Goal: Task Accomplishment & Management: Use online tool/utility

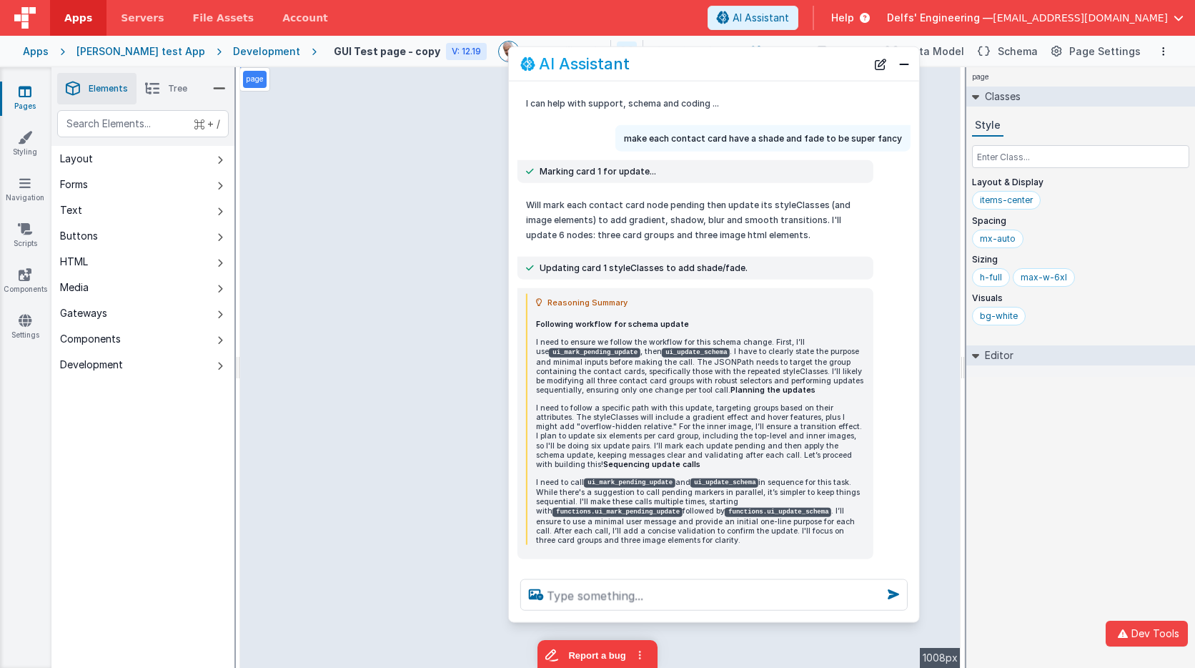
scroll to position [1, 0]
click at [876, 61] on button "New Chat" at bounding box center [881, 64] width 20 height 20
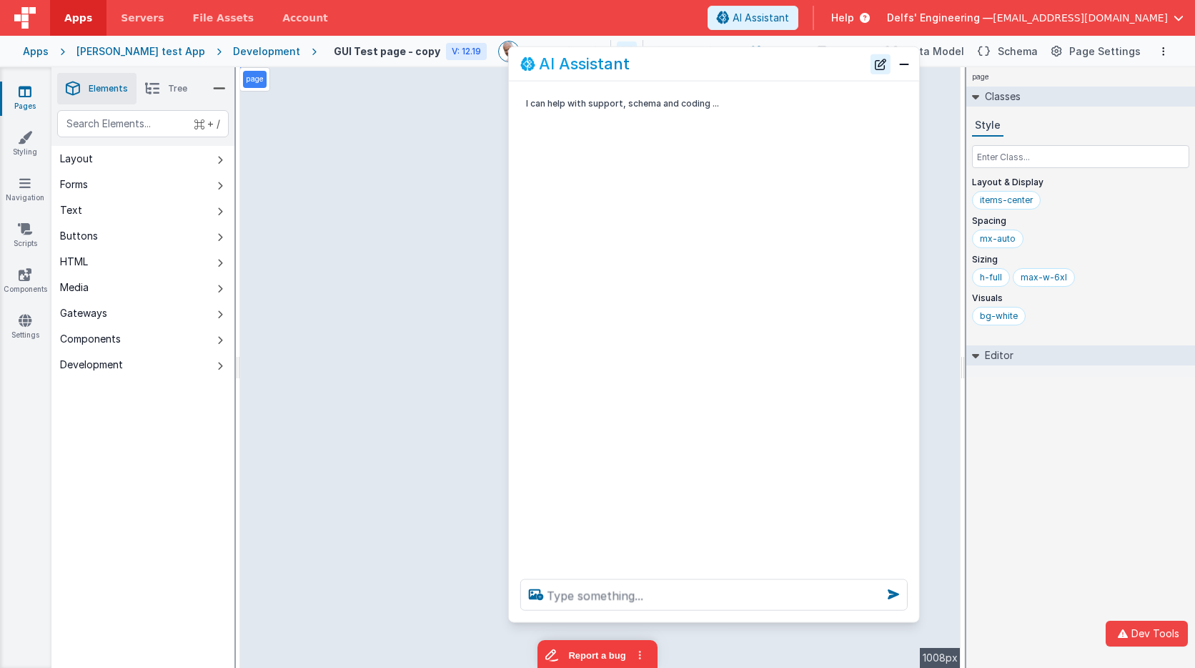
scroll to position [0, 0]
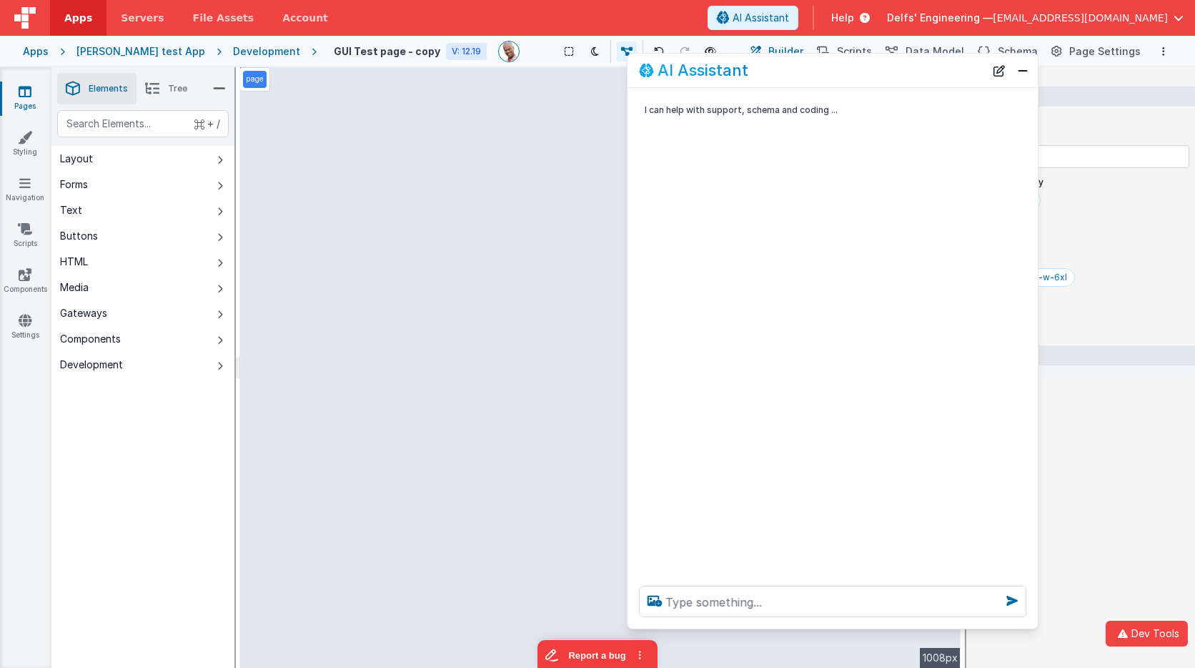
drag, startPoint x: 774, startPoint y: 64, endPoint x: 893, endPoint y: 71, distance: 119.5
click at [893, 71] on div "AI Assistant" at bounding box center [812, 69] width 346 height 17
click at [233, 49] on div "Development" at bounding box center [266, 51] width 67 height 14
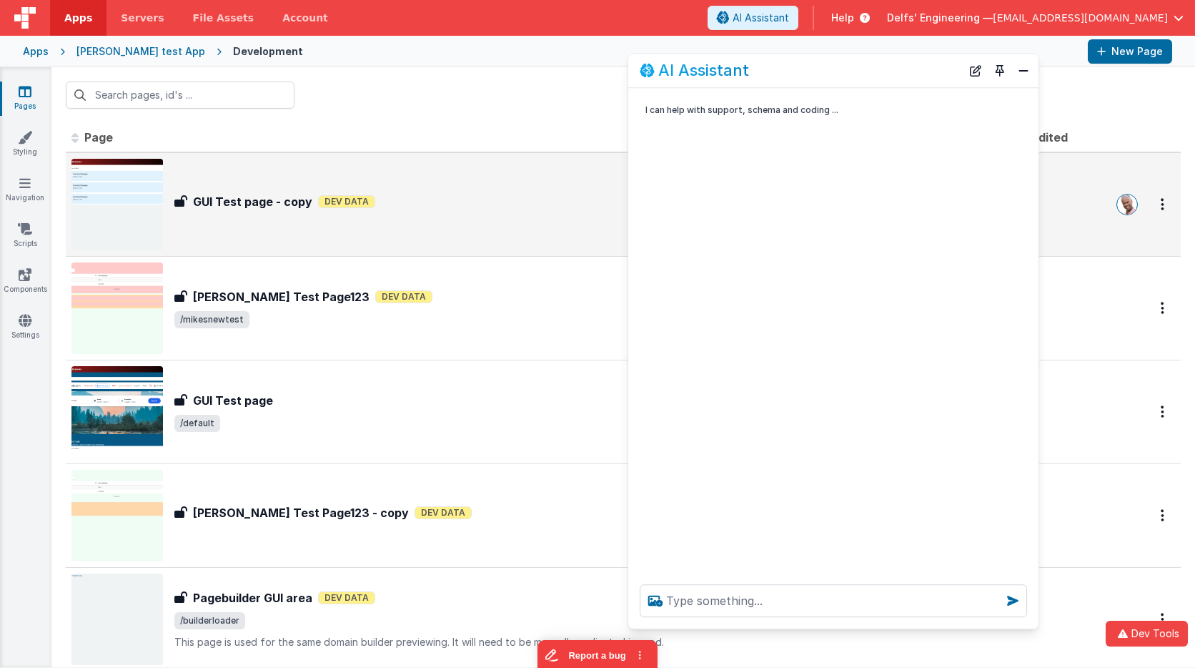
click at [469, 191] on div "GUI Test page - copy GUI Test page - copy Dev Data" at bounding box center [467, 204] width 793 height 91
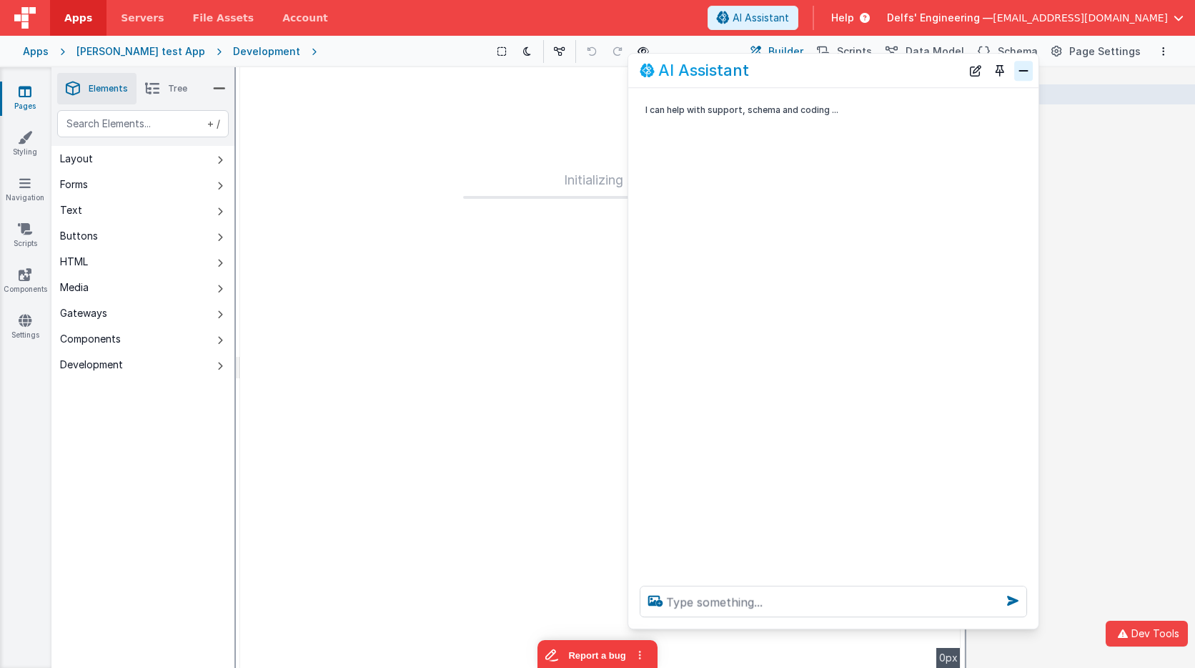
click at [1026, 69] on button "Close" at bounding box center [1023, 71] width 19 height 20
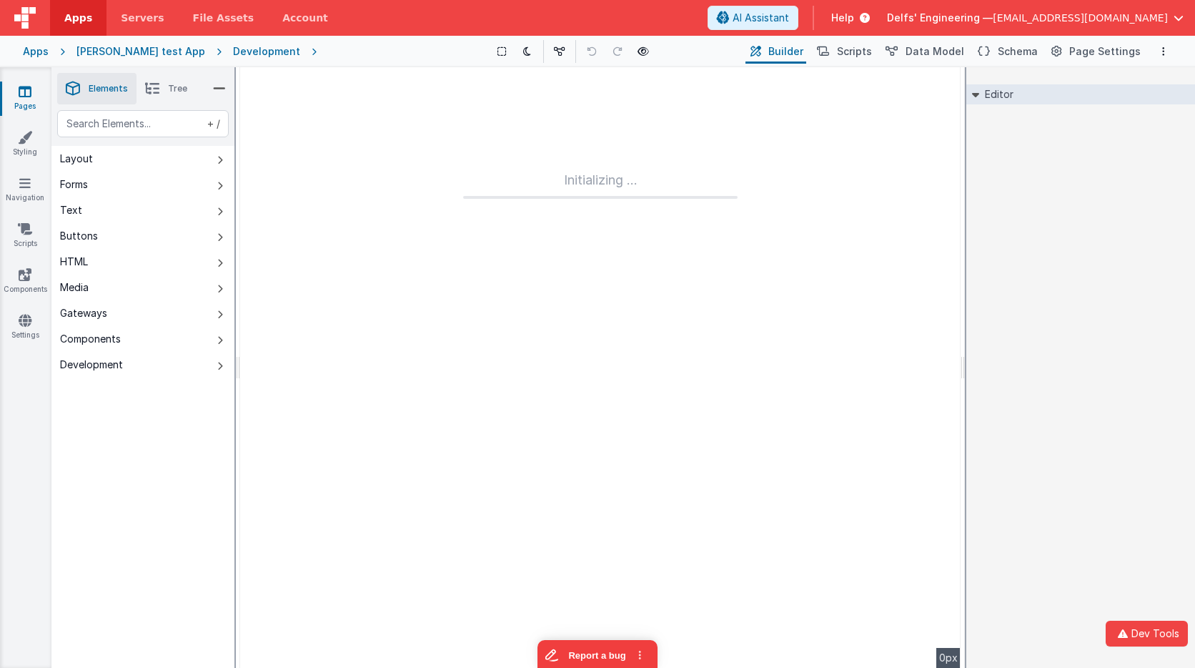
click at [241, 53] on div "Development" at bounding box center [266, 51] width 67 height 14
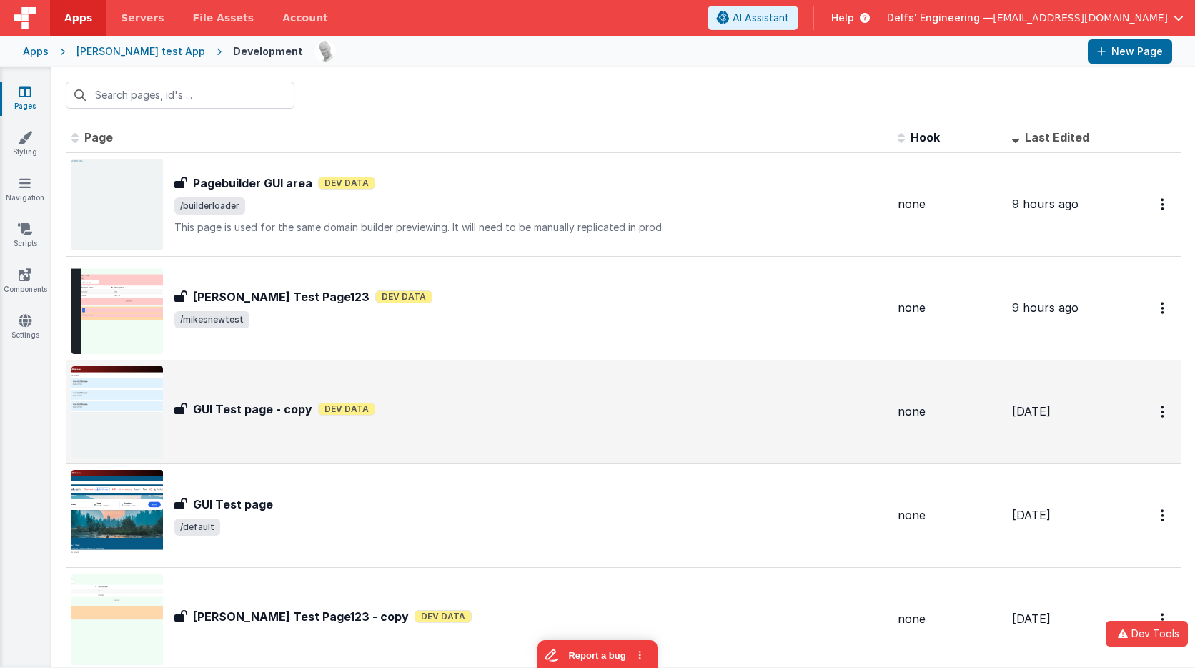
click at [568, 422] on div "GUI Test page - copy GUI Test page - copy Dev Data" at bounding box center [530, 411] width 712 height 23
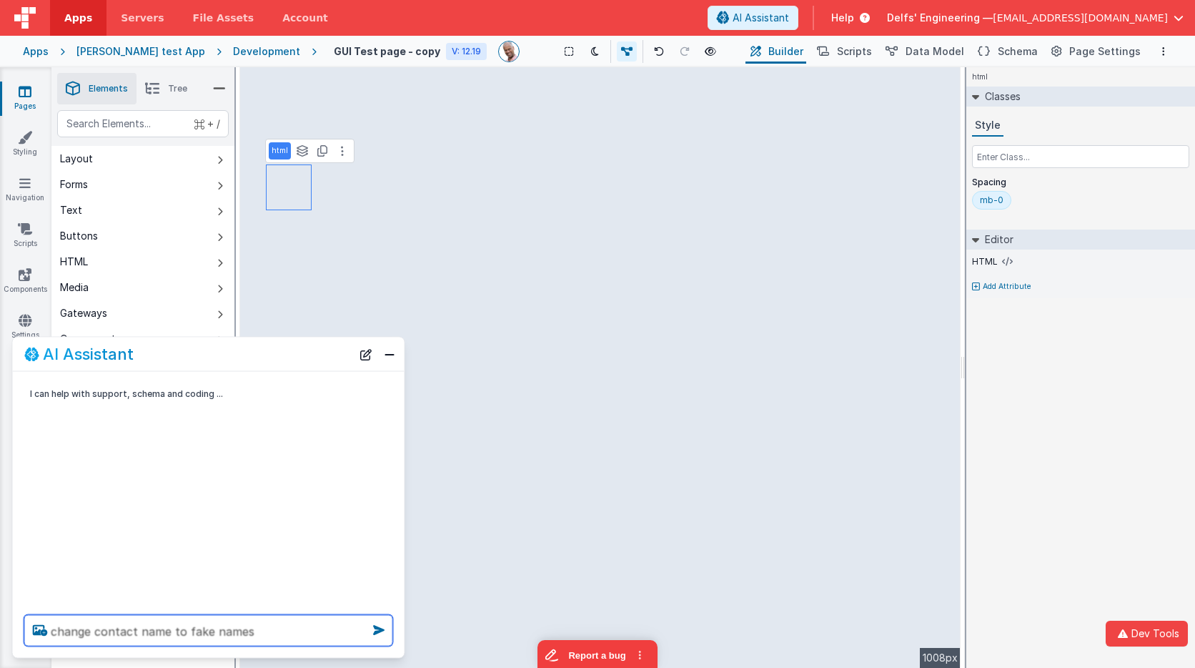
type textarea "change contact name to fake names"
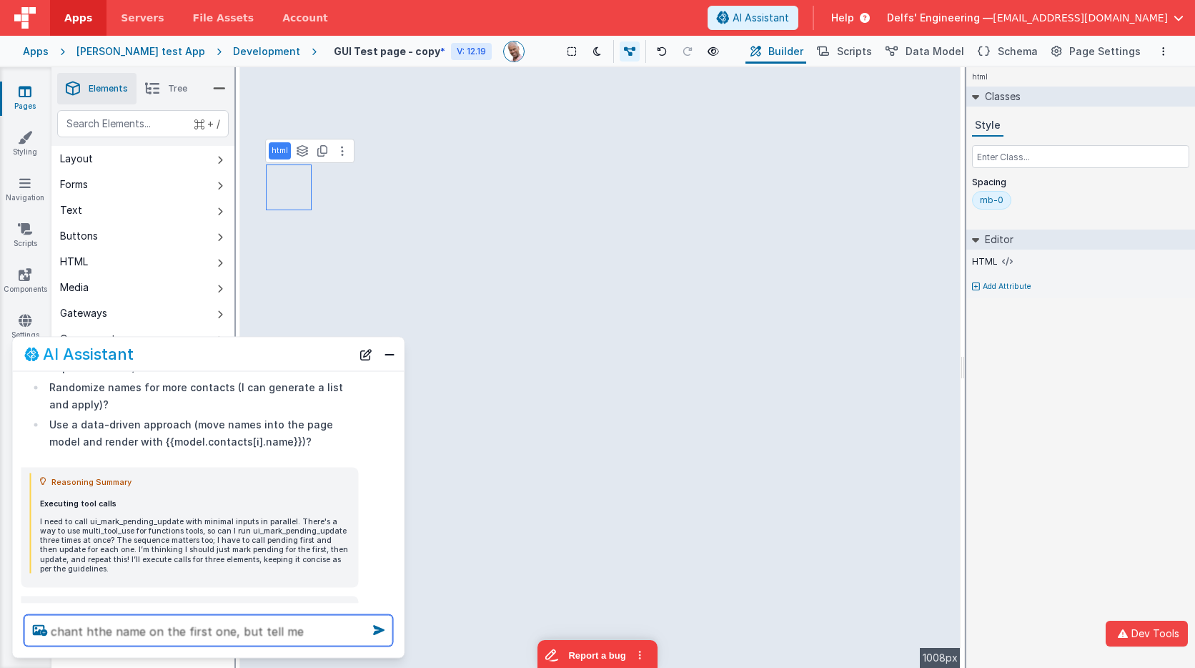
scroll to position [682, 0]
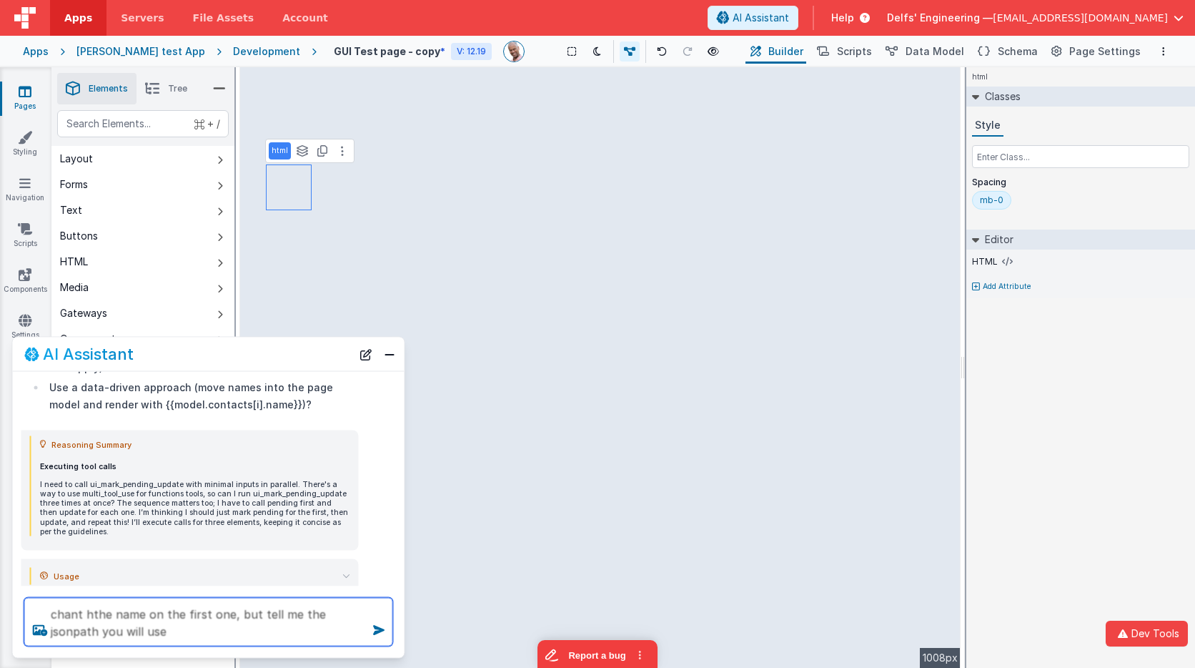
type textarea "chant hthe name on the first one, but tell me the jsonpath you will use"
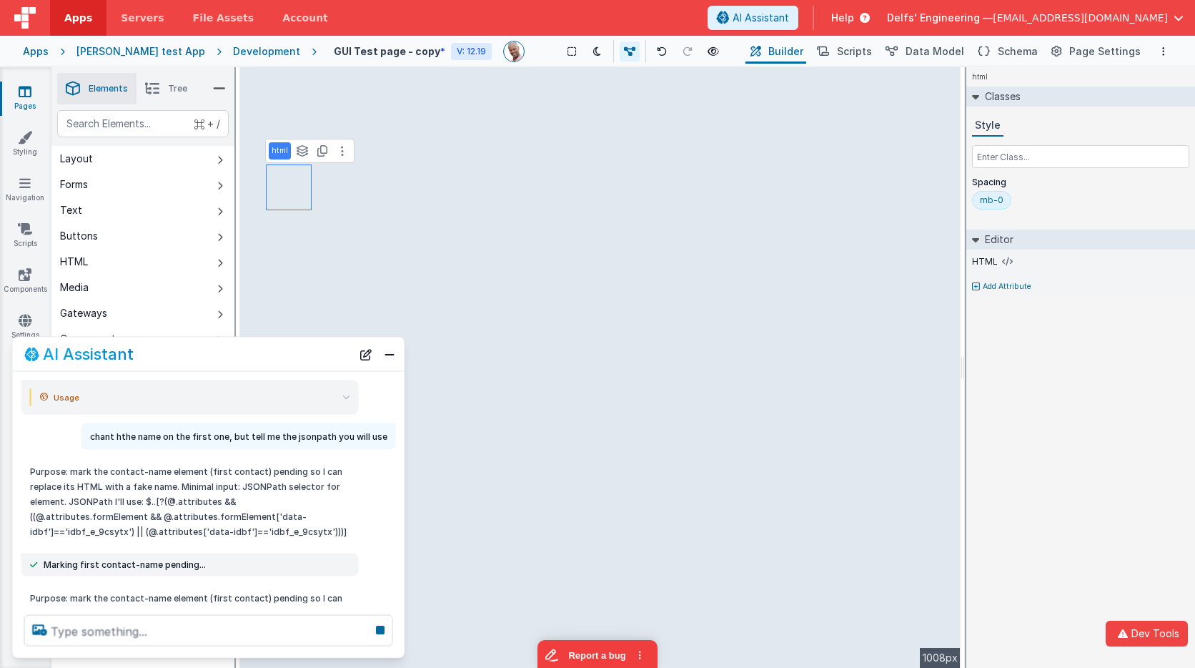
scroll to position [859, 0]
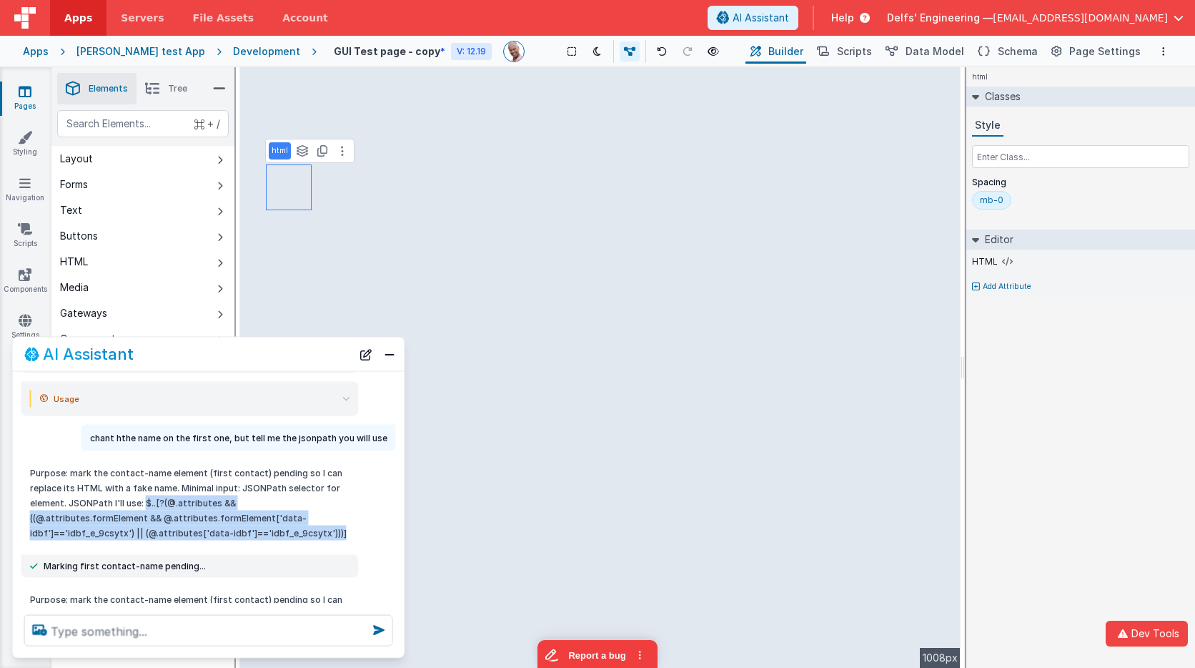
drag, startPoint x: 144, startPoint y: 485, endPoint x: 301, endPoint y: 511, distance: 158.8
click at [301, 511] on p "Purpose: mark the contact-name element (first contact) pending so I can replace…" at bounding box center [190, 502] width 320 height 75
click at [246, 500] on p "Purpose: mark the contact-name element (first contact) pending so I can replace…" at bounding box center [190, 502] width 320 height 75
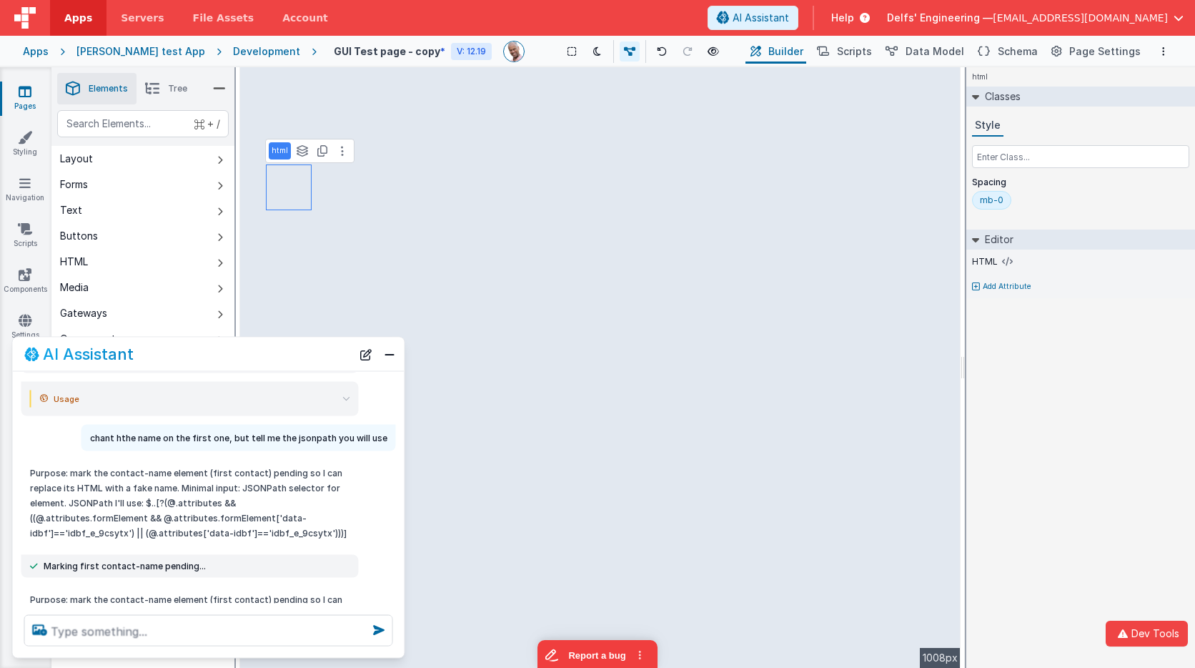
click at [246, 500] on p "Purpose: mark the contact-name element (first contact) pending so I can replace…" at bounding box center [190, 502] width 320 height 75
click at [1017, 55] on span "Schema" at bounding box center [1018, 51] width 40 height 14
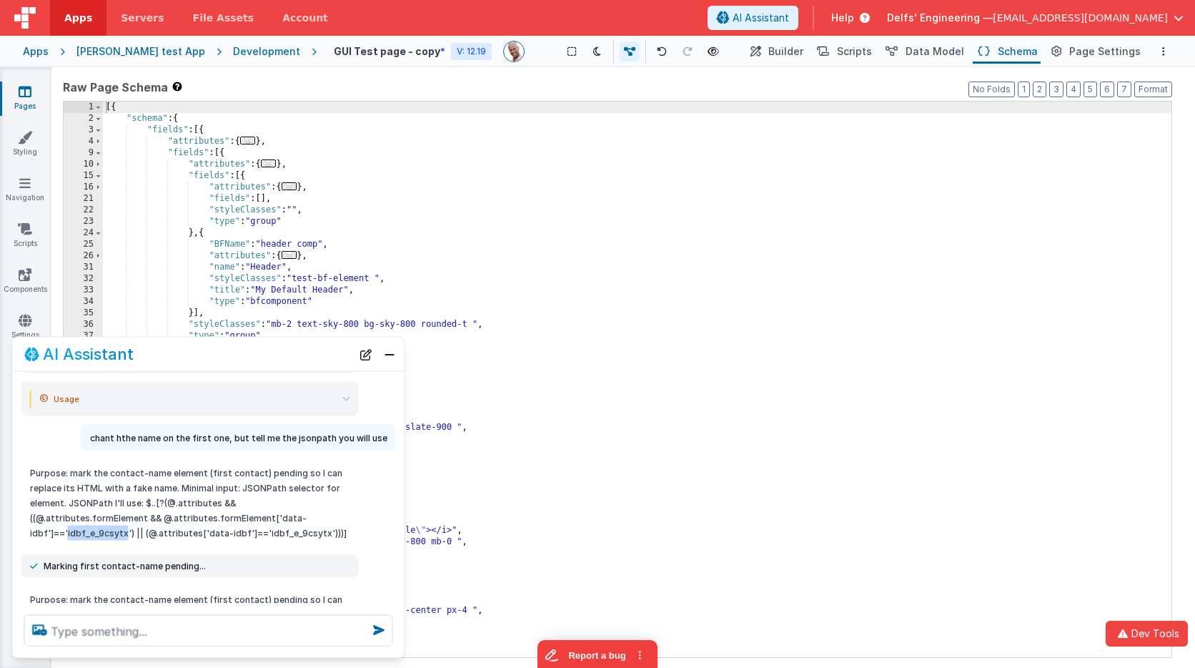
click at [773, 178] on div "[{ "schema" : { "fields" : [{ "attributes" : { ... } , "fields" : [{ "attribute…" at bounding box center [637, 390] width 1069 height 578
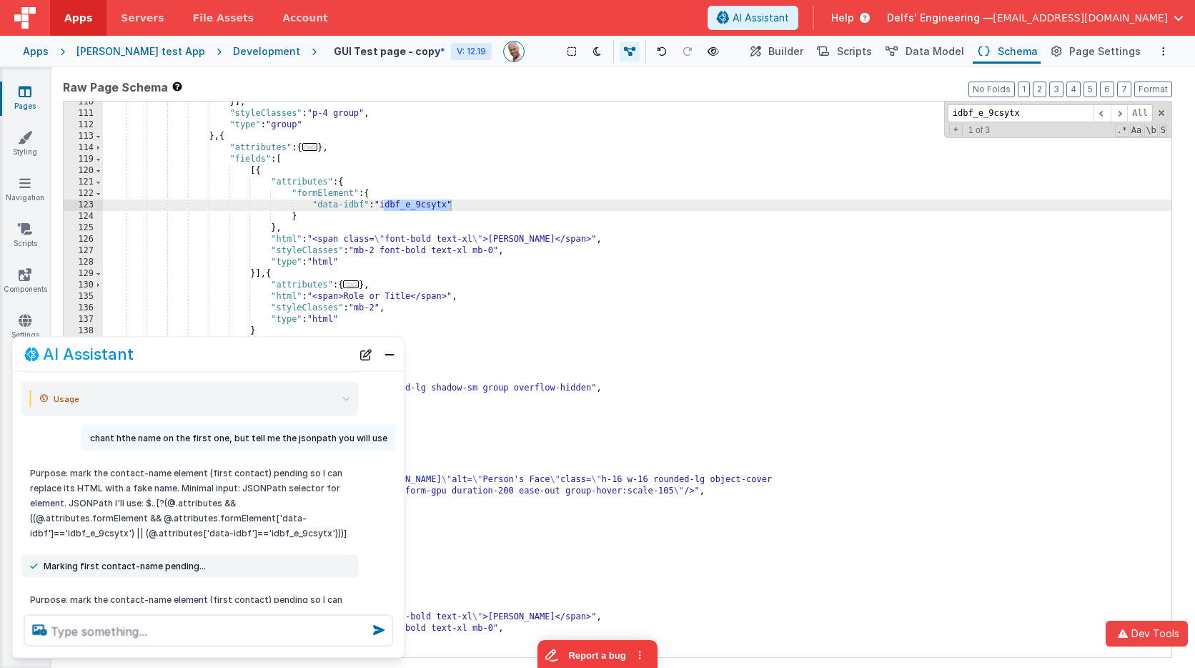
scroll to position [679, 0]
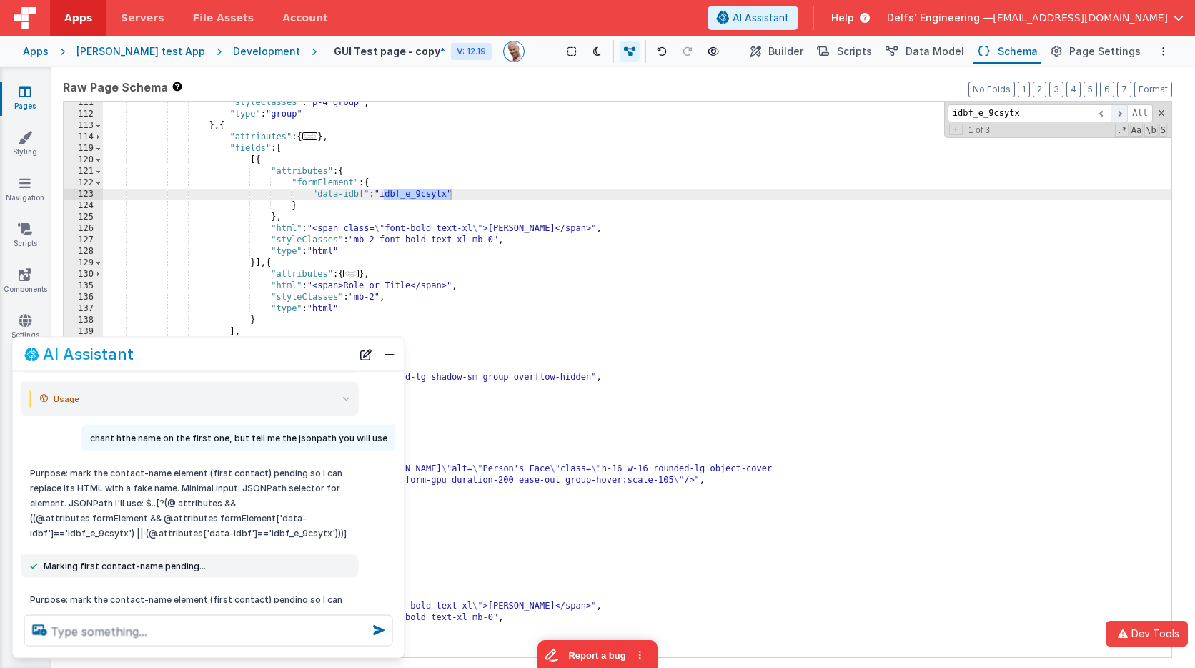
type input "idbf_e_9csytx"
click at [1116, 112] on span at bounding box center [1119, 113] width 17 height 18
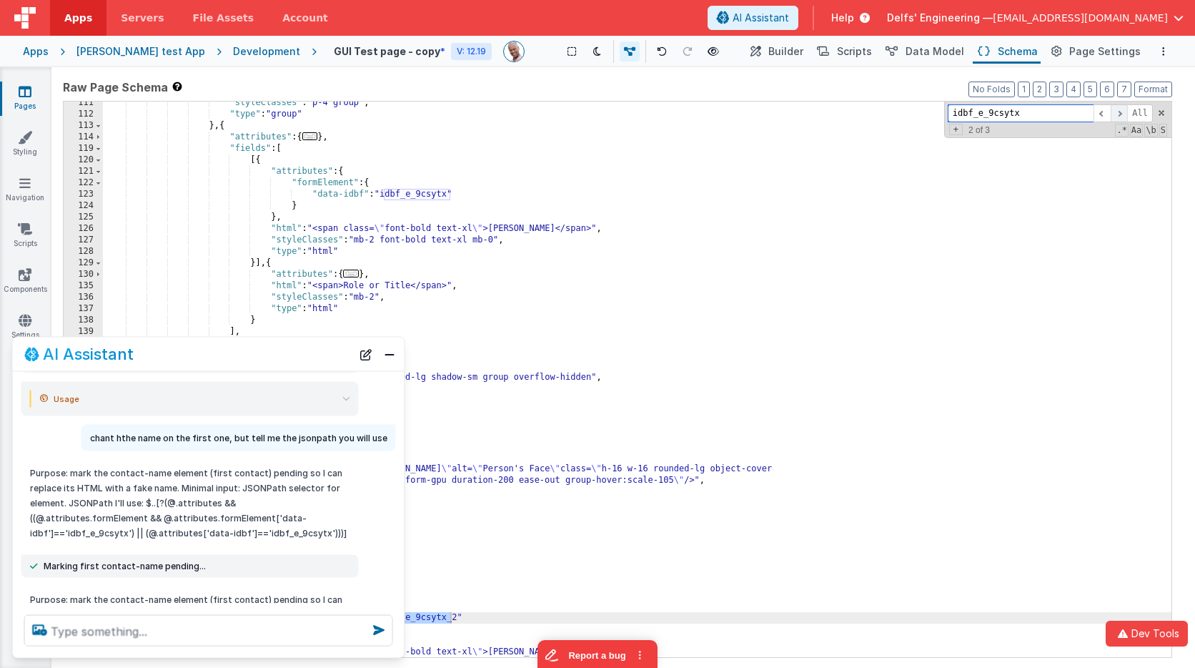
click at [1116, 112] on span at bounding box center [1119, 113] width 17 height 18
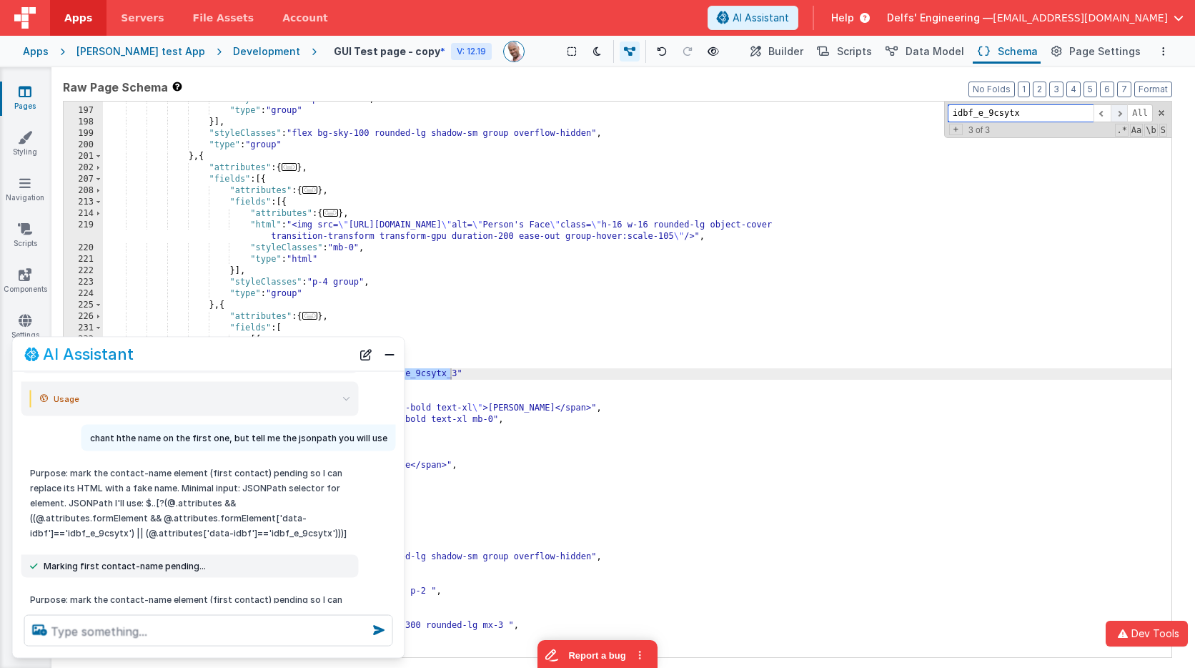
scroll to position [1346, 0]
click at [217, 621] on textarea at bounding box center [208, 630] width 369 height 31
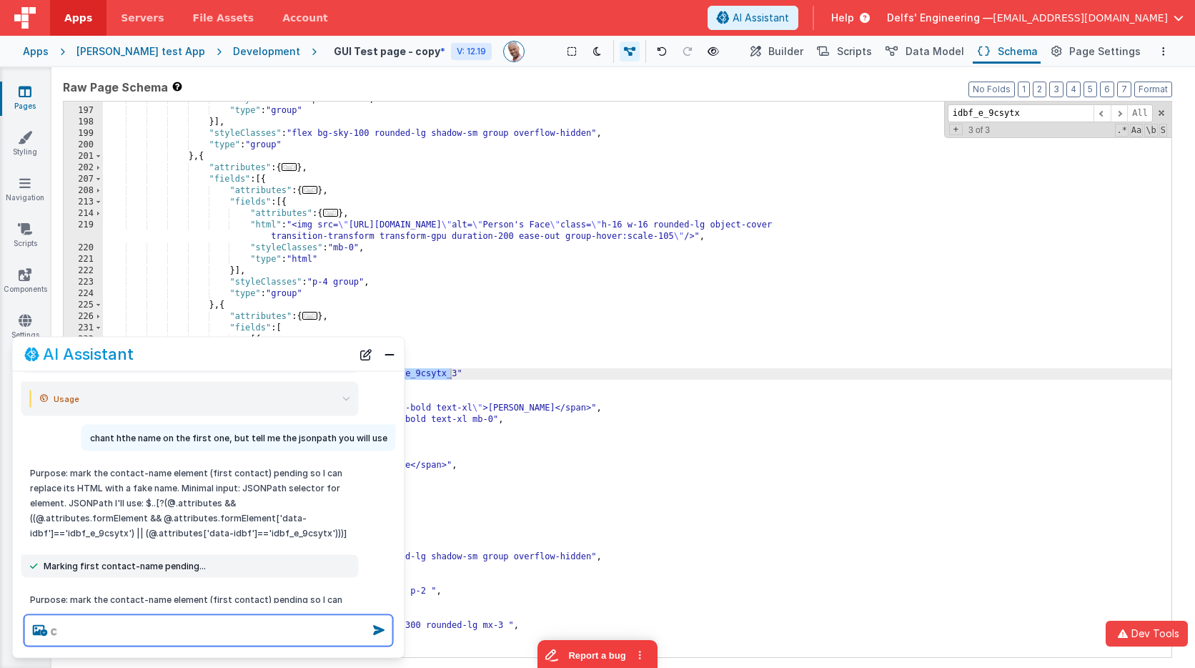
scroll to position [0, 0]
type textarea "check that all data-idbf are unique"
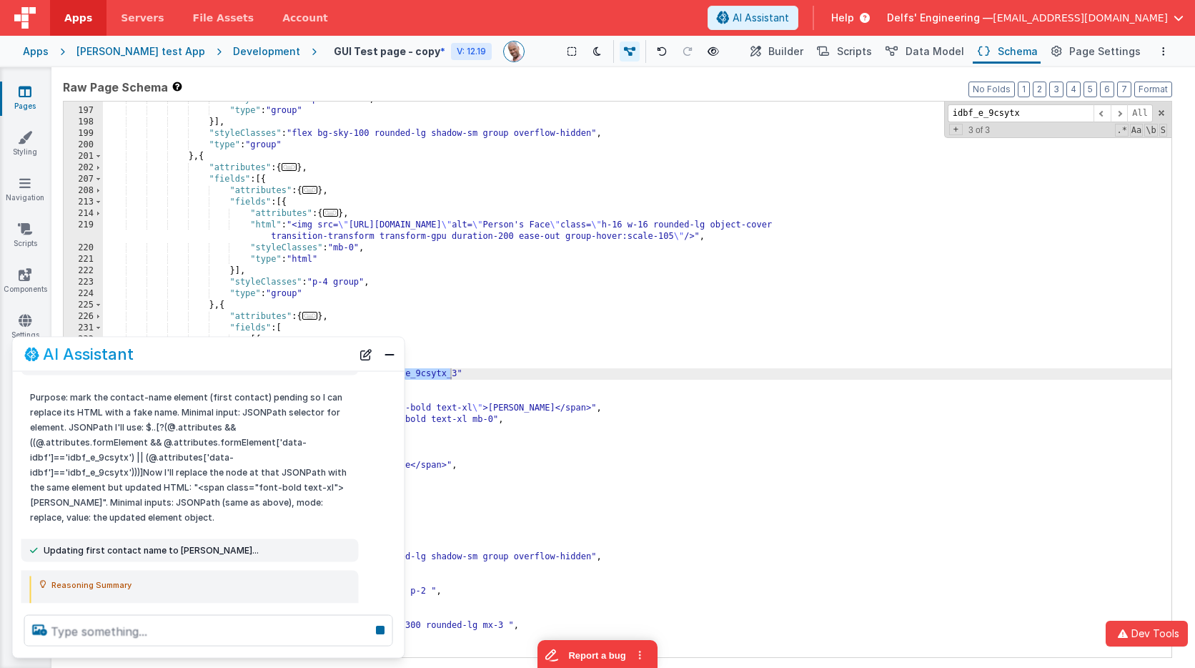
scroll to position [1169, 0]
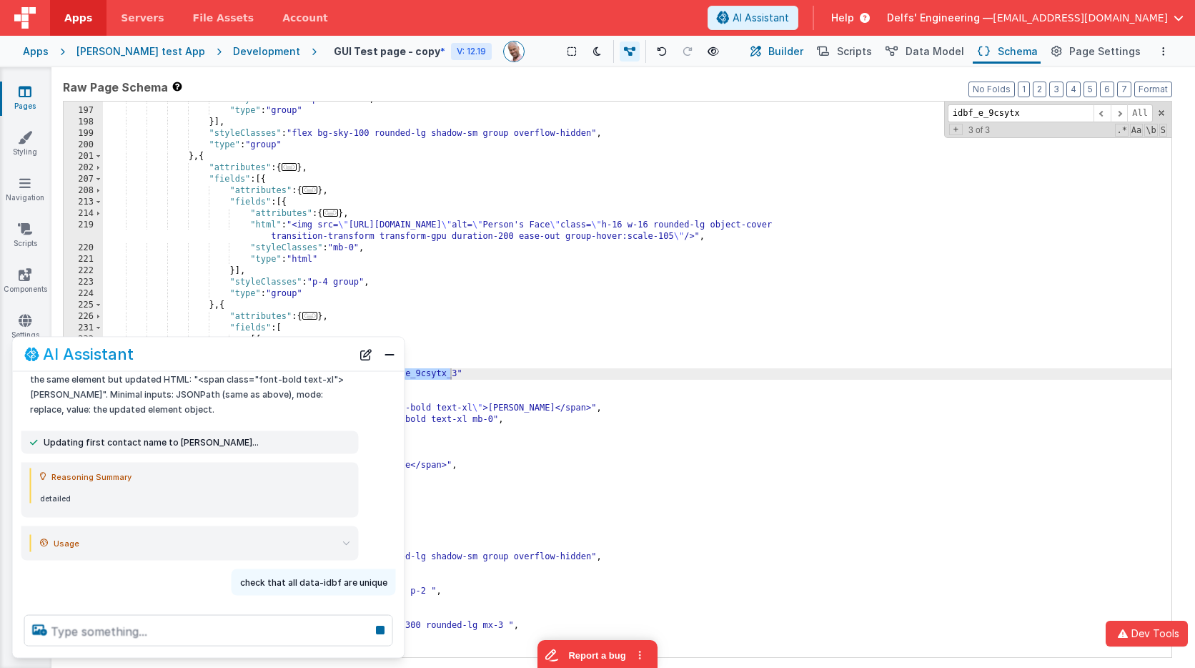
click at [793, 56] on span "Builder" at bounding box center [785, 51] width 35 height 14
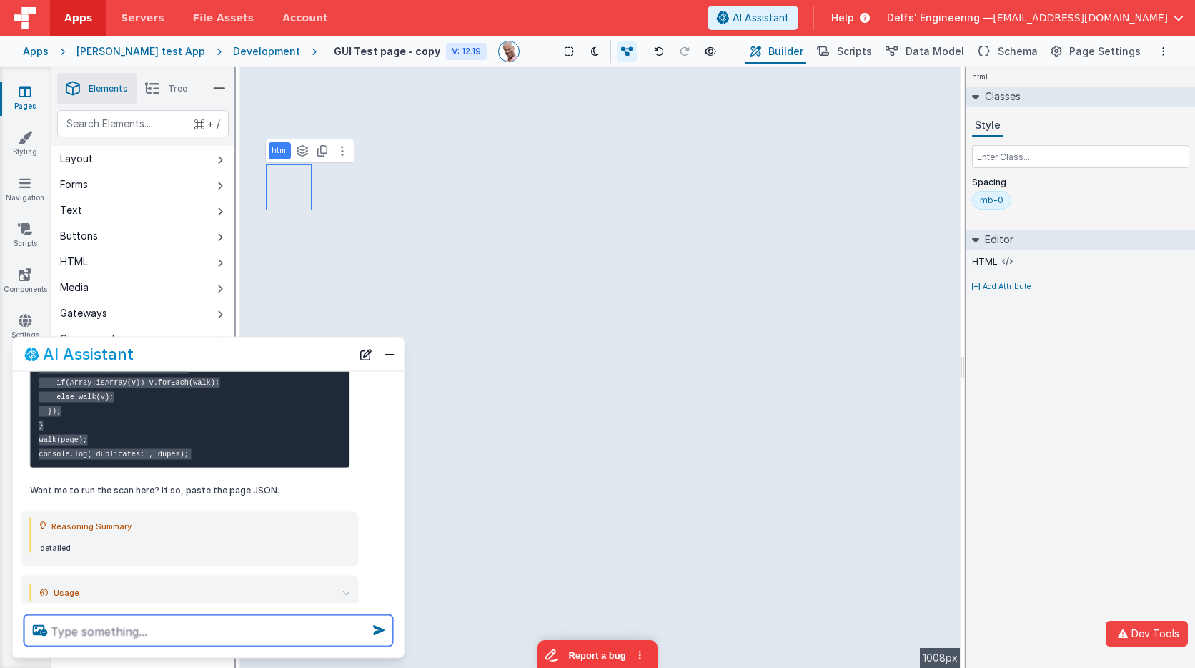
scroll to position [1671, 0]
click at [187, 629] on textarea at bounding box center [208, 630] width 369 height 31
type textarea "try now"
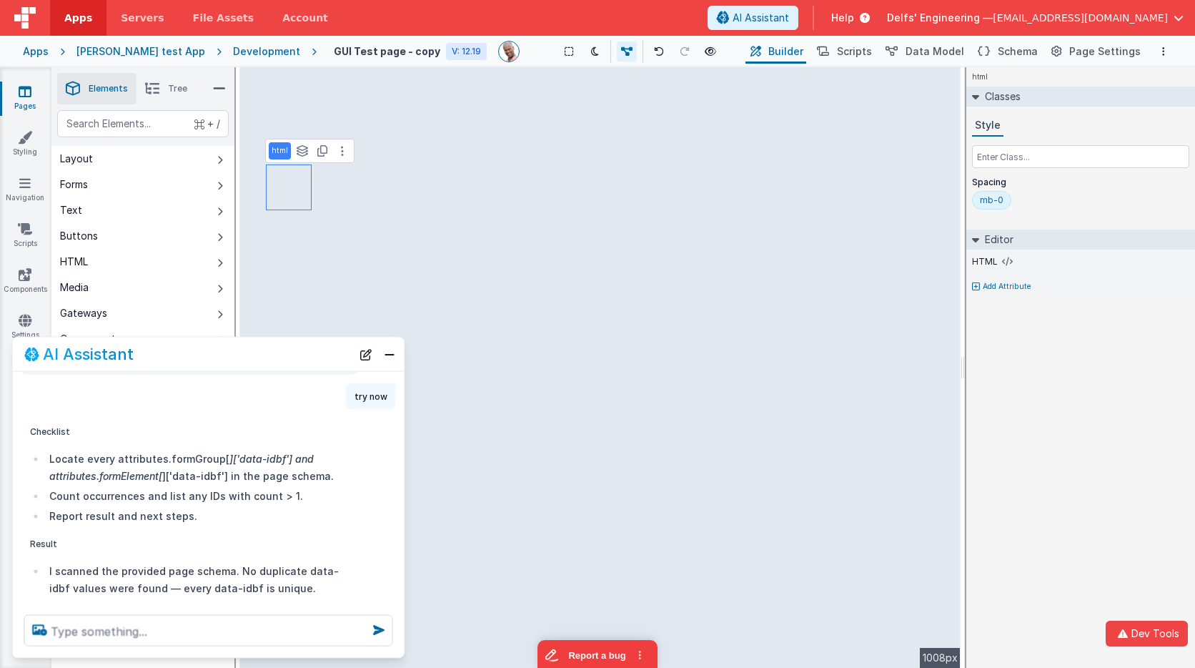
scroll to position [2009, 0]
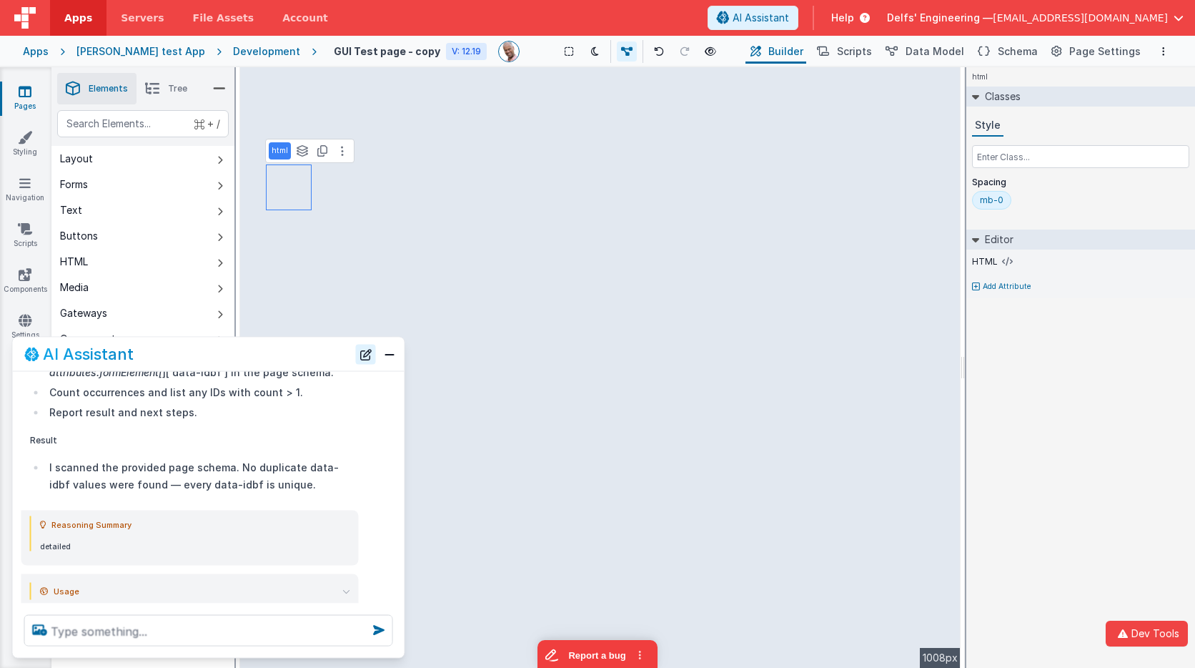
click at [360, 348] on button "New Chat" at bounding box center [366, 354] width 20 height 20
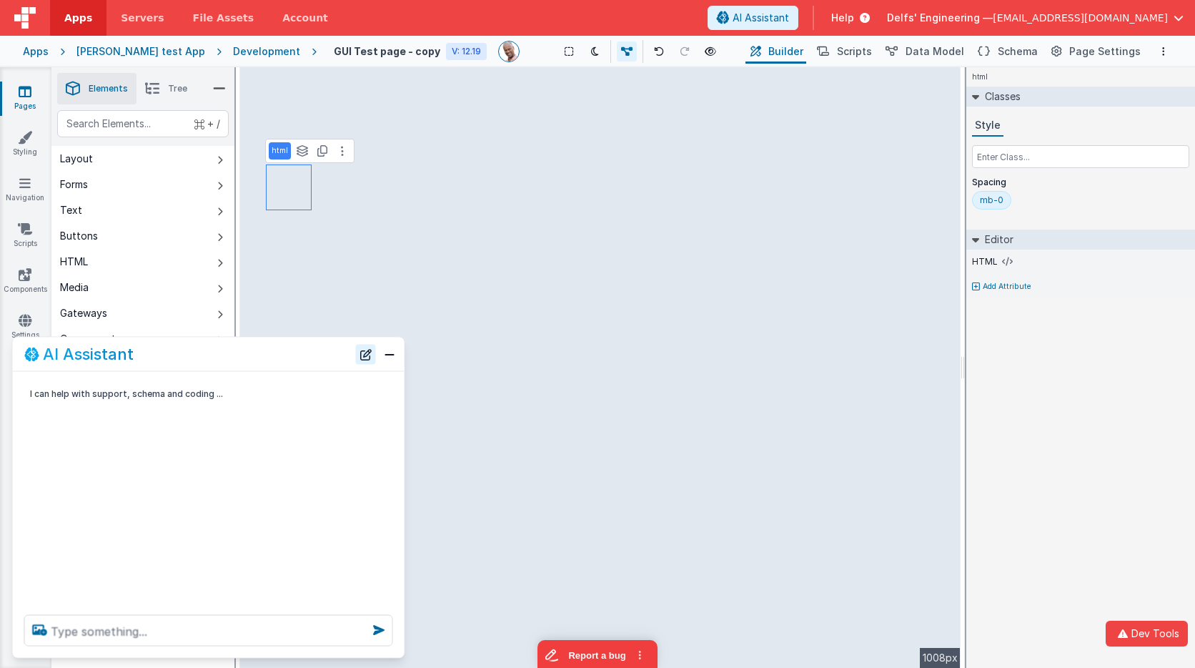
click at [360, 348] on button "New Chat" at bounding box center [366, 354] width 20 height 20
click at [246, 622] on textarea at bounding box center [208, 630] width 369 height 31
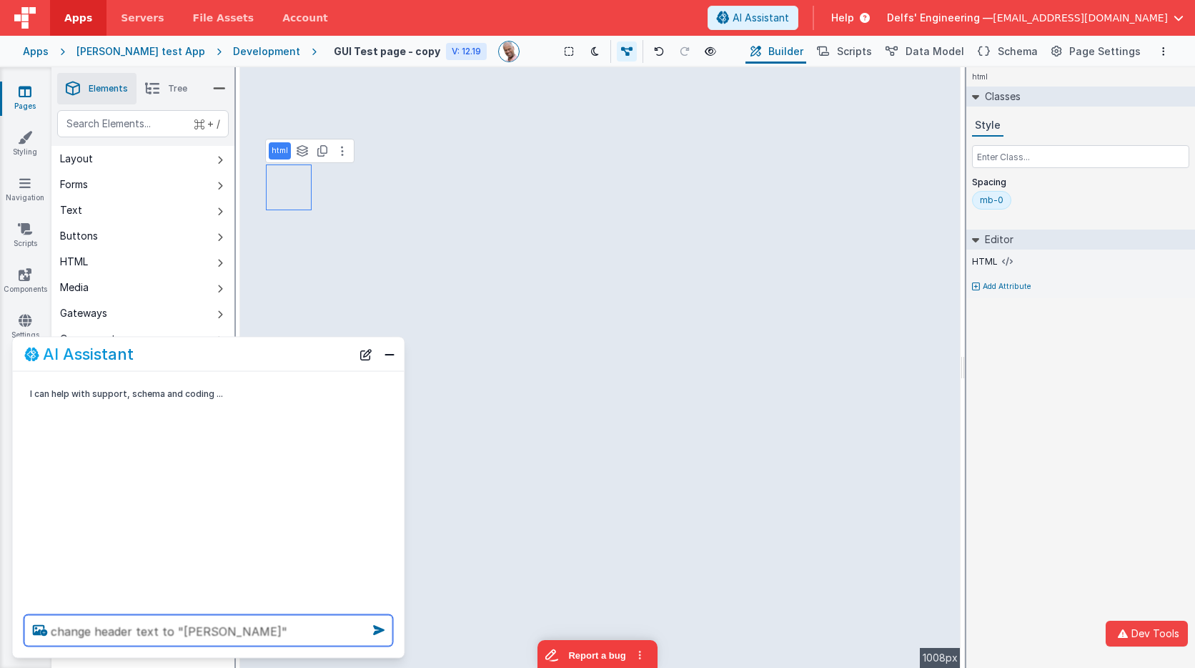
type textarea "change header text to "[PERSON_NAME]""
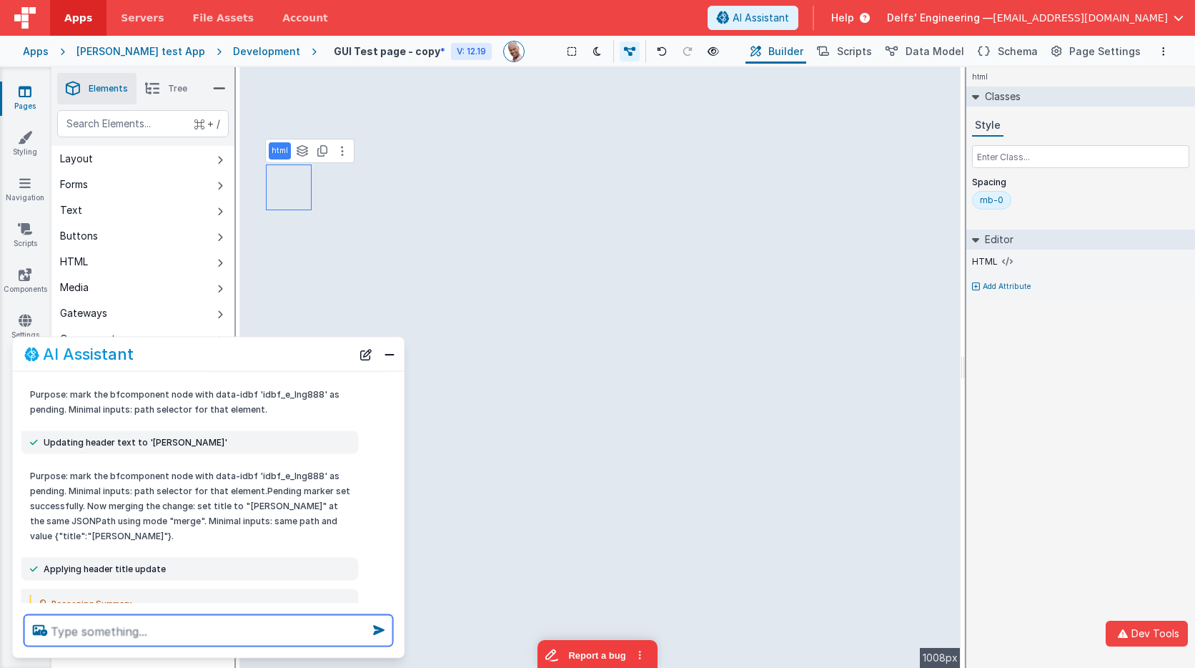
scroll to position [1, 0]
click at [248, 627] on textarea at bounding box center [208, 630] width 369 height 31
type textarea "make sure all elements have unique id's"
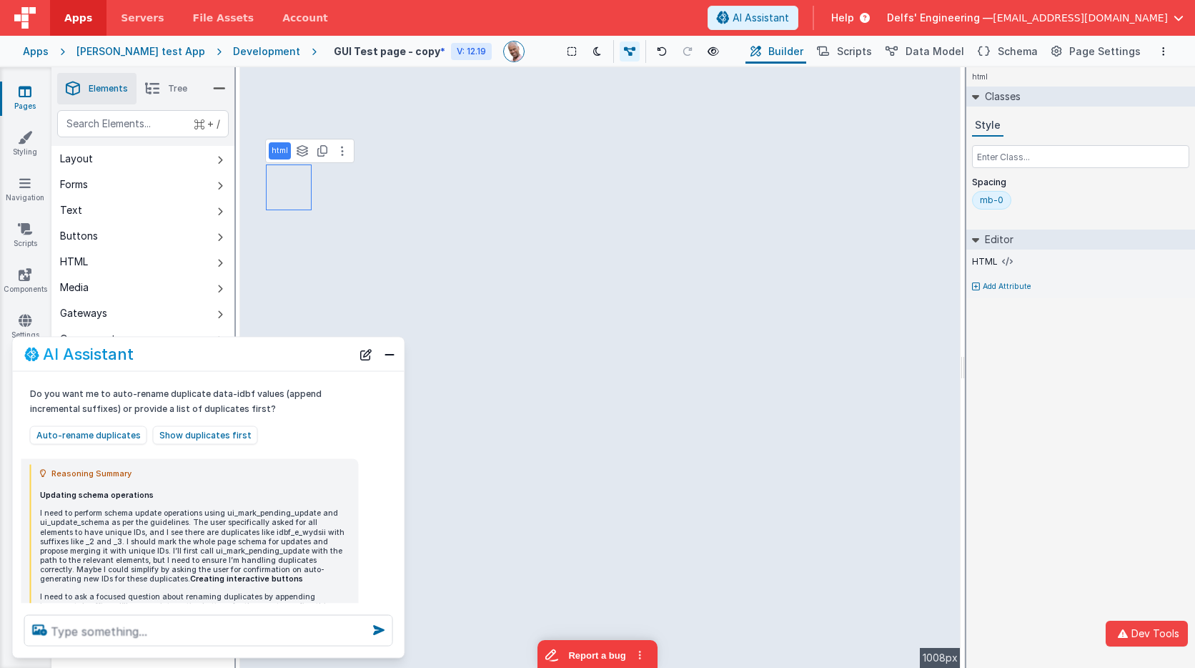
scroll to position [423, 0]
click at [117, 430] on button "Auto-rename duplicates" at bounding box center [88, 431] width 117 height 19
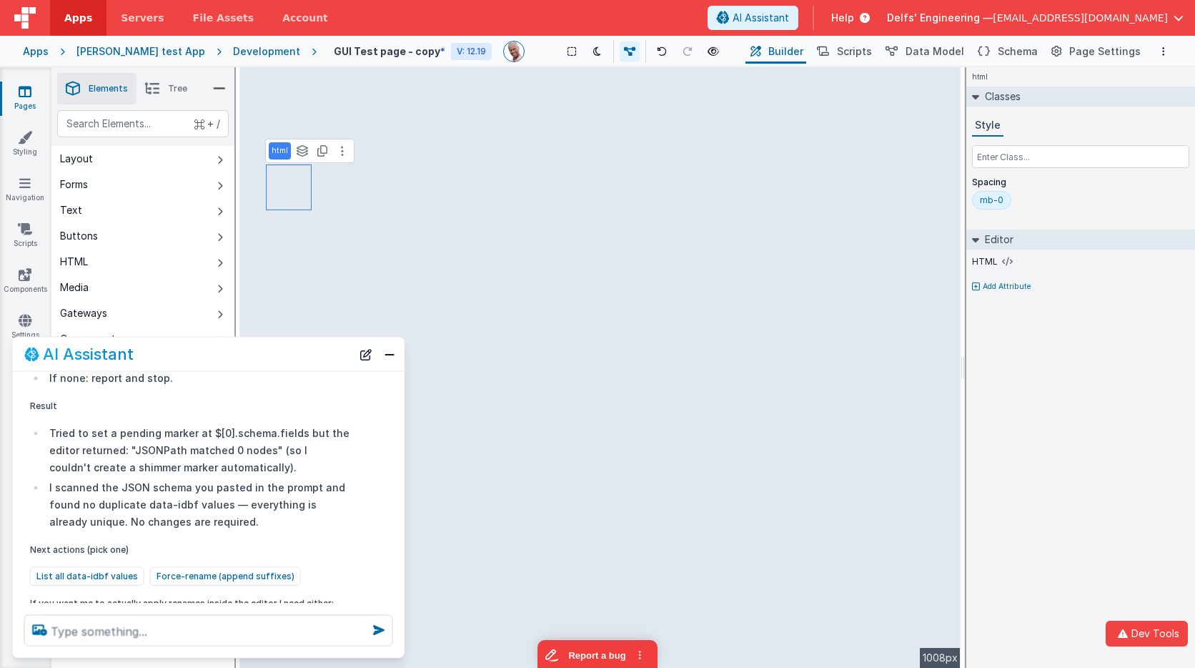
scroll to position [1115, 0]
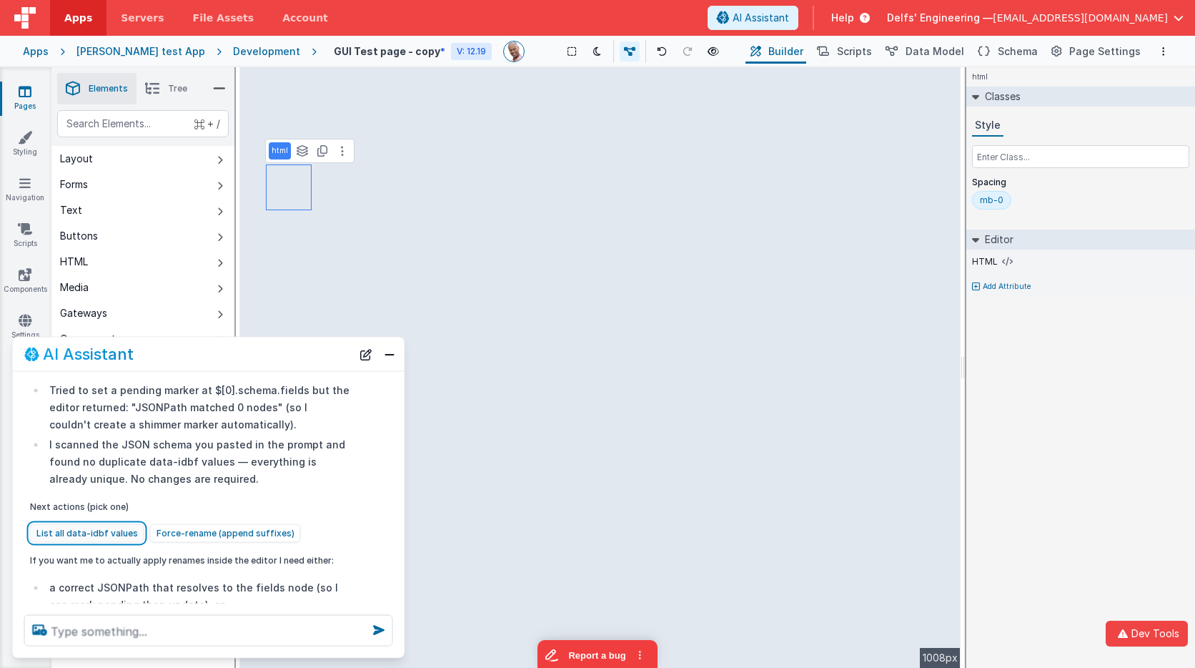
click at [112, 525] on button "List all data-idbf values" at bounding box center [87, 532] width 114 height 19
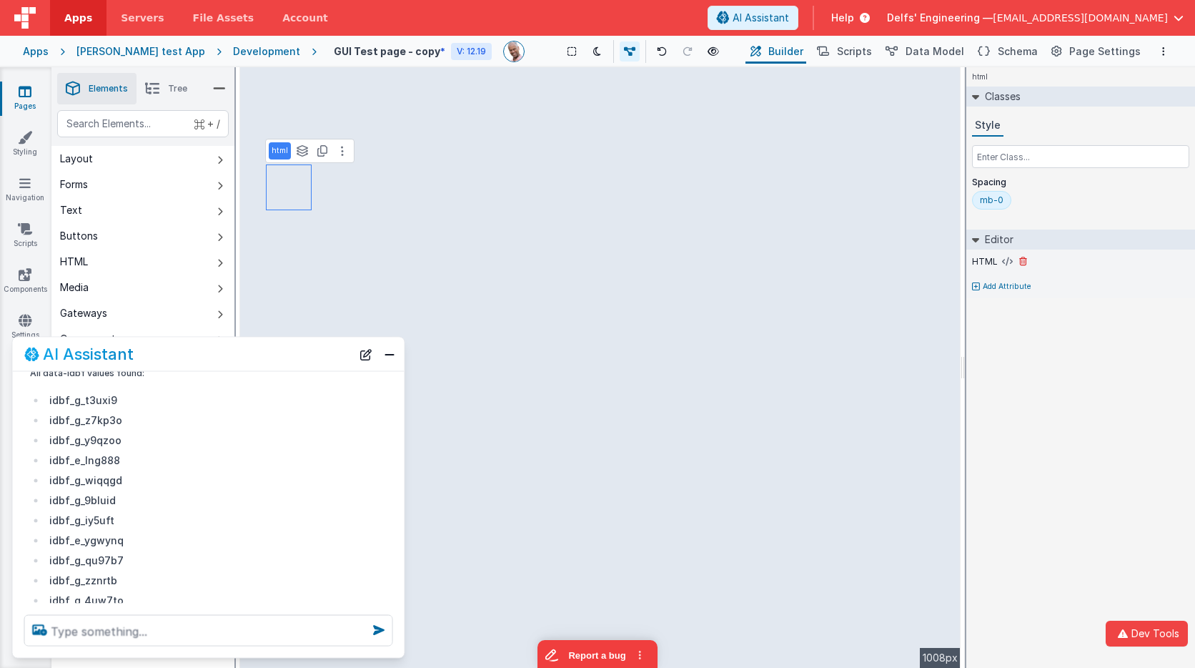
scroll to position [1645, 0]
click at [240, 49] on div "Development" at bounding box center [266, 51] width 67 height 14
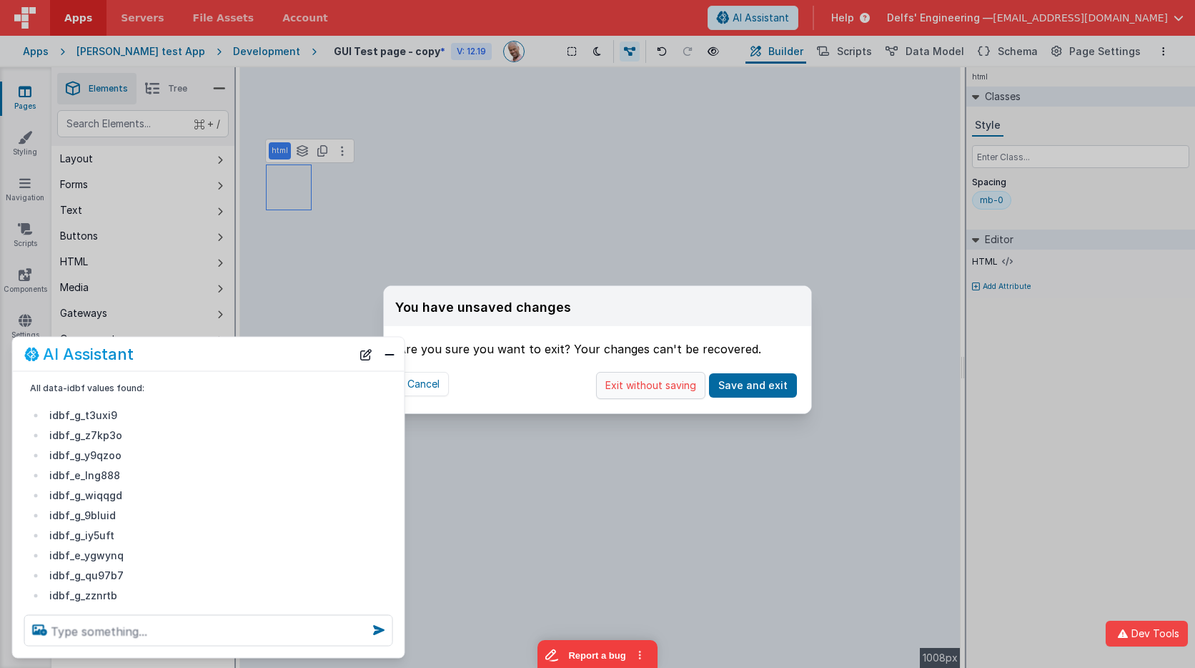
click at [684, 380] on button "Exit without saving" at bounding box center [650, 385] width 109 height 27
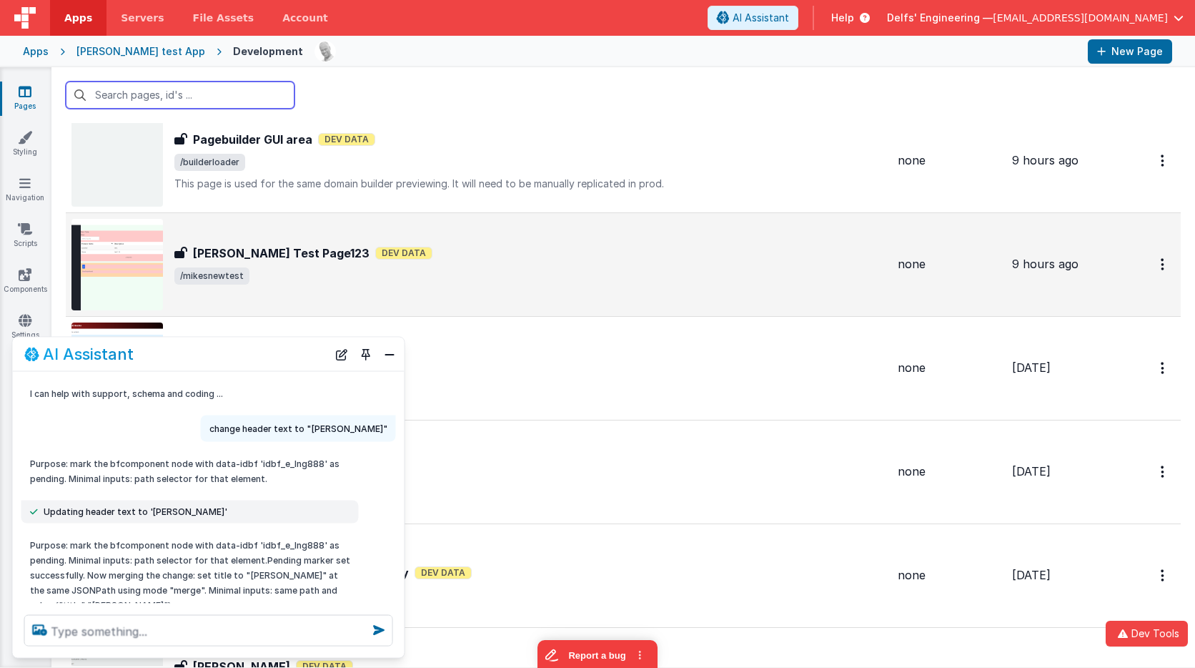
scroll to position [46, 0]
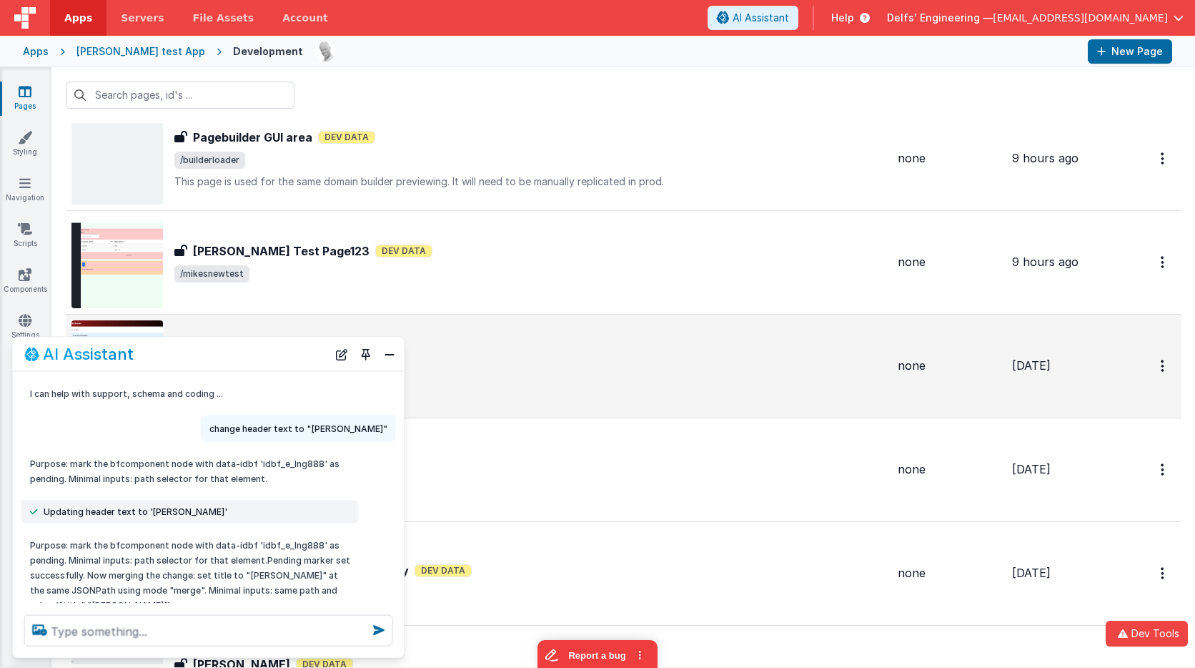
click at [499, 362] on div "GUI Test page - copy Dev Data" at bounding box center [530, 363] width 712 height 17
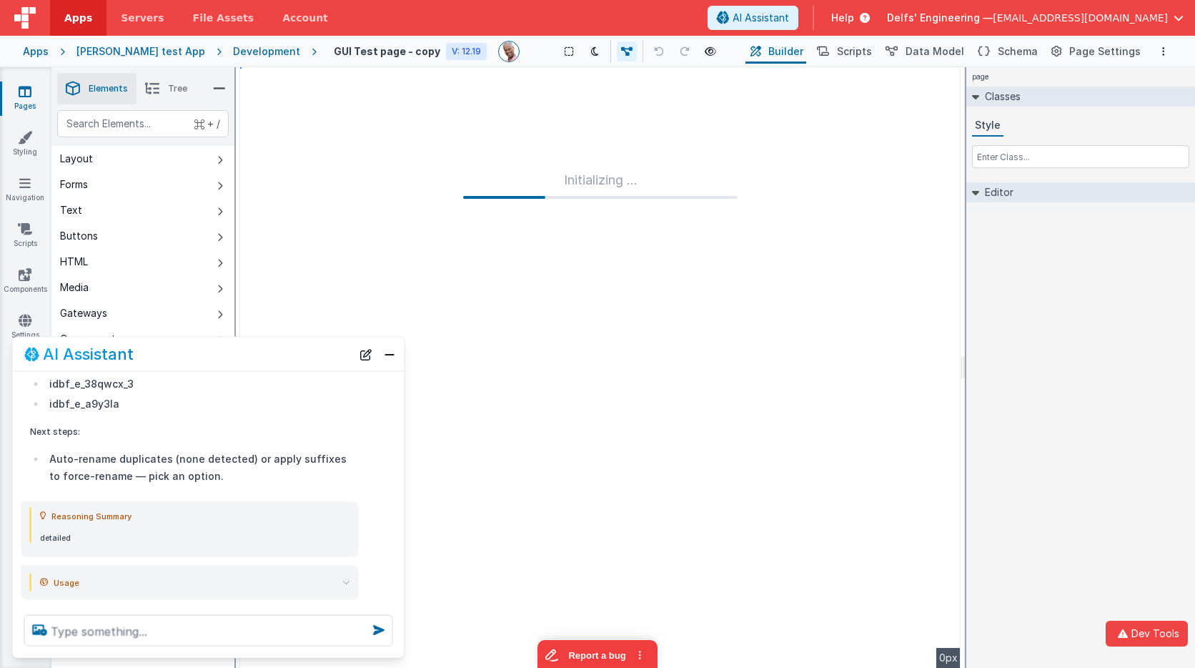
scroll to position [2220, 0]
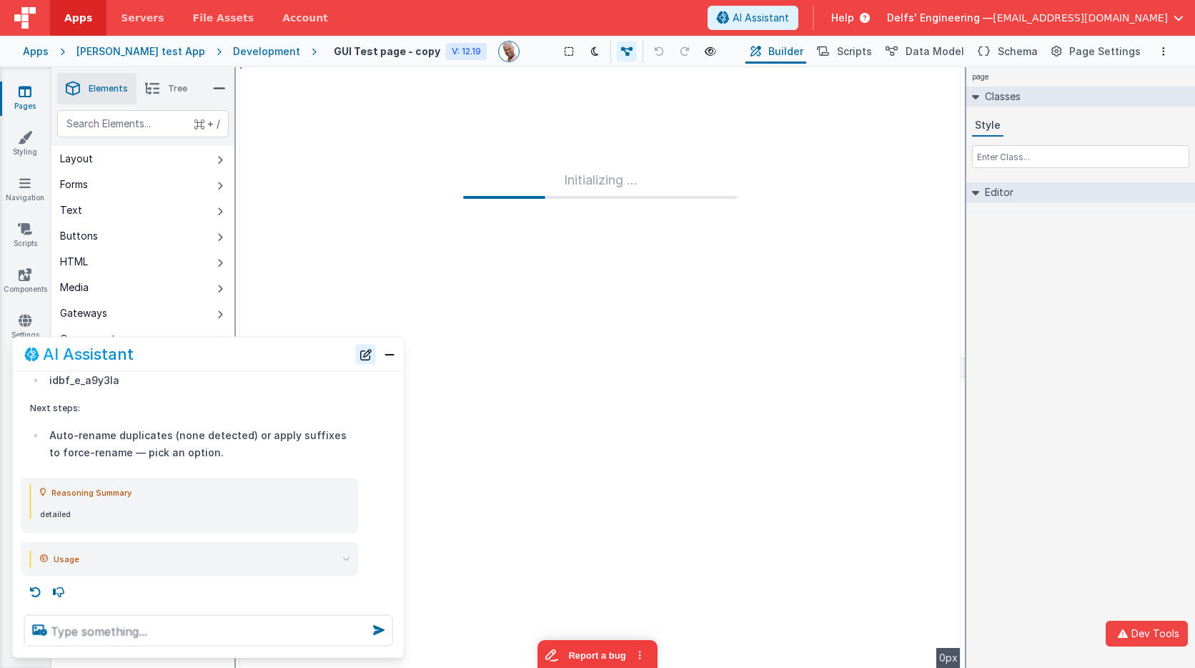
click at [367, 351] on button "New Chat" at bounding box center [366, 354] width 20 height 20
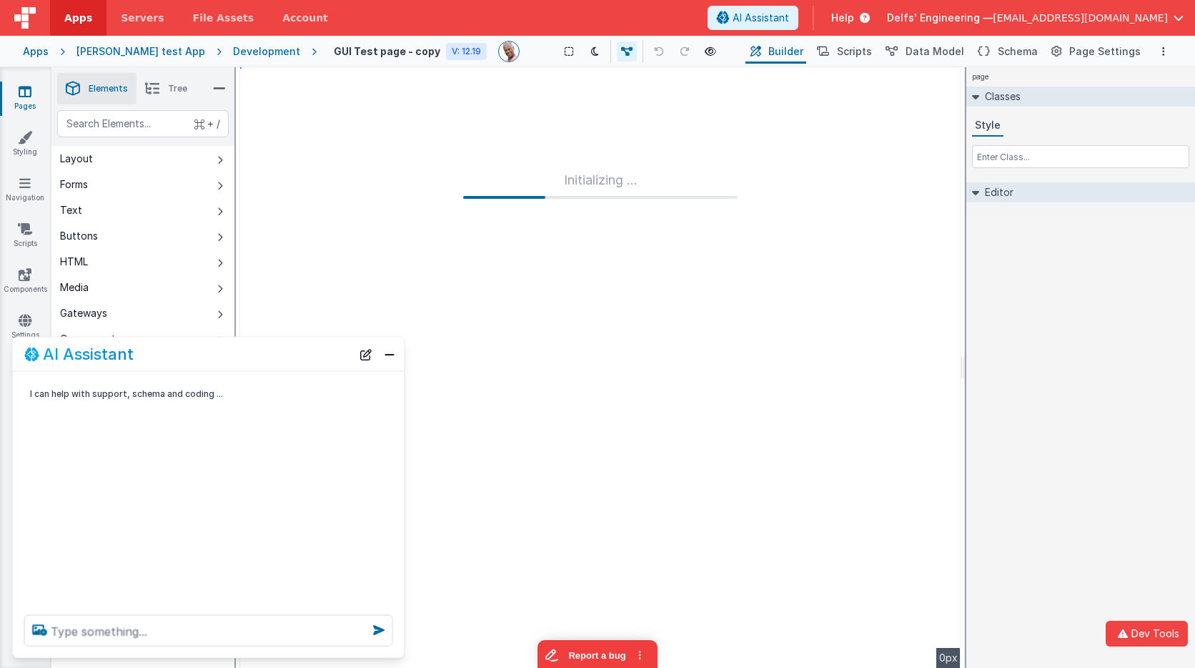
scroll to position [0, 0]
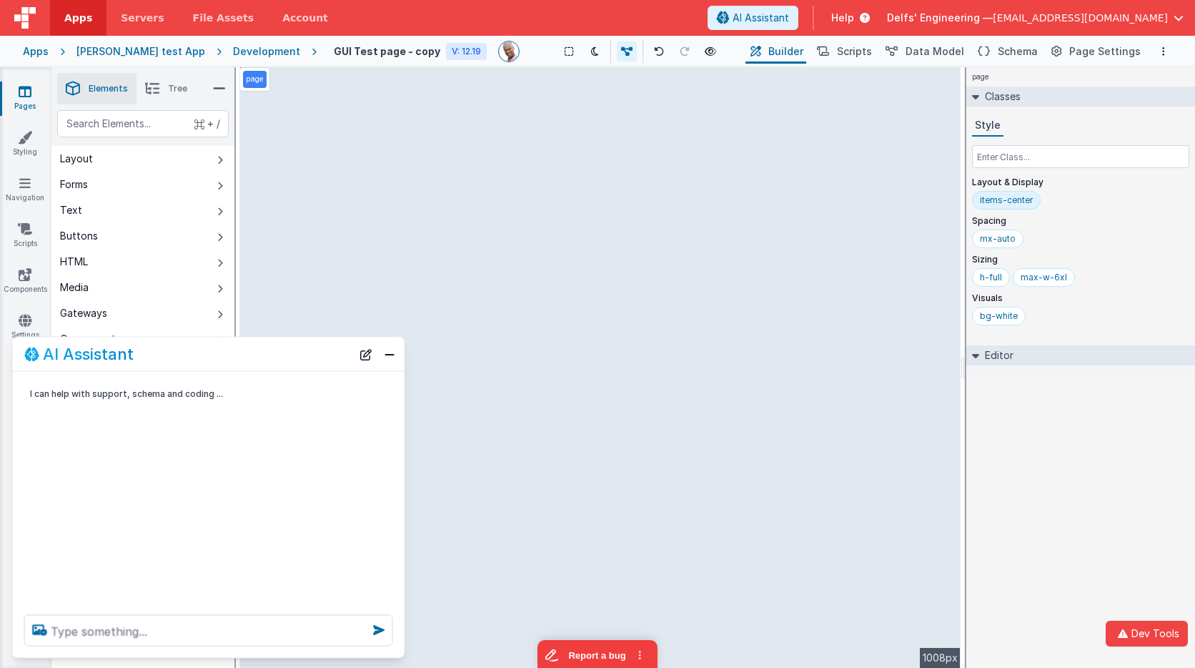
drag, startPoint x: 267, startPoint y: 339, endPoint x: 271, endPoint y: 331, distance: 8.6
click at [272, 330] on section "Pages Styling Navigation Scripts Components Settings Saved Duplicating Page Bui…" at bounding box center [597, 367] width 1195 height 600
drag, startPoint x: 246, startPoint y: 357, endPoint x: 262, endPoint y: 335, distance: 27.6
click at [262, 335] on section "Pages Styling Navigation Scripts Components Settings Saved Duplicating Page Bui…" at bounding box center [597, 367] width 1195 height 600
drag, startPoint x: 247, startPoint y: 365, endPoint x: 253, endPoint y: 360, distance: 8.1
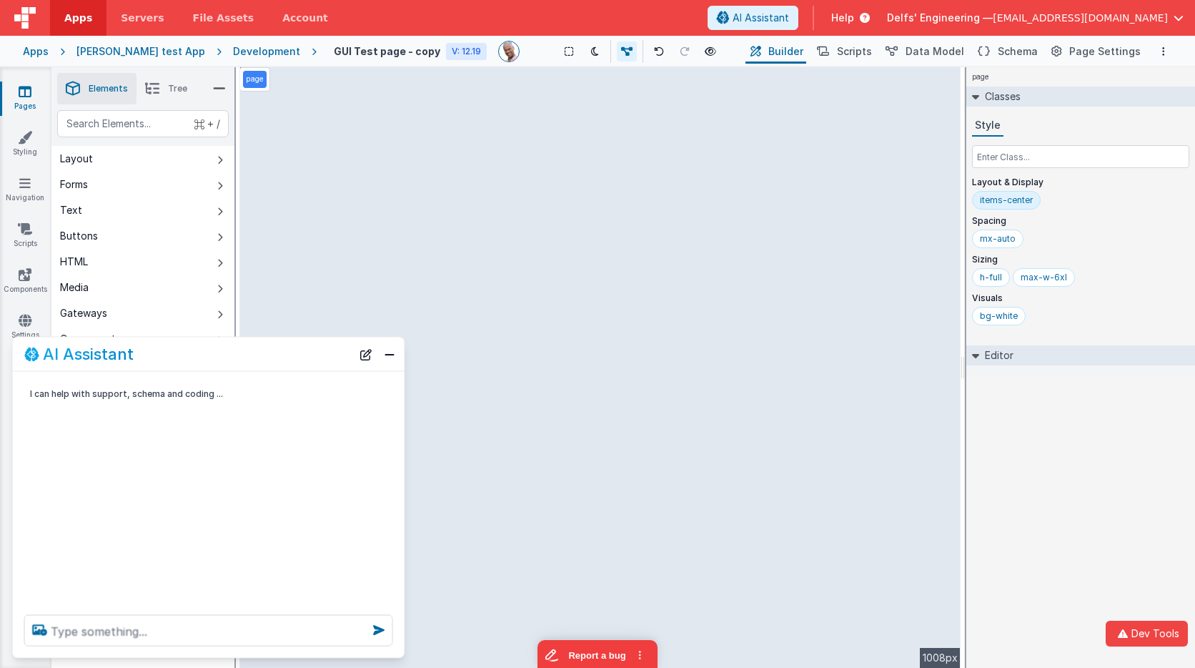
click at [253, 360] on div "AI Assistant" at bounding box center [187, 353] width 327 height 17
drag, startPoint x: 253, startPoint y: 360, endPoint x: 267, endPoint y: 347, distance: 19.7
click at [267, 347] on div "AI Assistant" at bounding box center [187, 353] width 327 height 17
drag, startPoint x: 363, startPoint y: 352, endPoint x: 351, endPoint y: 353, distance: 12.2
click at [363, 352] on button "New Chat" at bounding box center [366, 354] width 20 height 20
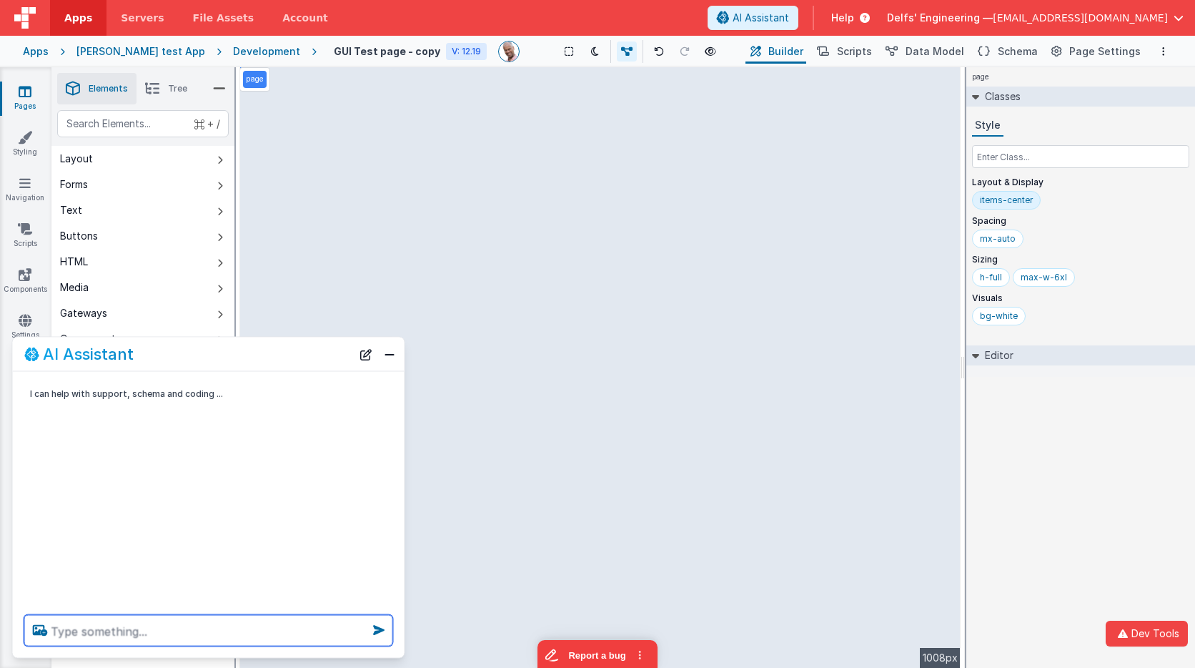
drag, startPoint x: 297, startPoint y: 355, endPoint x: 315, endPoint y: 345, distance: 20.5
click at [315, 345] on div "AI Assistant" at bounding box center [209, 354] width 392 height 34
click at [284, 628] on textarea at bounding box center [208, 630] width 369 height 31
type textarea "chante header text to "[PERSON_NAME]""
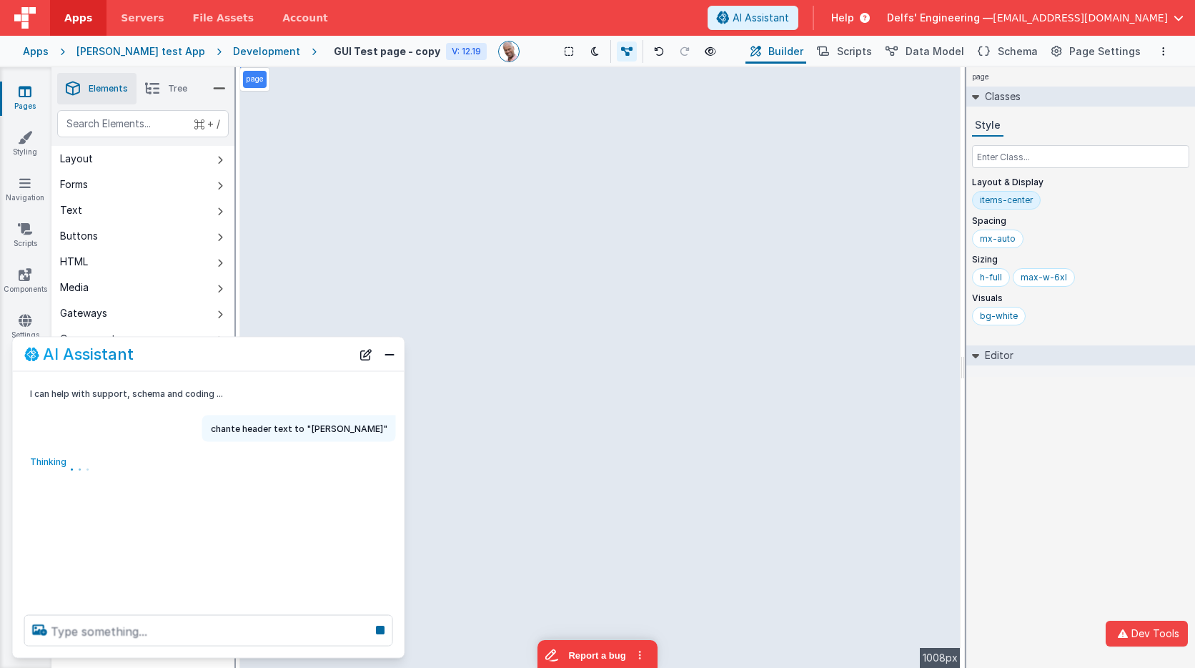
click at [215, 555] on div "I can help with support, schema and coding ... chante header text to "[PERSON_N…" at bounding box center [209, 488] width 392 height 232
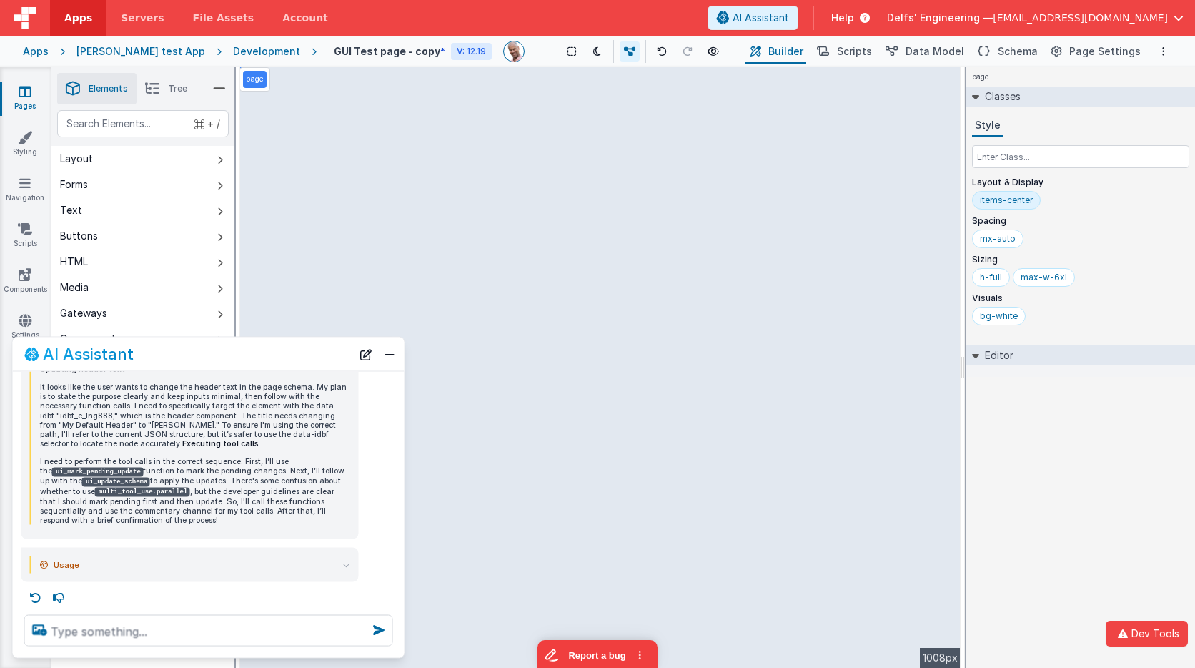
scroll to position [264, 0]
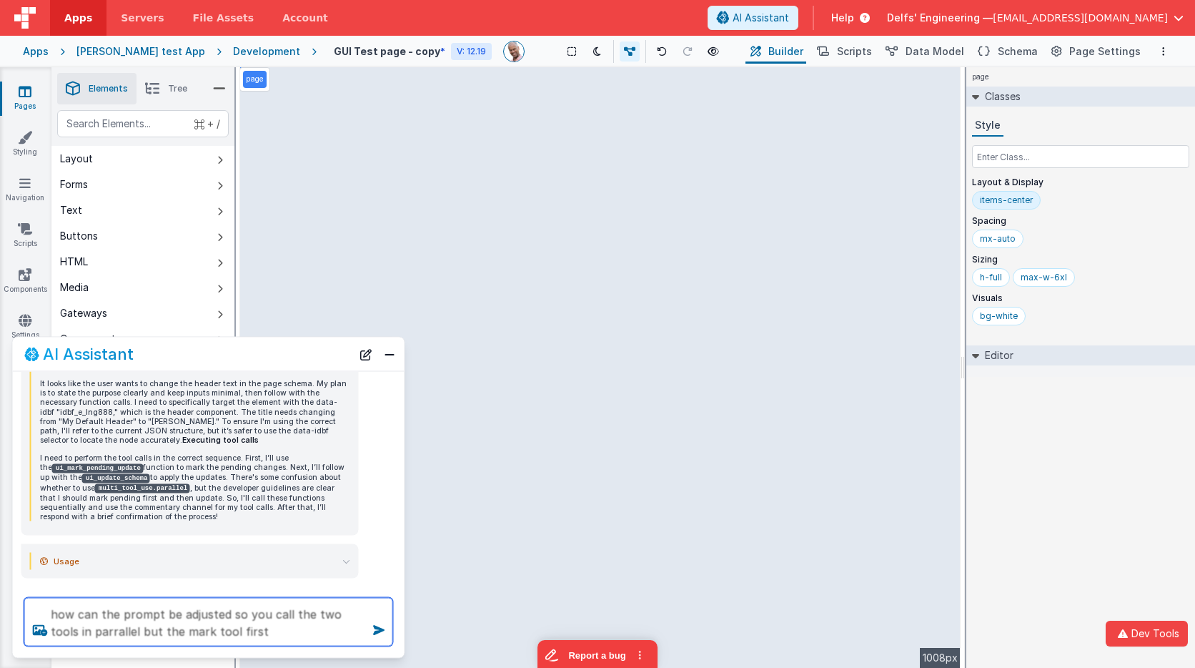
type textarea "how can the prompt be adjusted so you call the two tools in parrallel but the m…"
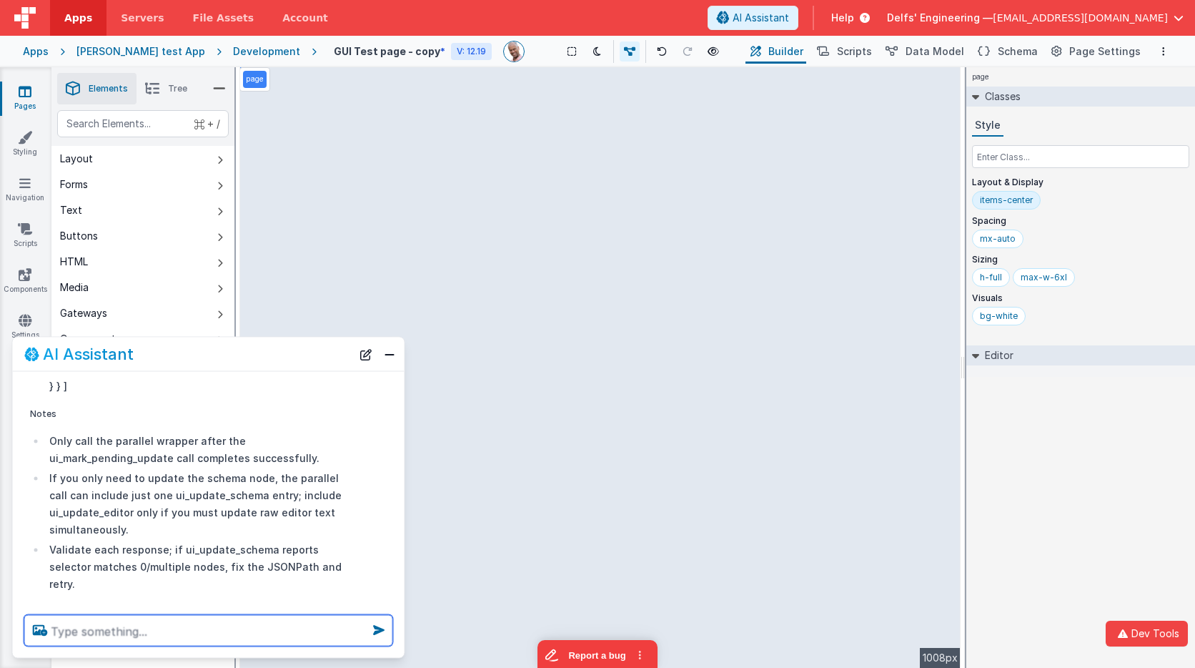
scroll to position [1369, 0]
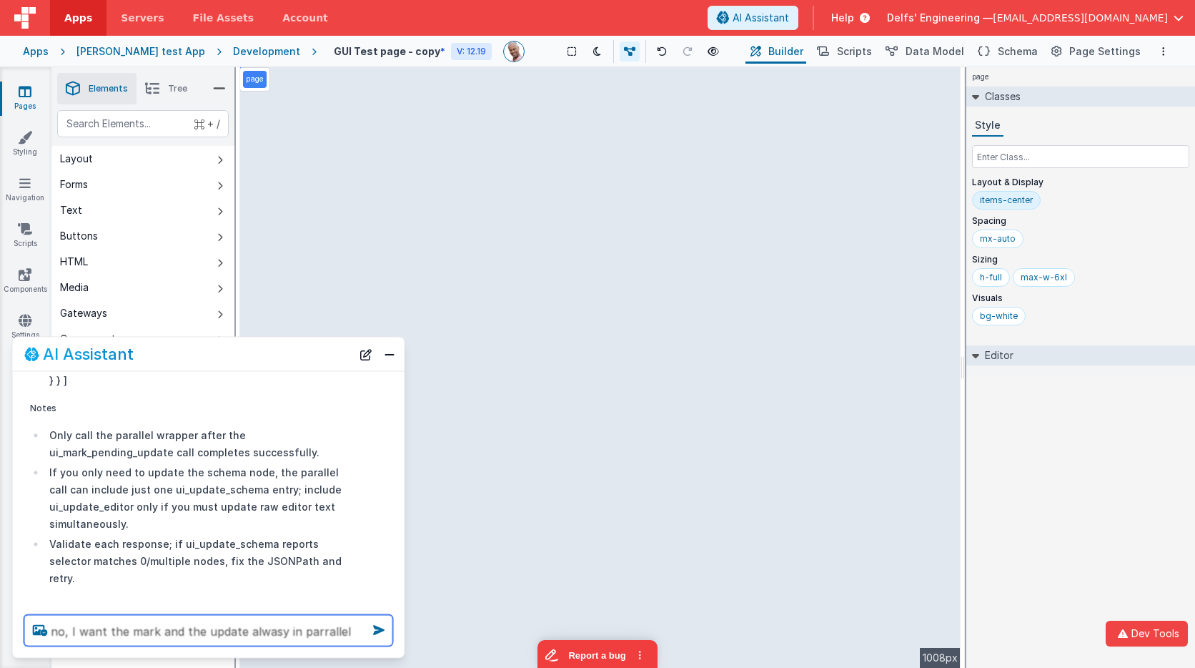
type textarea "no, I want the mark and the update alwasy in parrallel"
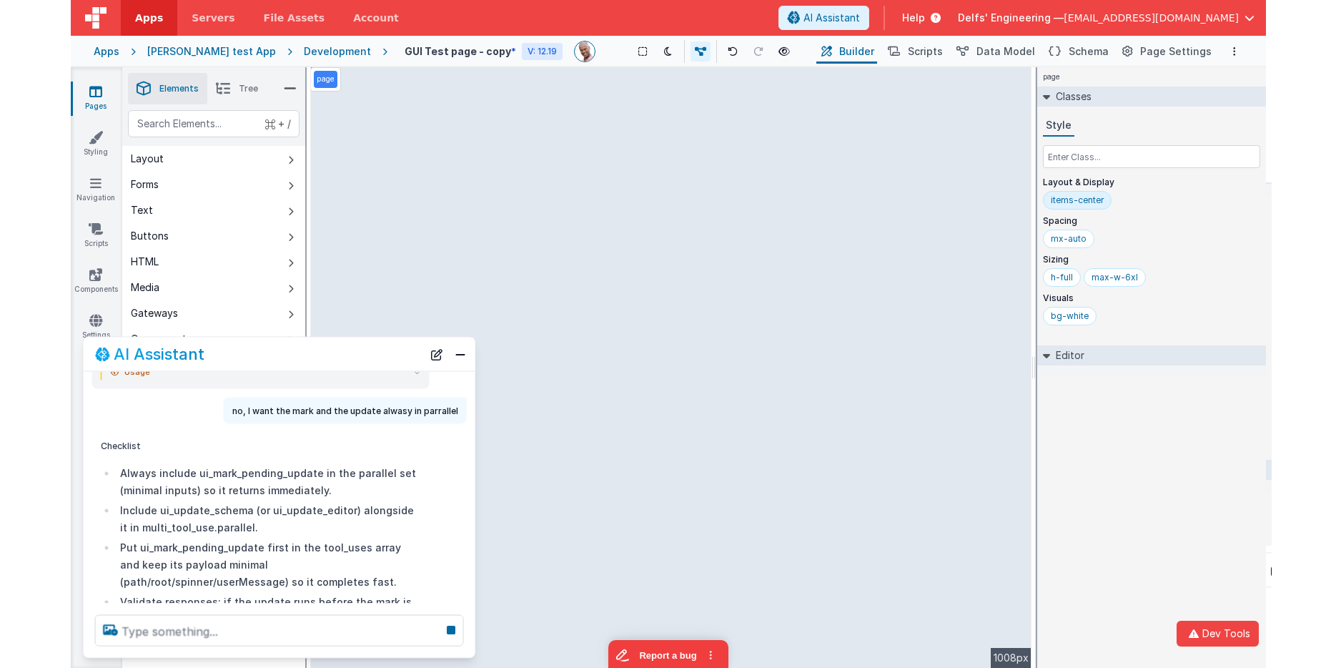
scroll to position [1846, 0]
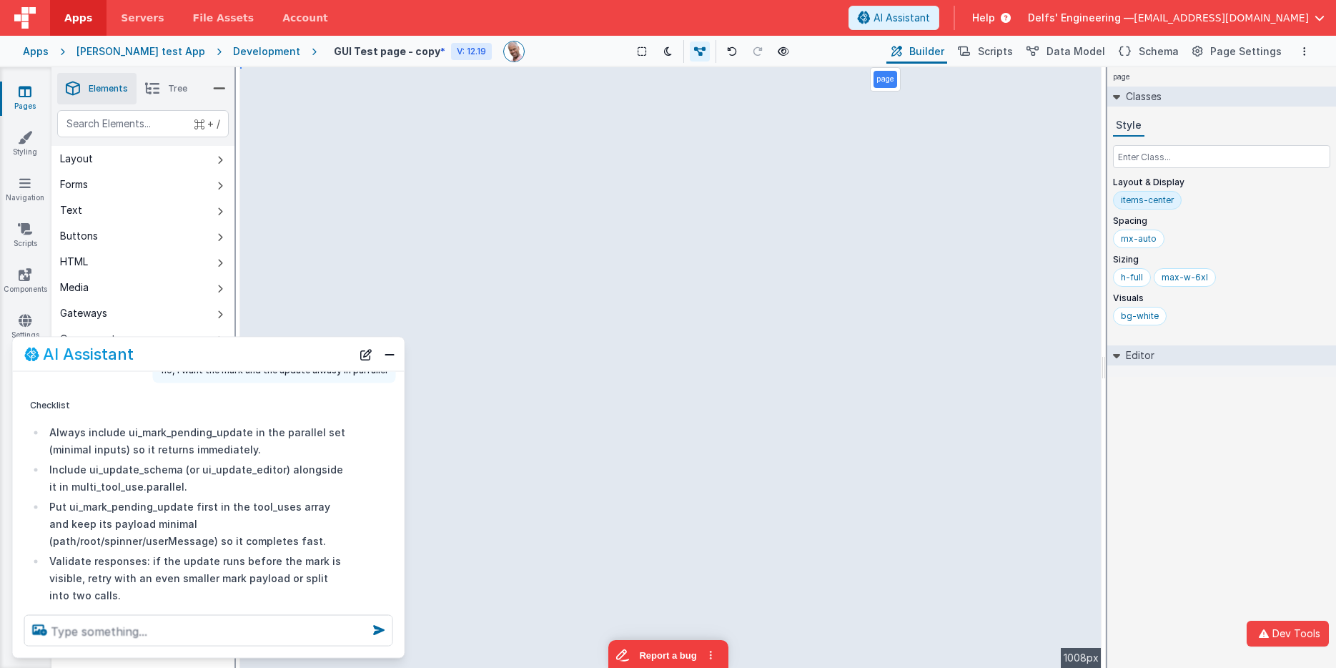
click at [210, 347] on div "AI Assistant" at bounding box center [187, 353] width 327 height 17
click at [365, 355] on button "New Chat" at bounding box center [366, 354] width 20 height 20
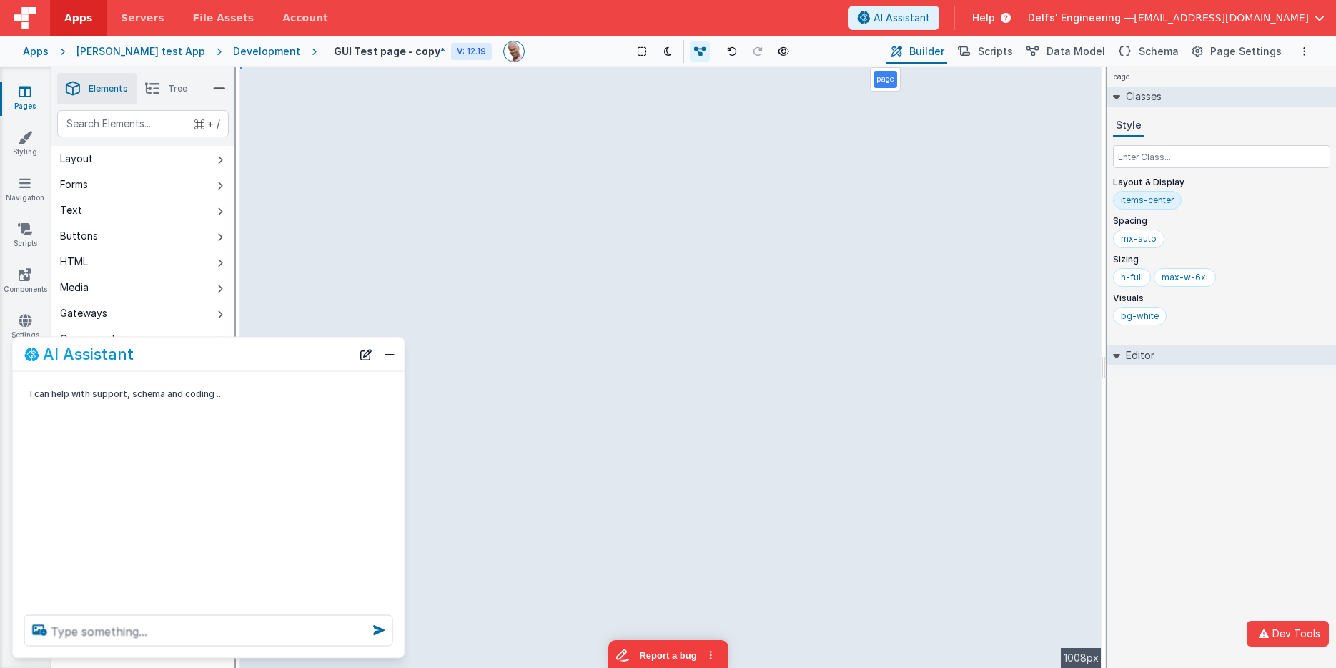
scroll to position [0, 0]
click at [202, 645] on textarea at bounding box center [208, 630] width 369 height 31
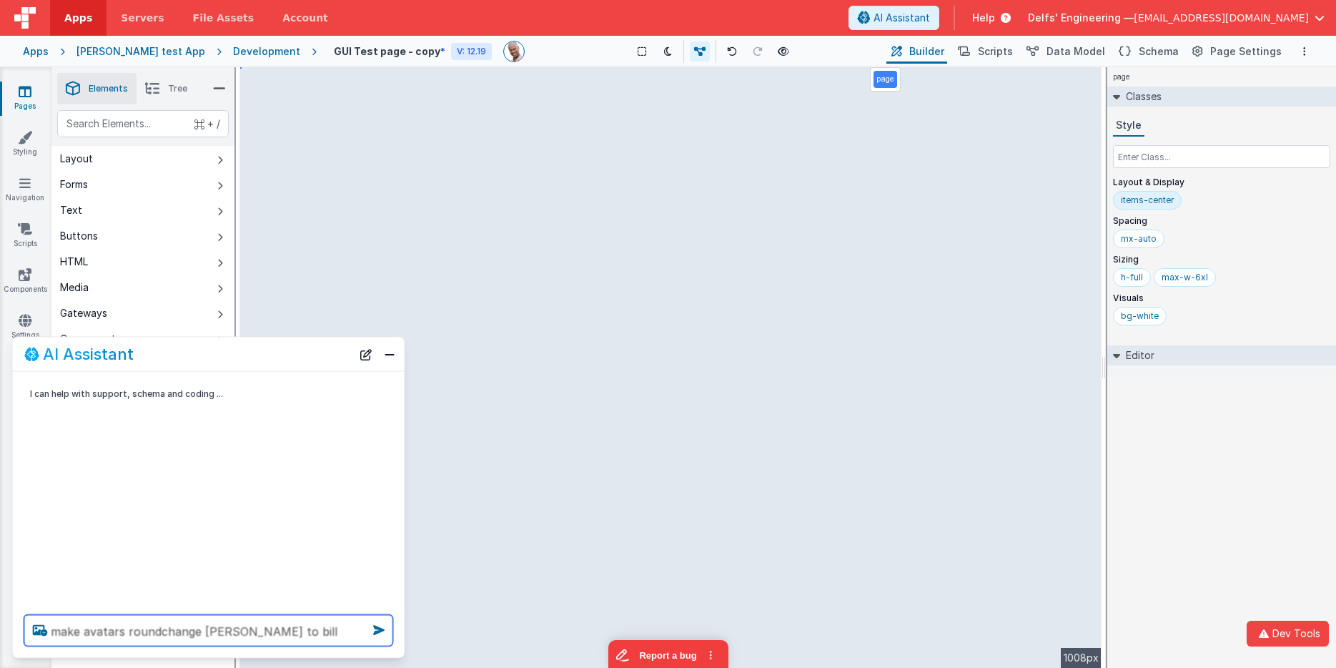
type textarea "make avatars roundchange [PERSON_NAME] to bill"
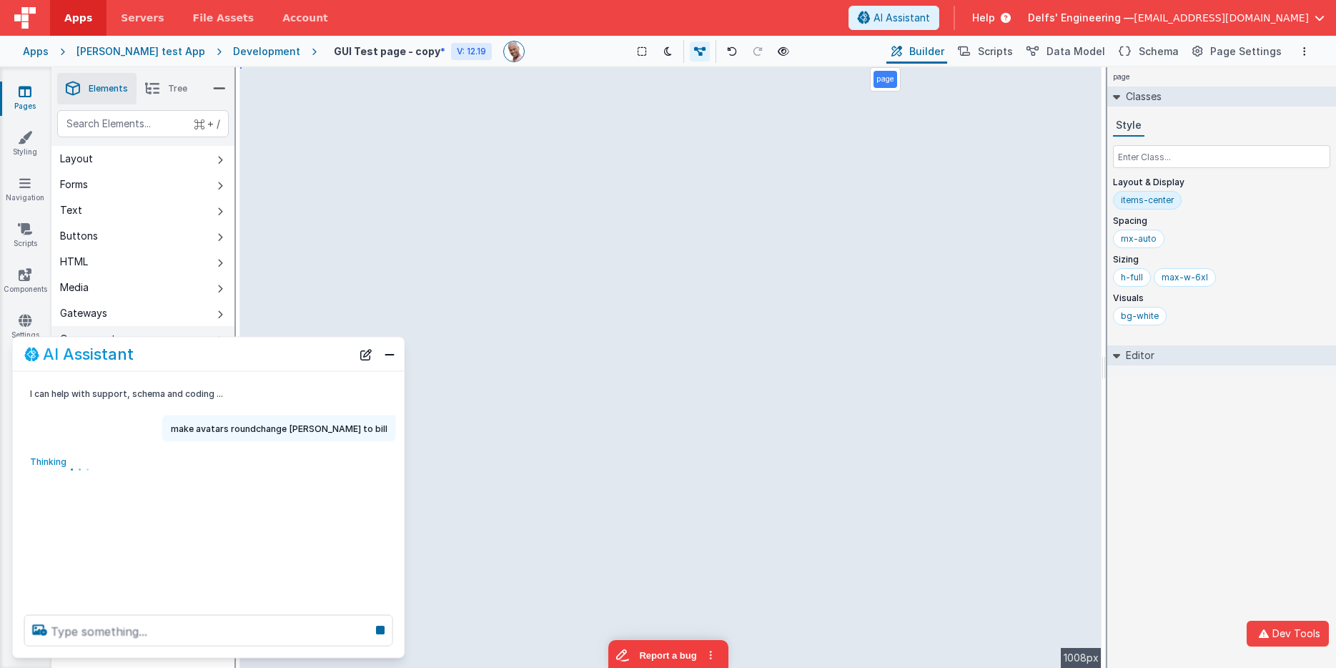
drag, startPoint x: 142, startPoint y: 355, endPoint x: 183, endPoint y: 328, distance: 49.6
click at [183, 328] on section "Pages Styling Navigation Scripts Components Settings Saved Duplicating Page Bui…" at bounding box center [668, 367] width 1336 height 600
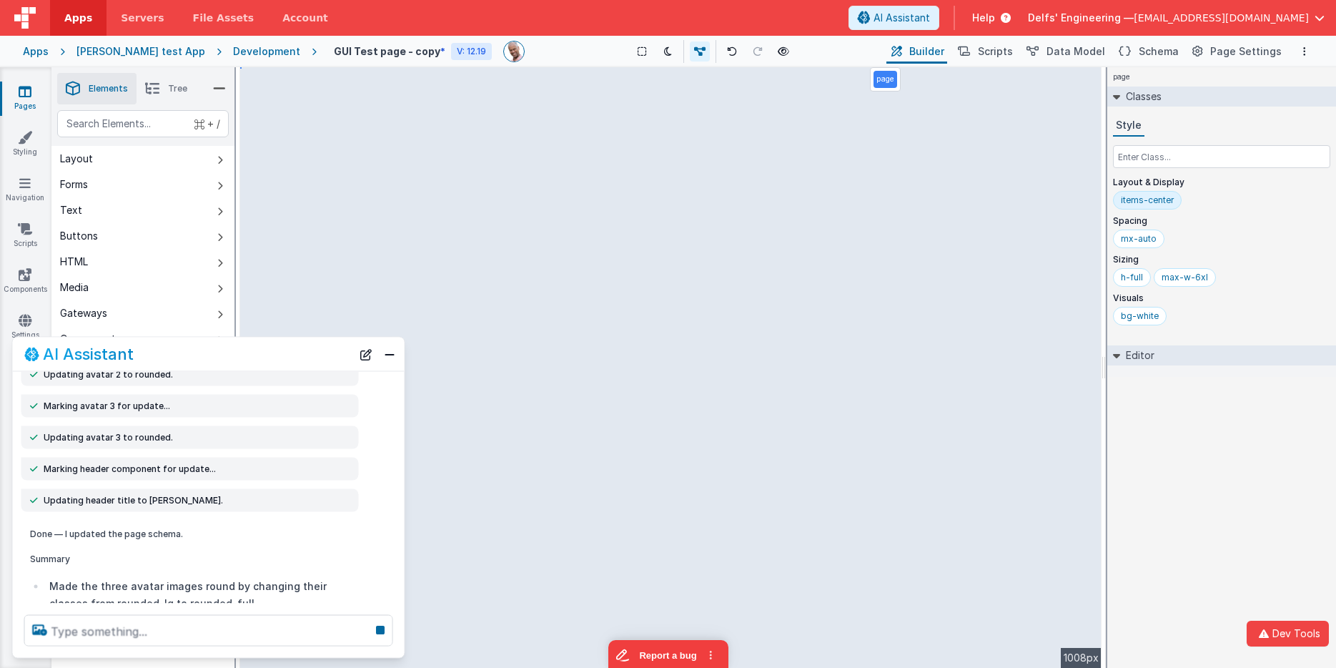
scroll to position [195, 0]
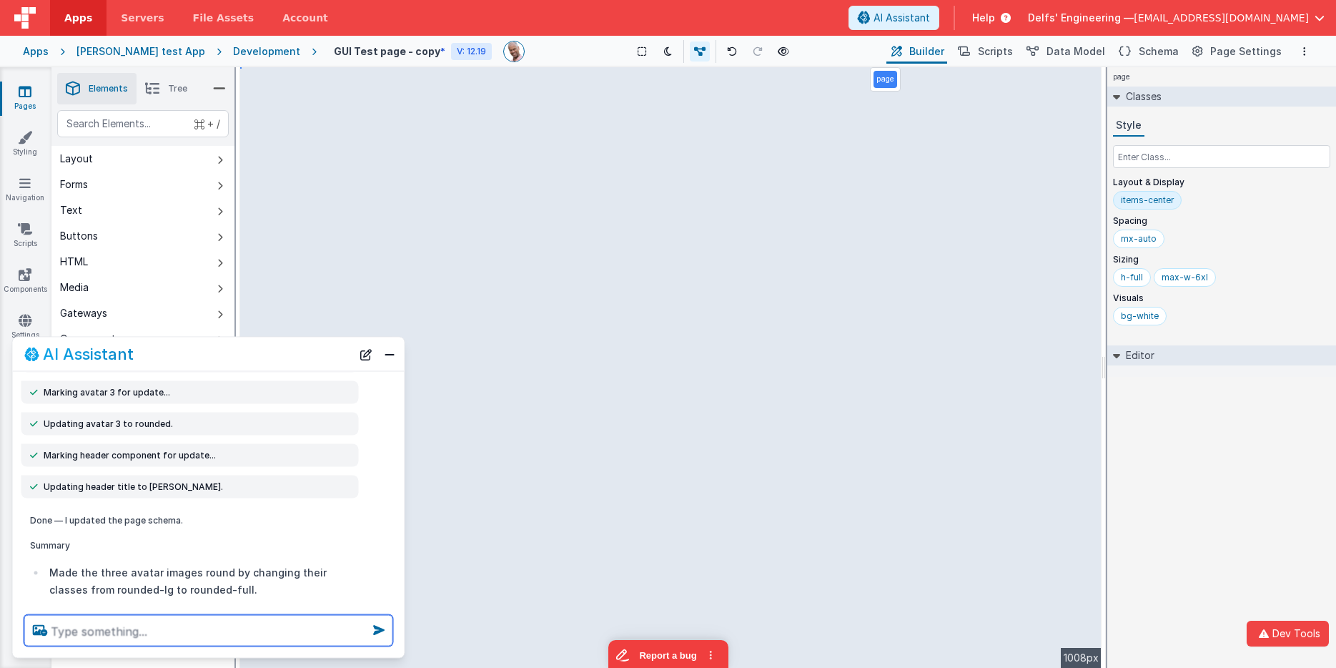
click at [194, 637] on textarea at bounding box center [208, 630] width 369 height 31
type textarea "change contact names to fake names"
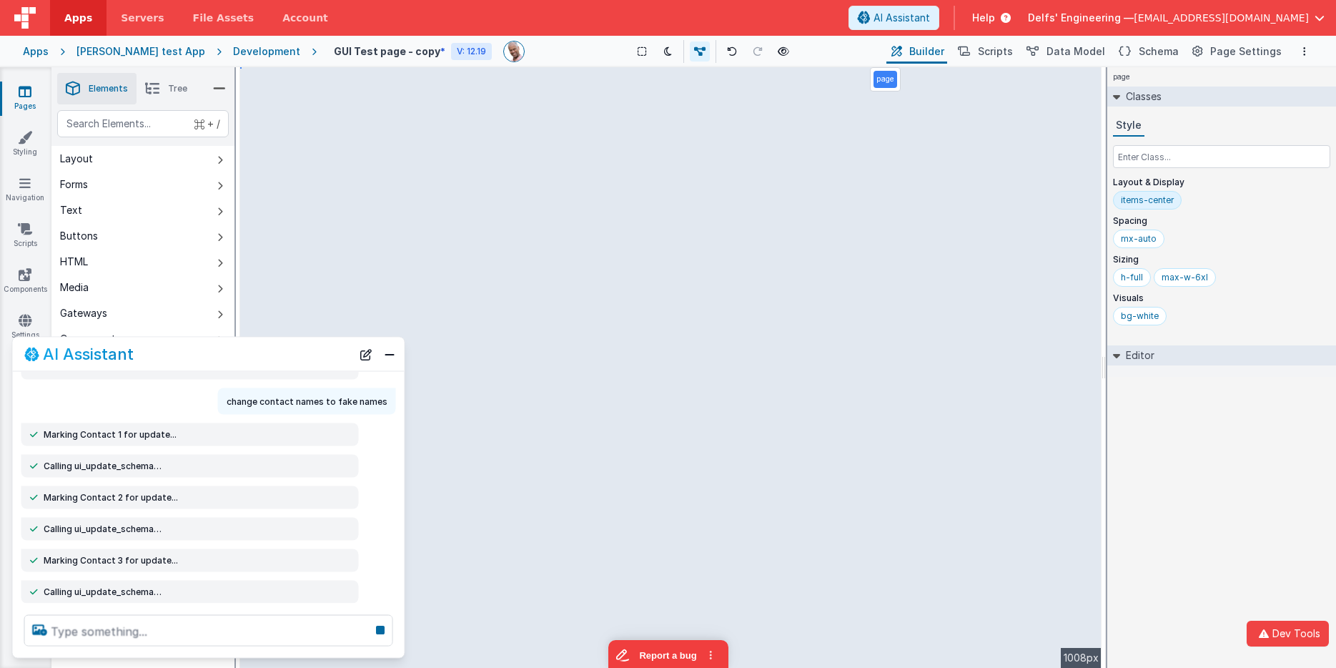
scroll to position [710, 0]
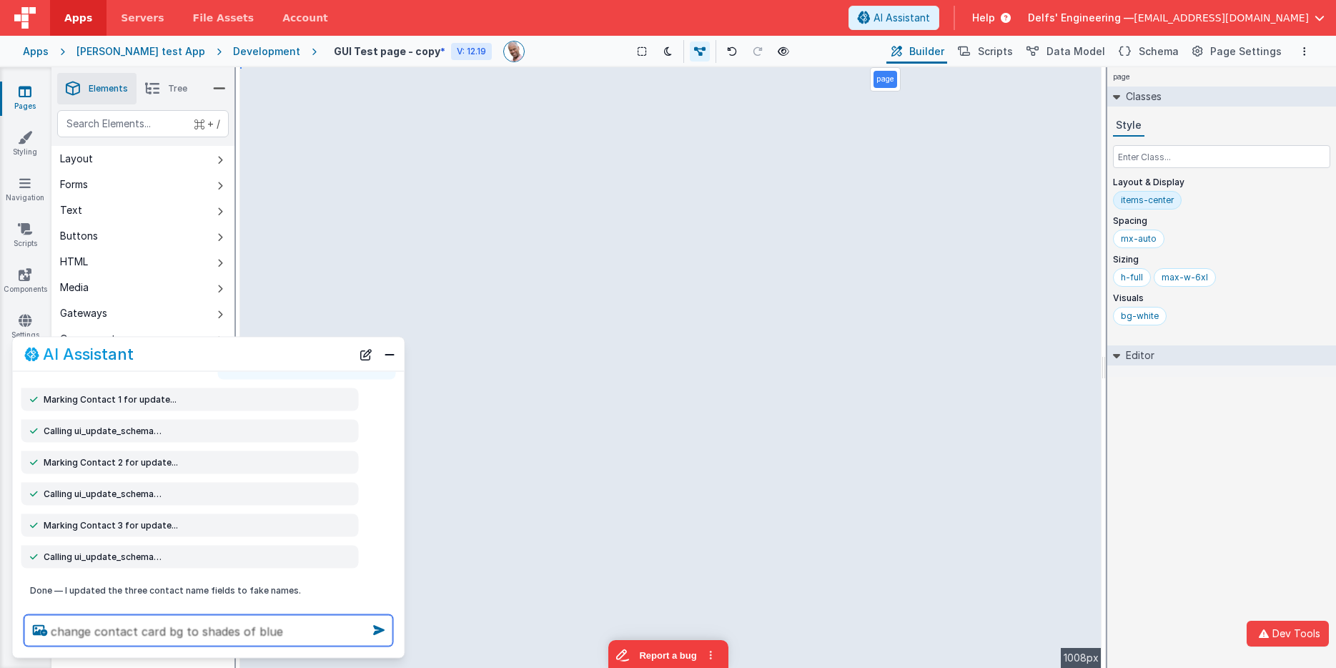
type textarea "change contact card bg to shades of blue"
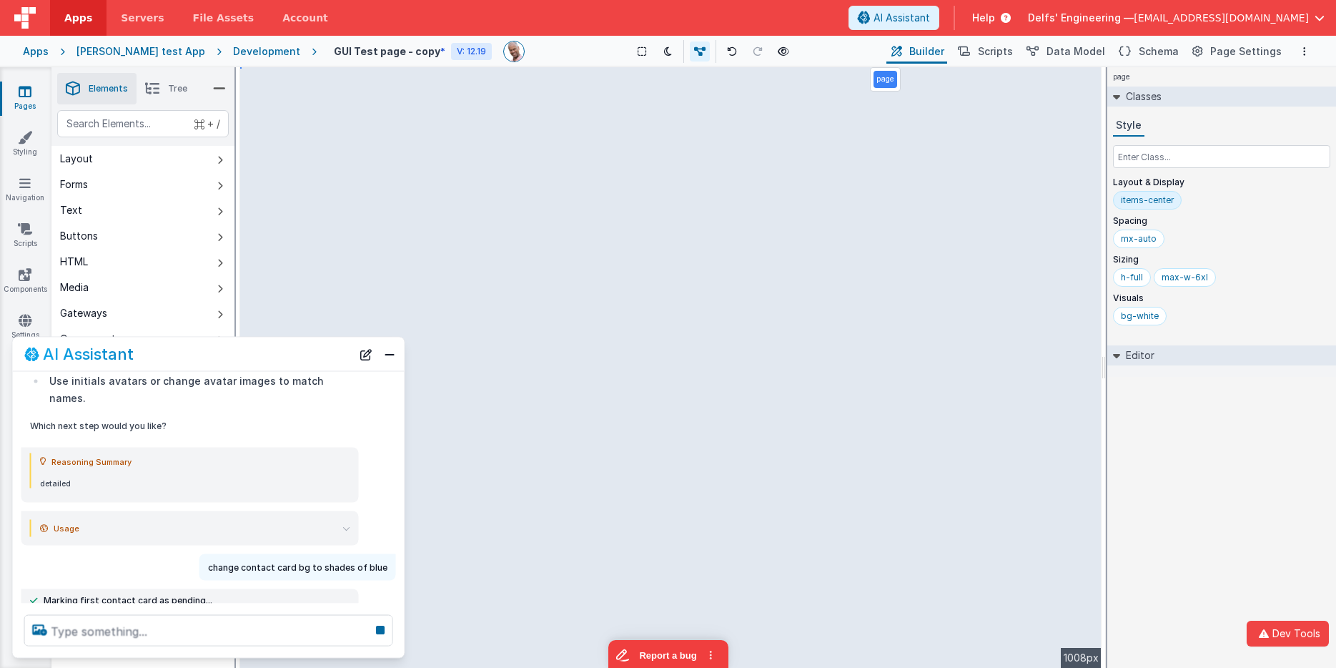
scroll to position [1311, 0]
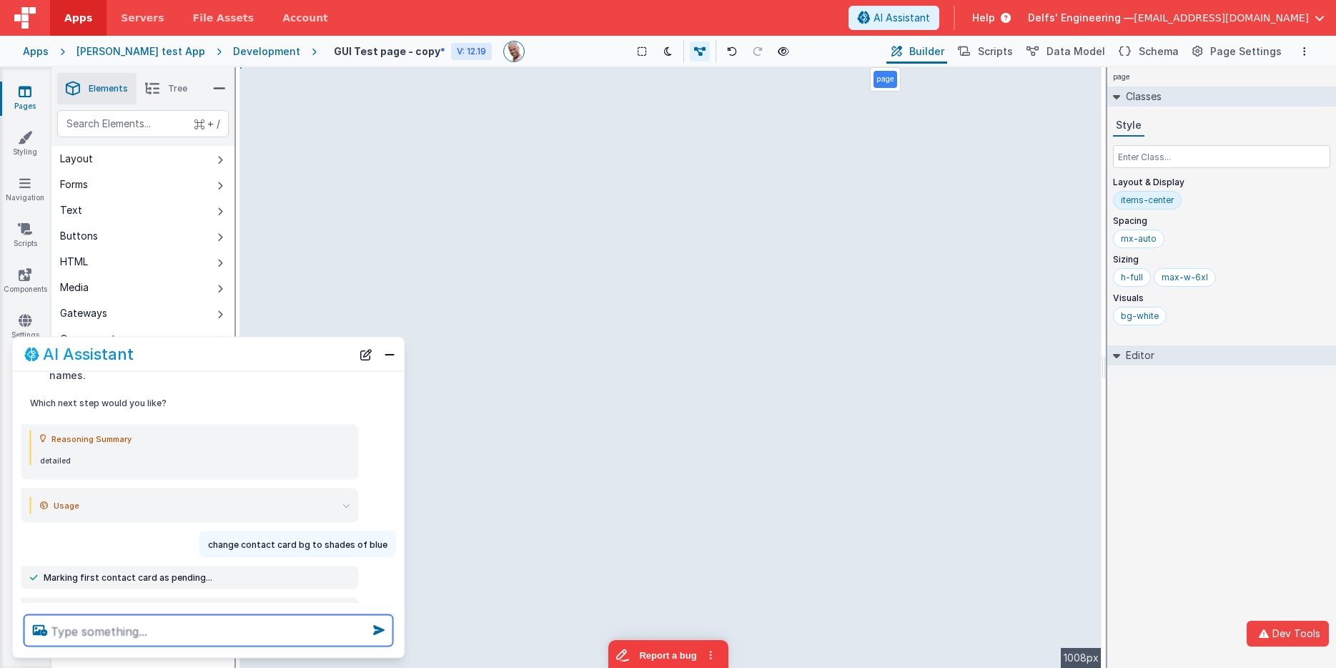
click at [277, 623] on textarea at bounding box center [208, 630] width 369 height 31
type textarea "replace the header with a custom html one"
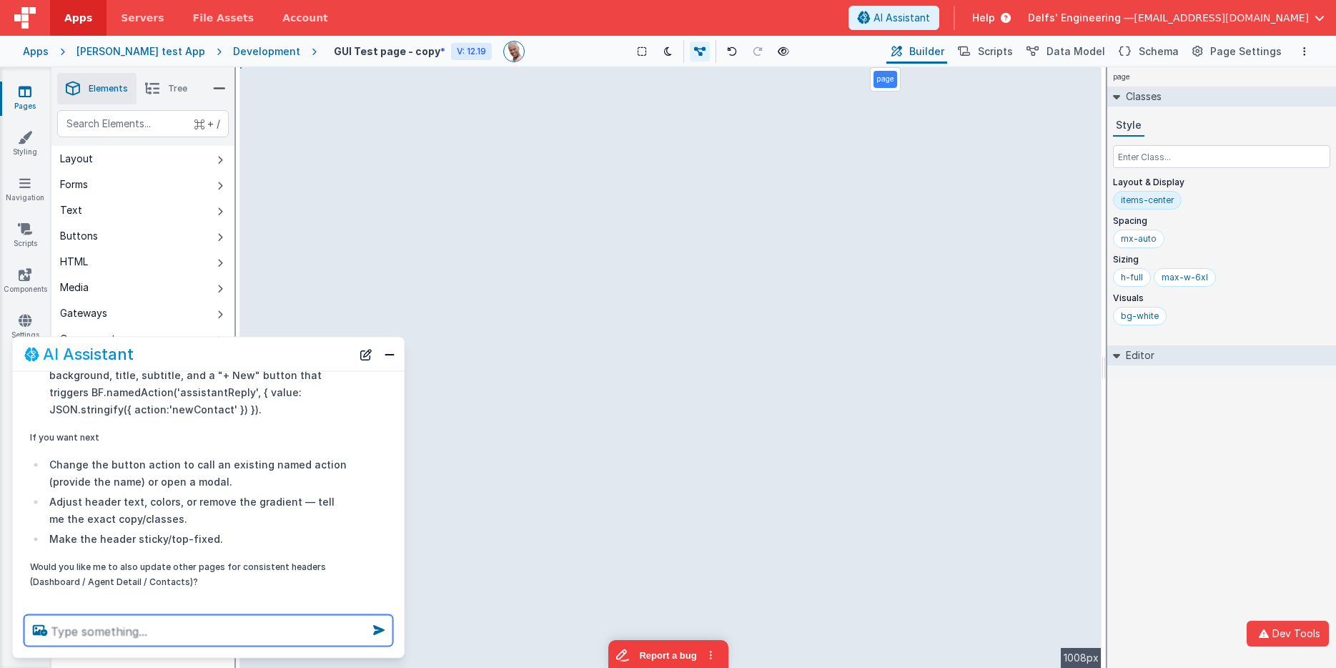
scroll to position [2657, 0]
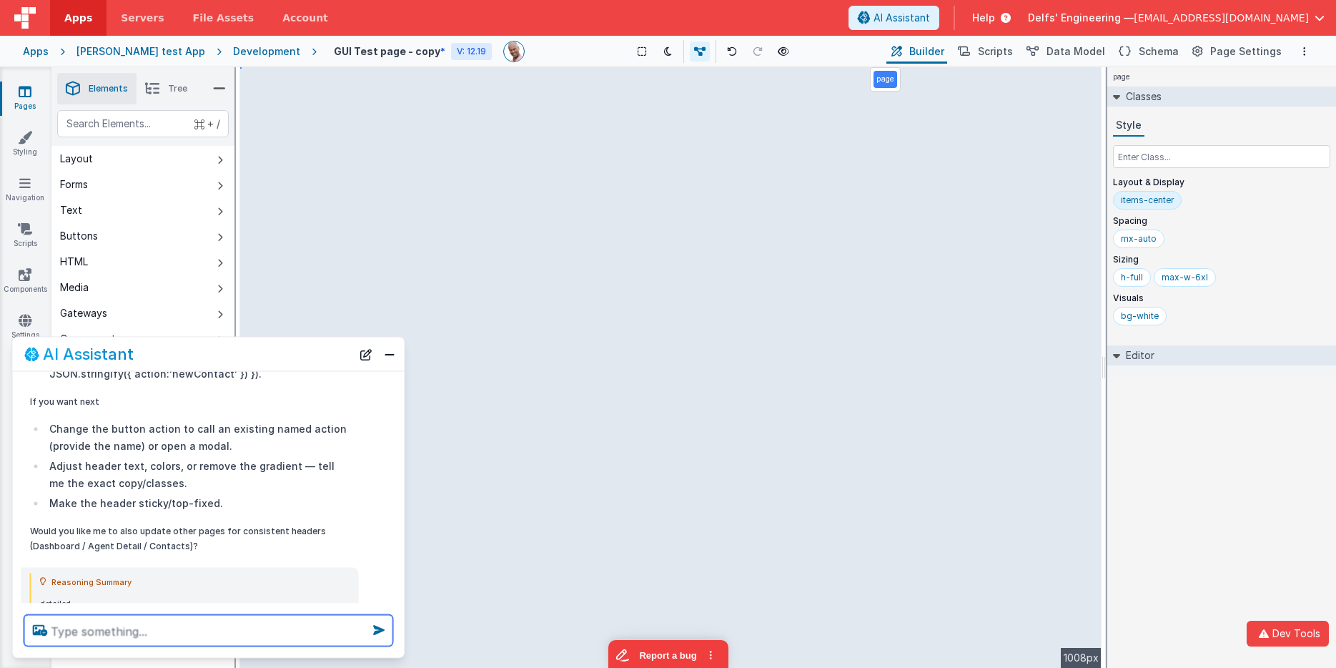
click at [185, 625] on textarea at bounding box center [208, 630] width 369 height 31
type textarea "check page for accessability"
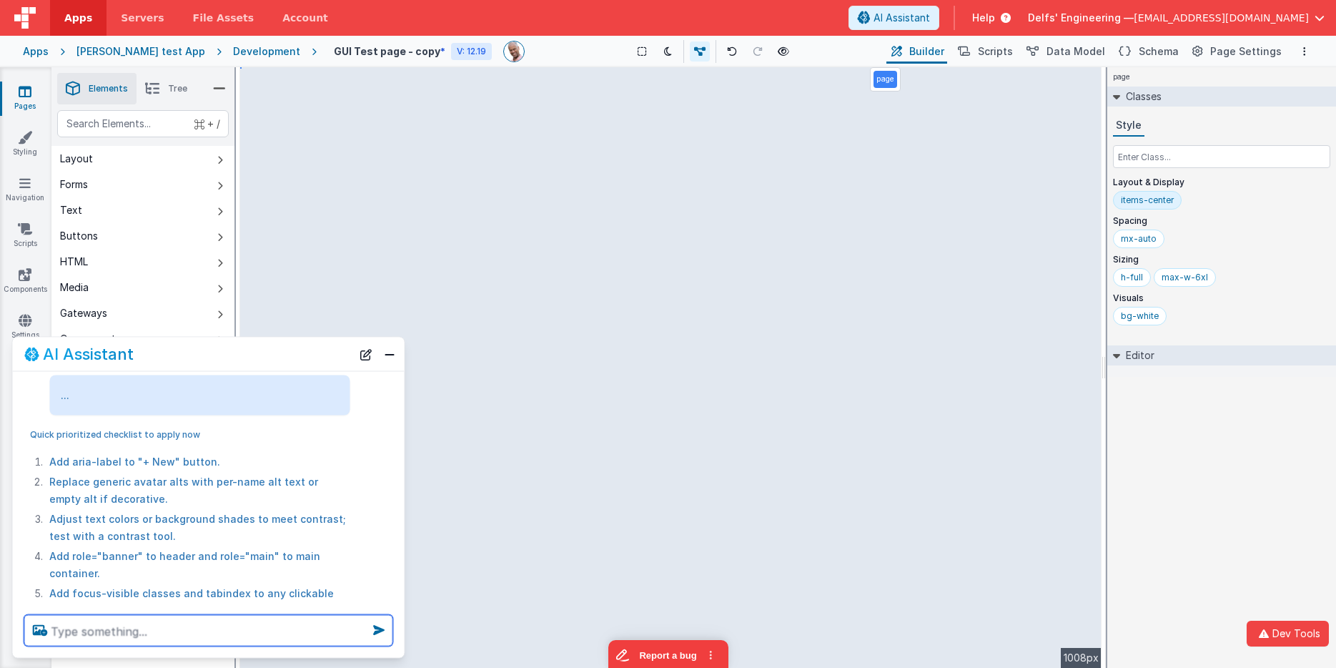
scroll to position [4186, 0]
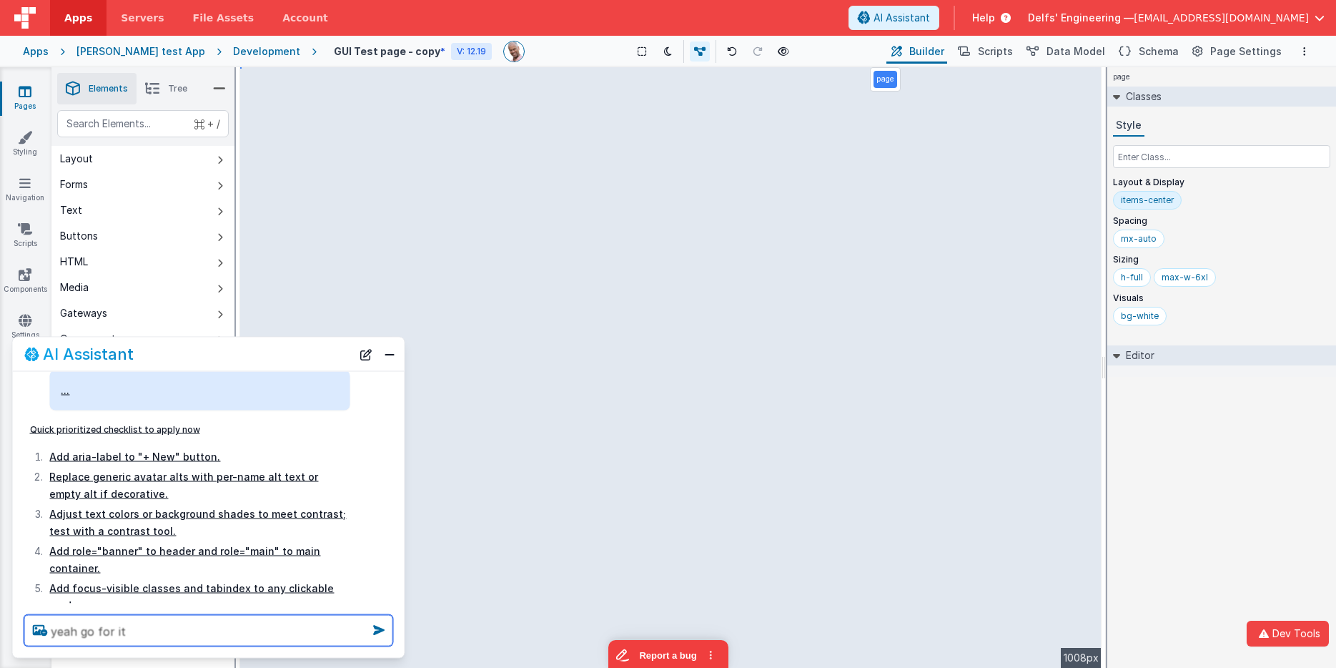
type textarea "yeah go for it"
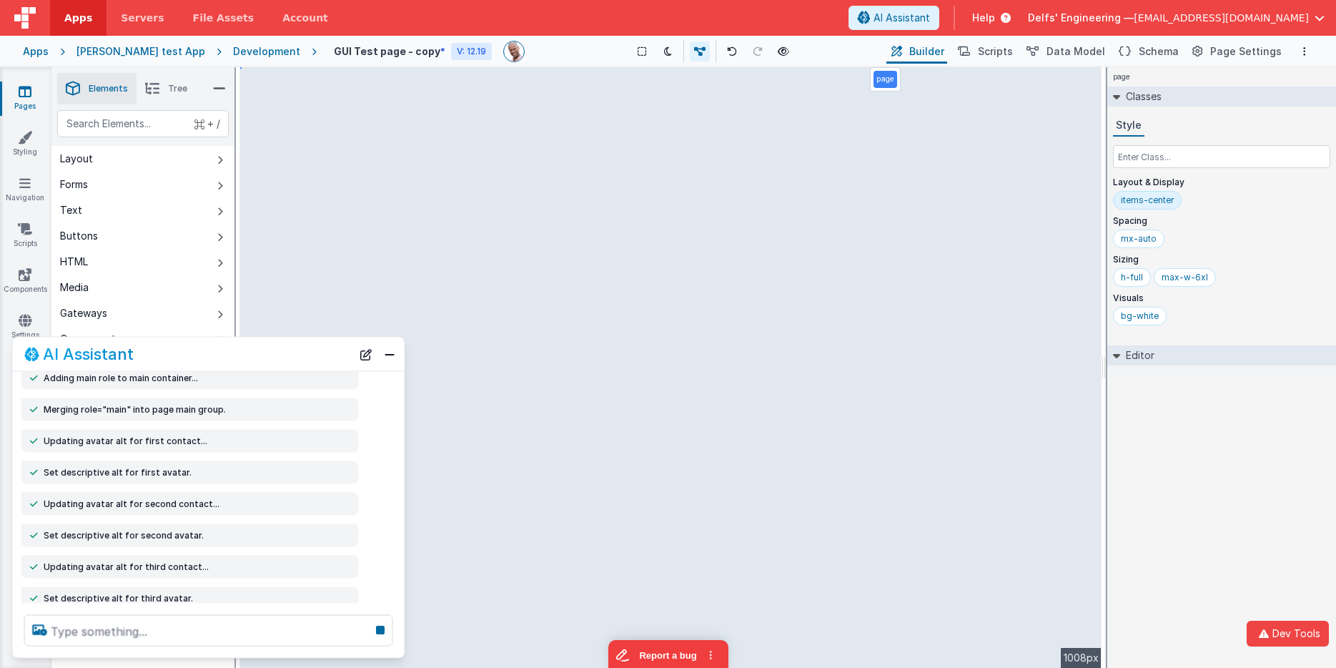
scroll to position [4525, 0]
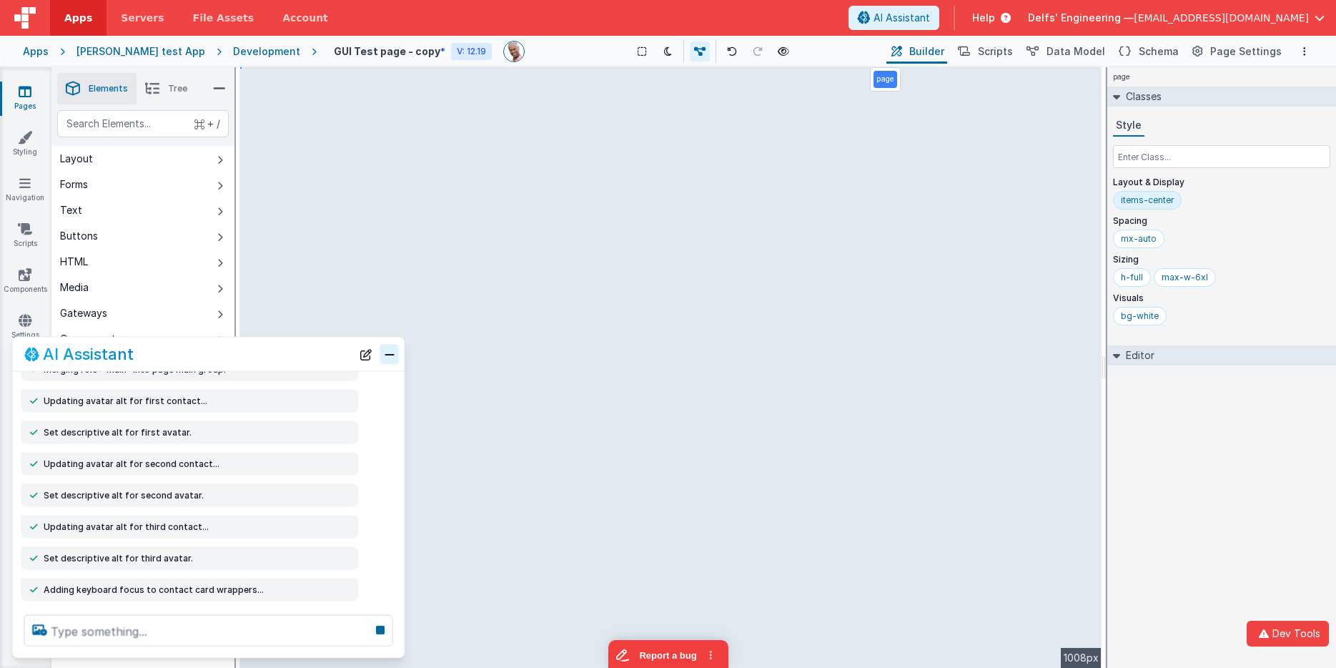
click at [388, 355] on button "Close" at bounding box center [389, 354] width 19 height 20
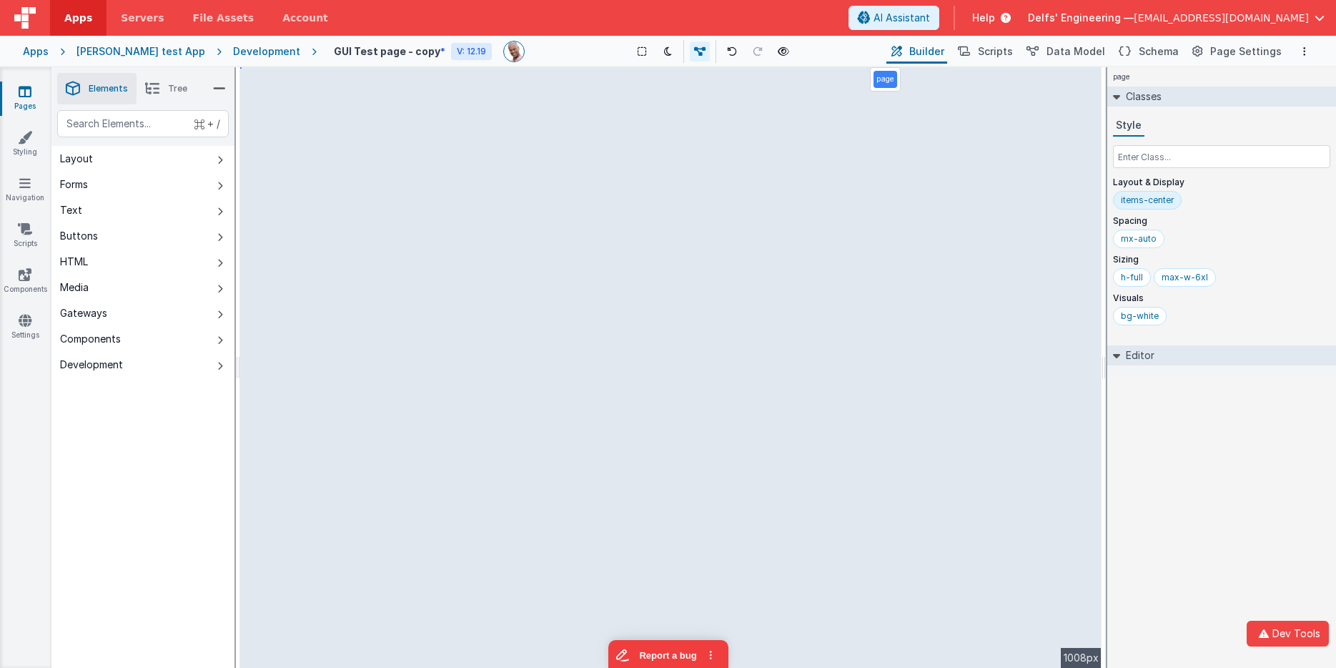
click at [249, 49] on div "Development" at bounding box center [266, 51] width 67 height 14
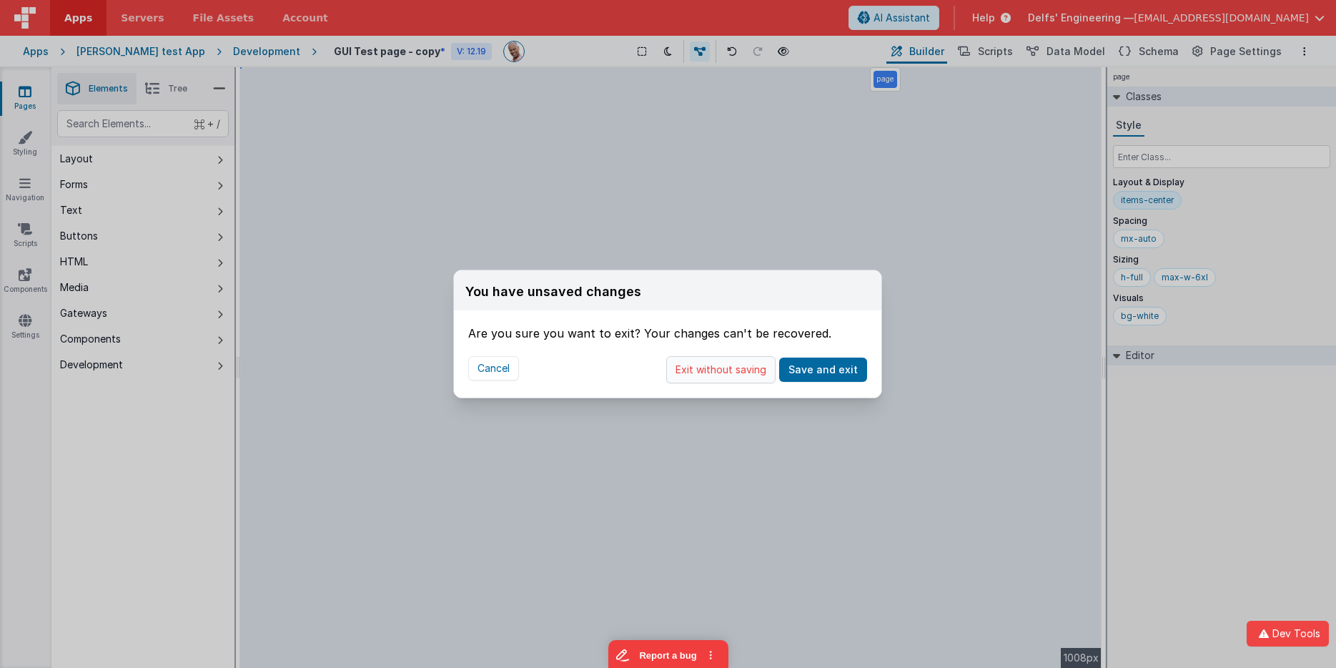
click at [732, 371] on button "Exit without saving" at bounding box center [720, 369] width 109 height 27
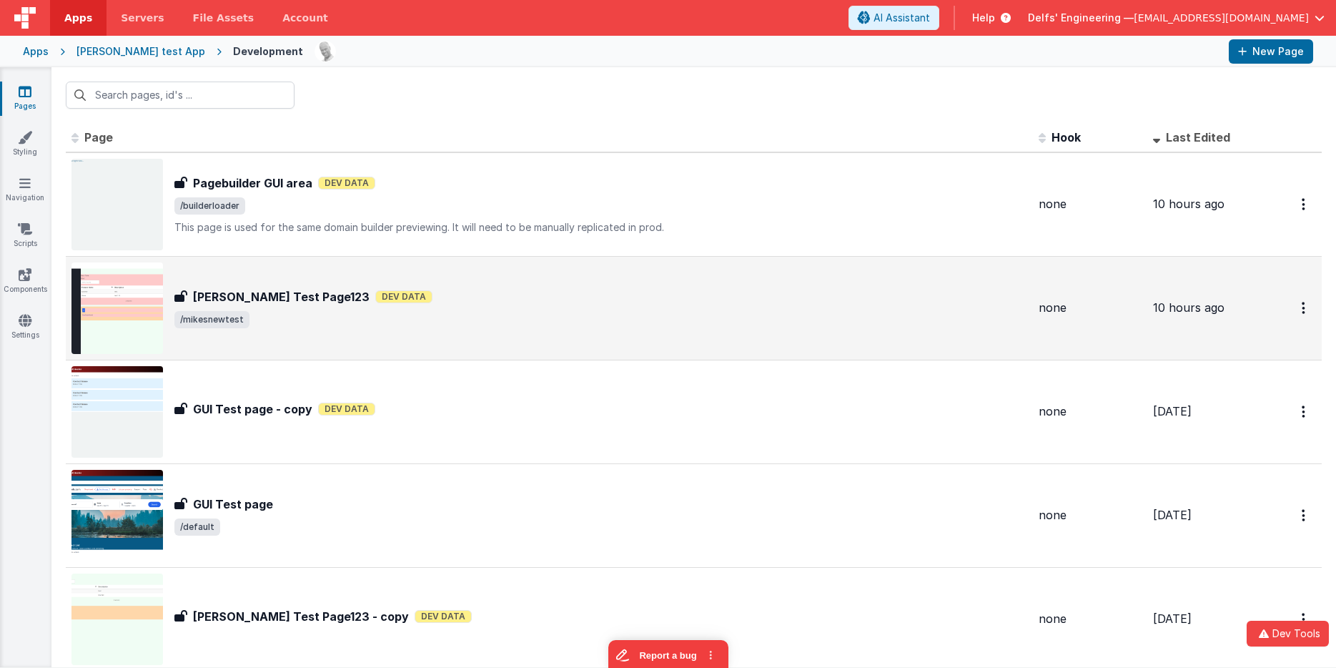
click at [423, 306] on div "[PERSON_NAME] Test Page123 [PERSON_NAME] Test Page123 Dev Data /mikesnewtest" at bounding box center [600, 308] width 853 height 40
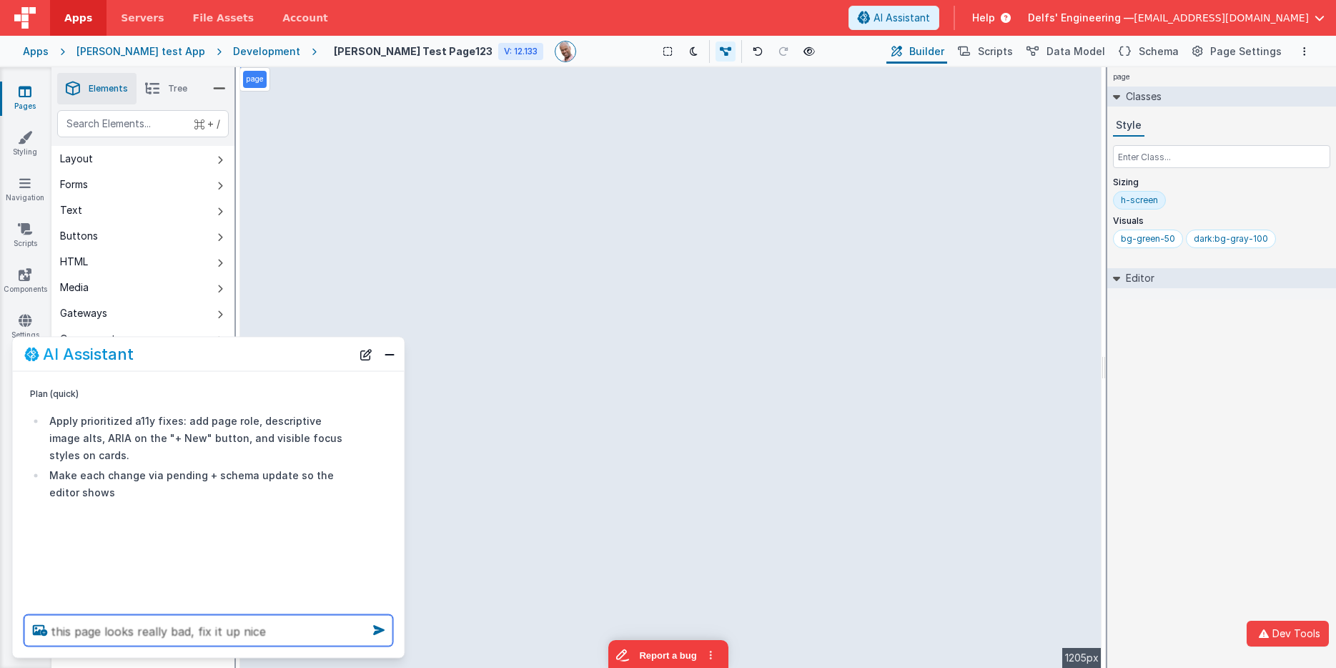
type textarea "this page looks really bad, fix it up nice"
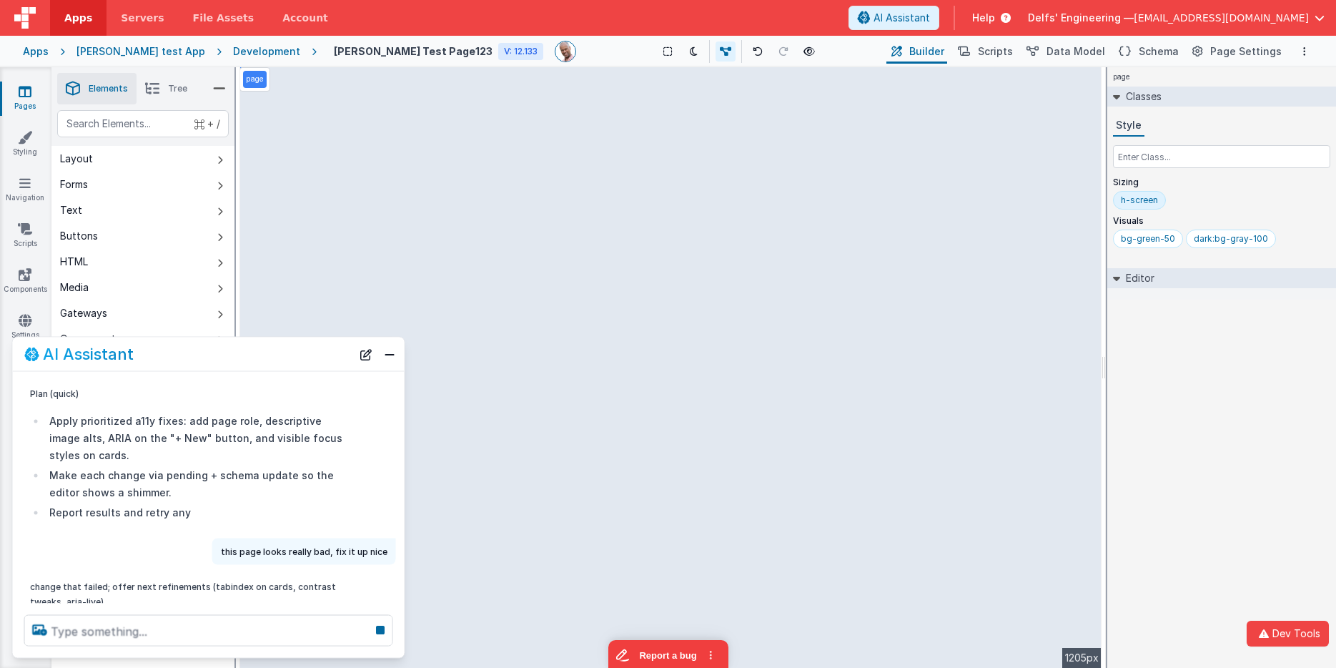
scroll to position [4, 0]
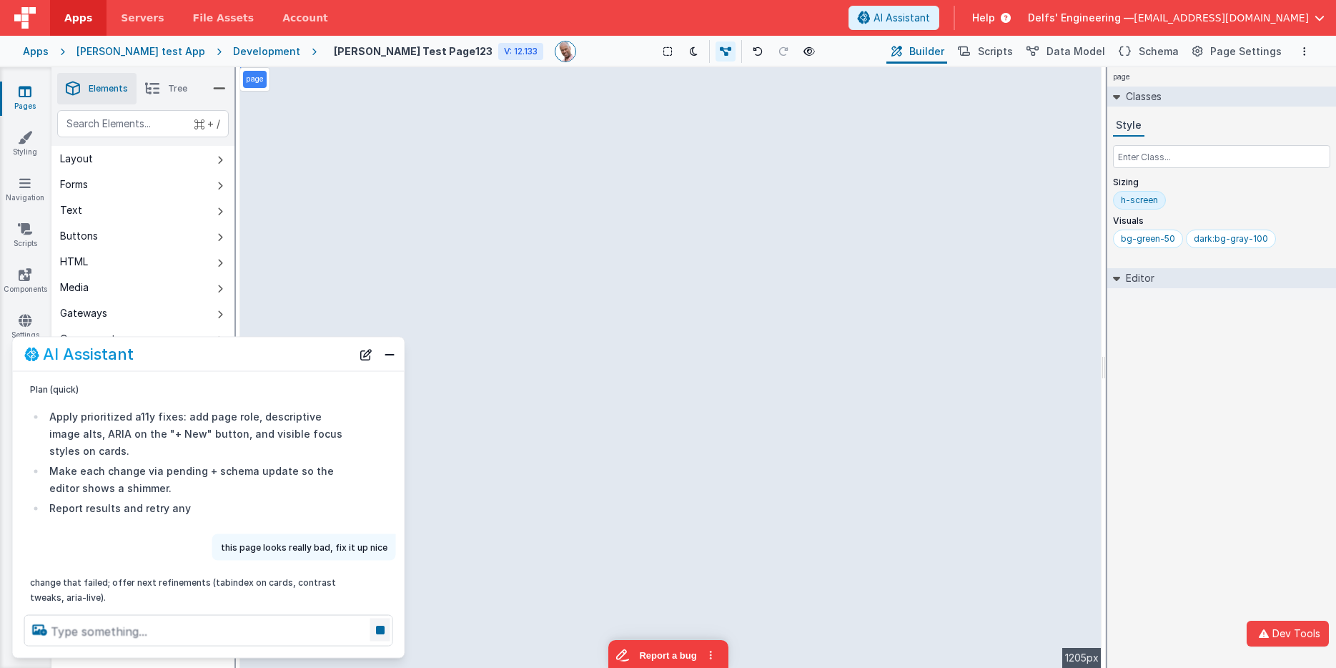
click at [382, 633] on icon at bounding box center [380, 629] width 20 height 23
click at [363, 354] on button "New Chat" at bounding box center [366, 354] width 20 height 20
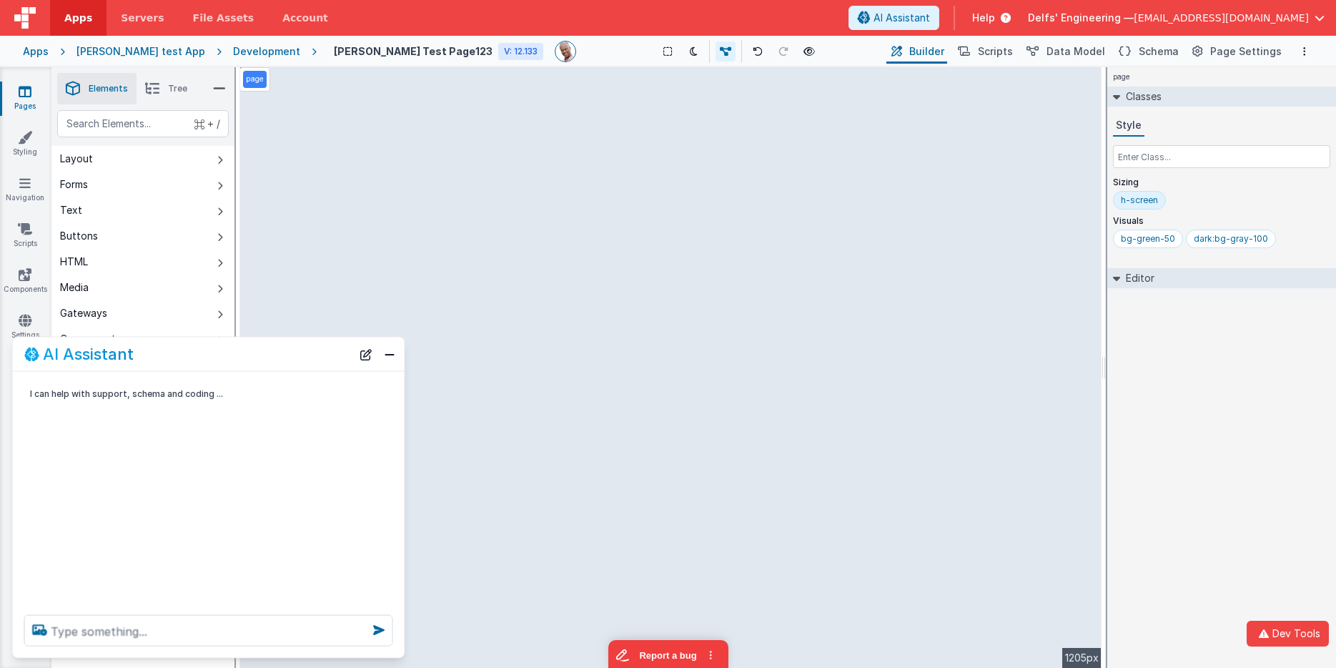
scroll to position [0, 0]
click at [225, 628] on textarea at bounding box center [208, 630] width 369 height 31
type textarea "this page looks really bad, fix it up noce"
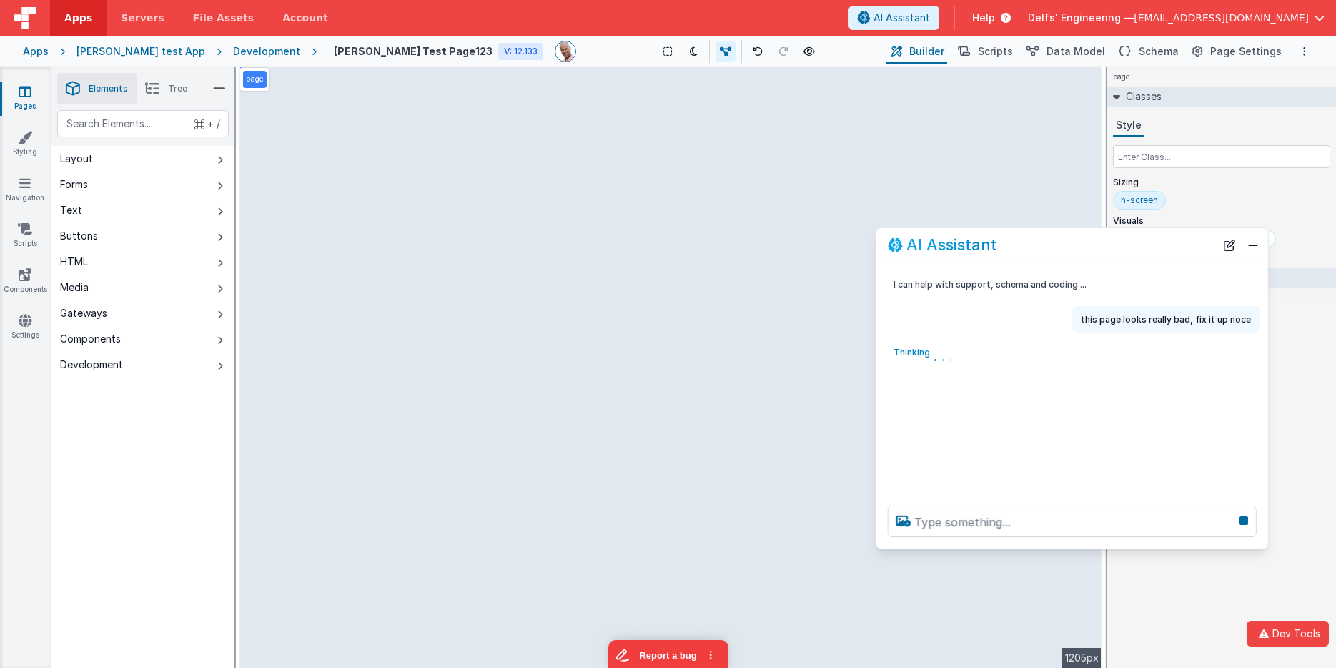
drag, startPoint x: 299, startPoint y: 358, endPoint x: 1163, endPoint y: 249, distance: 870.3
click at [1163, 249] on div "AI Assistant" at bounding box center [1051, 244] width 327 height 17
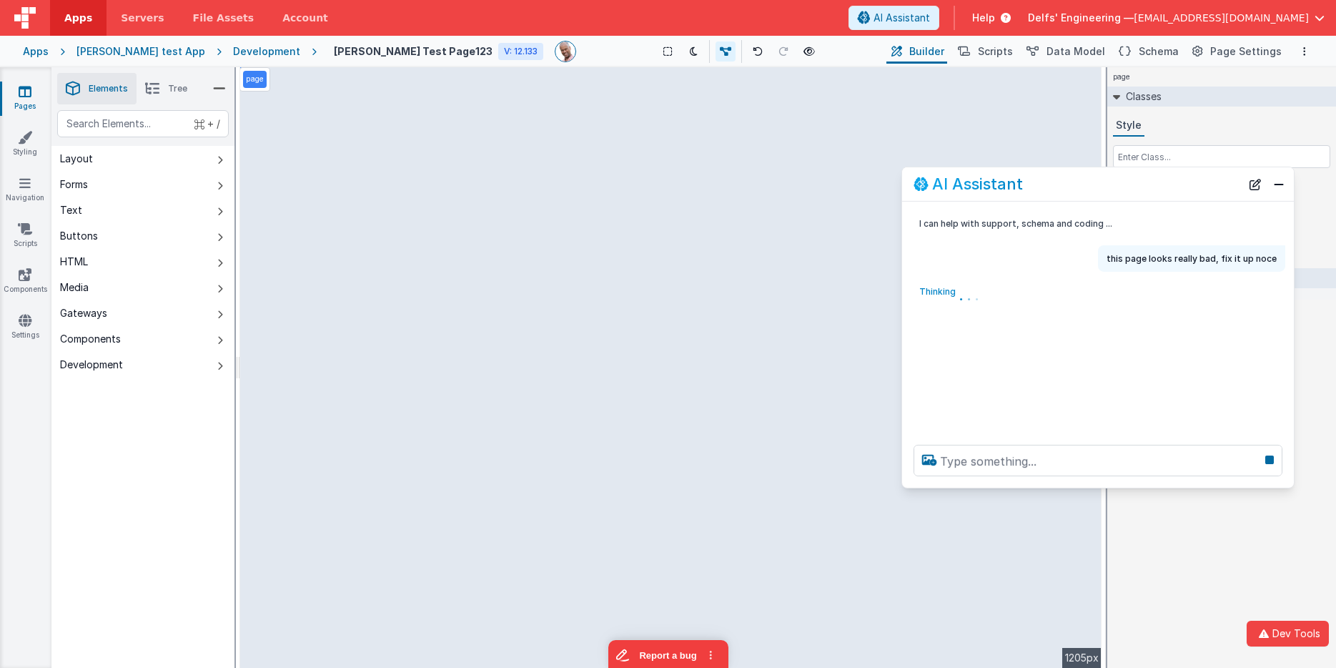
drag, startPoint x: 1111, startPoint y: 249, endPoint x: 1141, endPoint y: 213, distance: 47.2
click at [1138, 188] on div "AI Assistant" at bounding box center [1076, 183] width 327 height 17
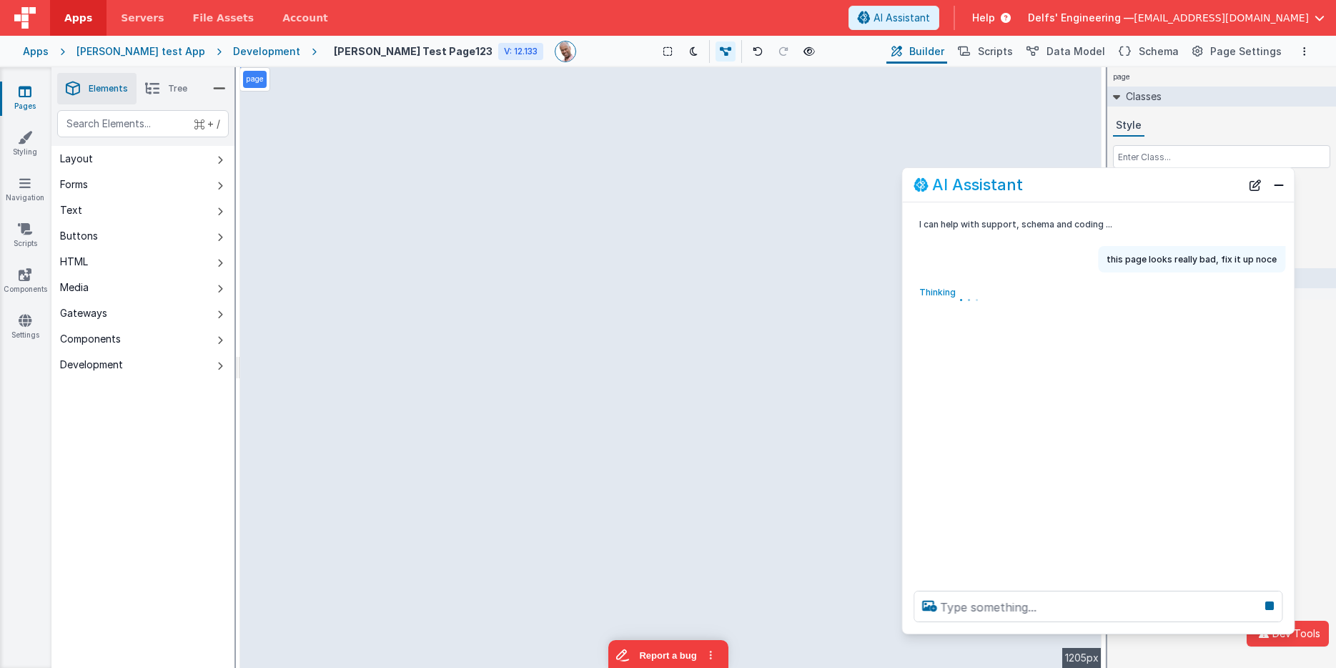
drag, startPoint x: 1095, startPoint y: 485, endPoint x: 1089, endPoint y: 625, distance: 140.2
click at [1089, 625] on div at bounding box center [1098, 606] width 392 height 54
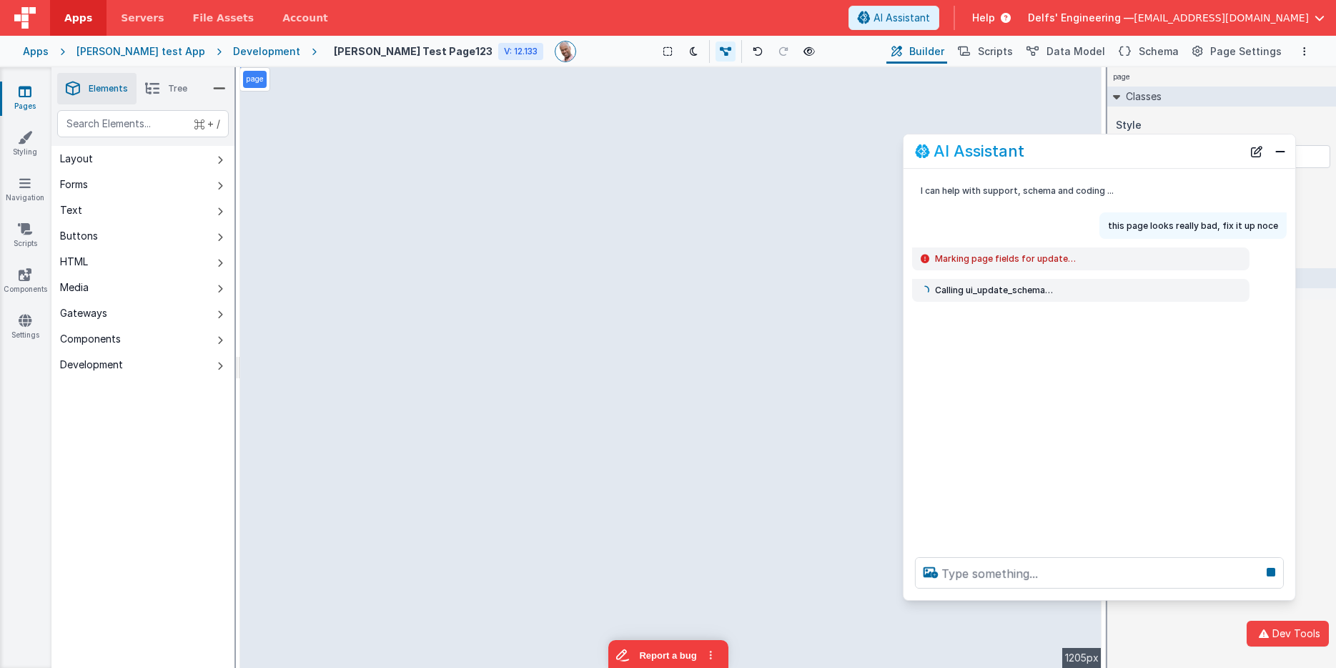
drag, startPoint x: 1079, startPoint y: 174, endPoint x: 1079, endPoint y: 141, distance: 33.6
click at [1079, 141] on div "AI Assistant" at bounding box center [1099, 151] width 392 height 34
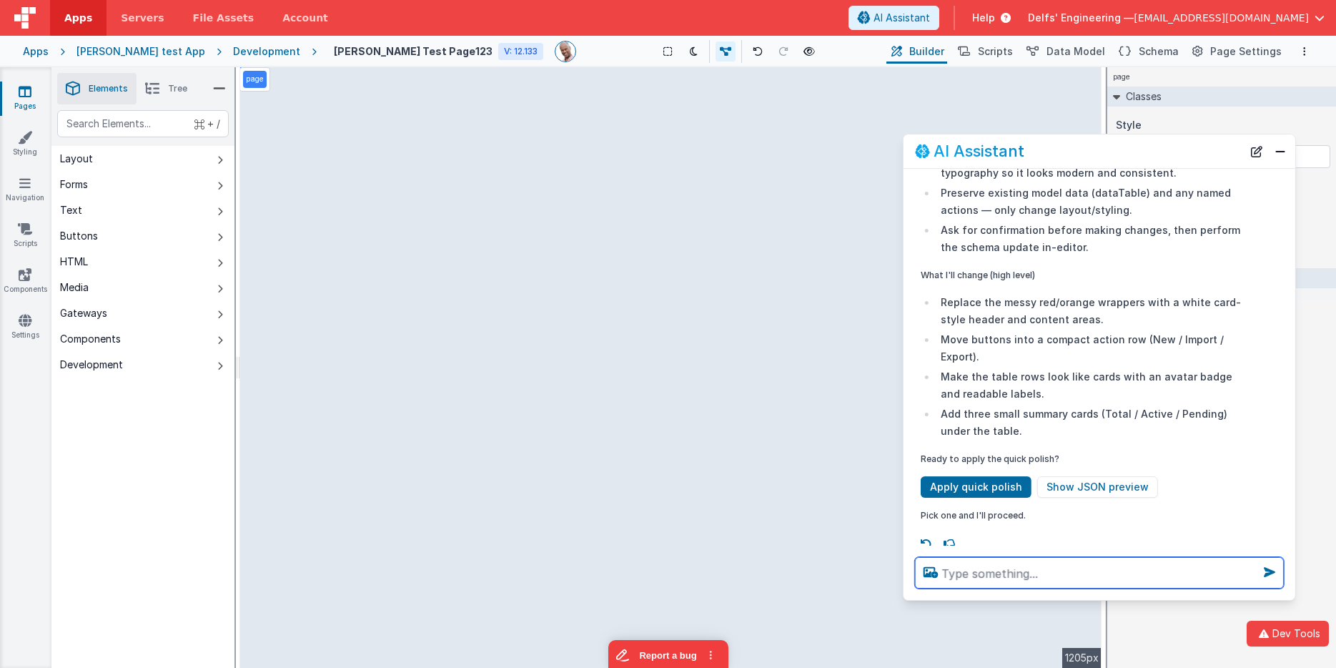
scroll to position [291, 0]
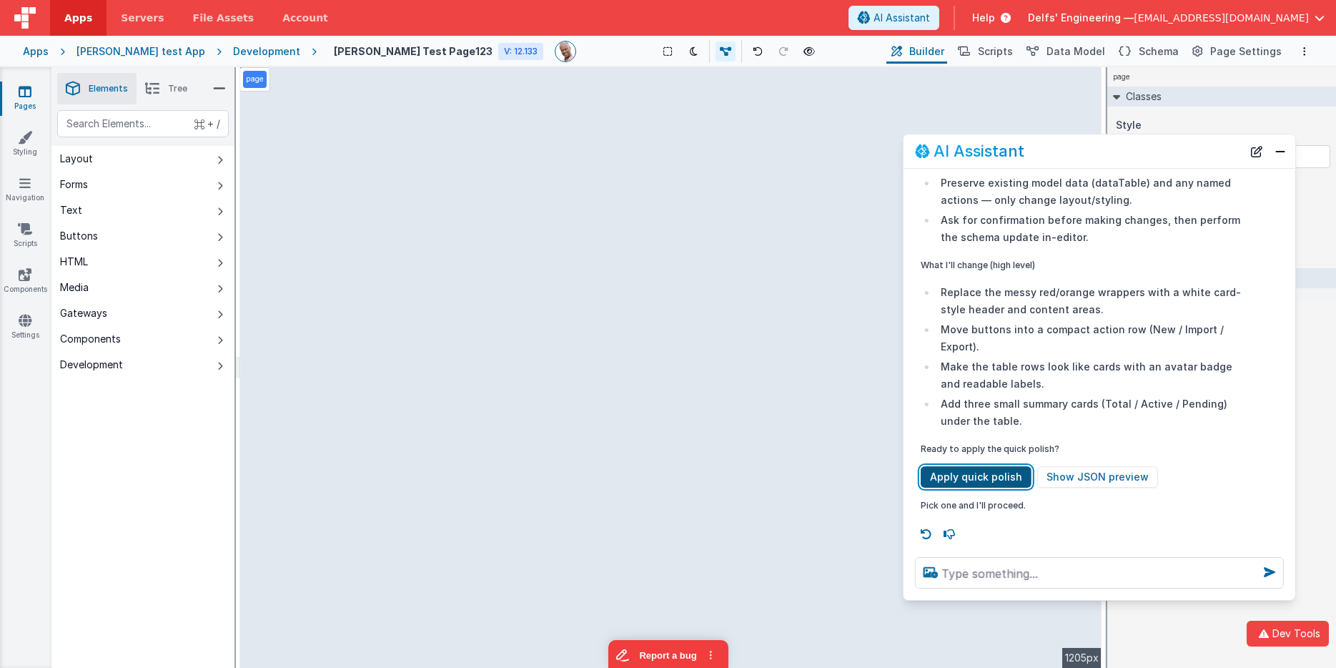
click at [991, 478] on button "Apply quick polish" at bounding box center [976, 476] width 111 height 21
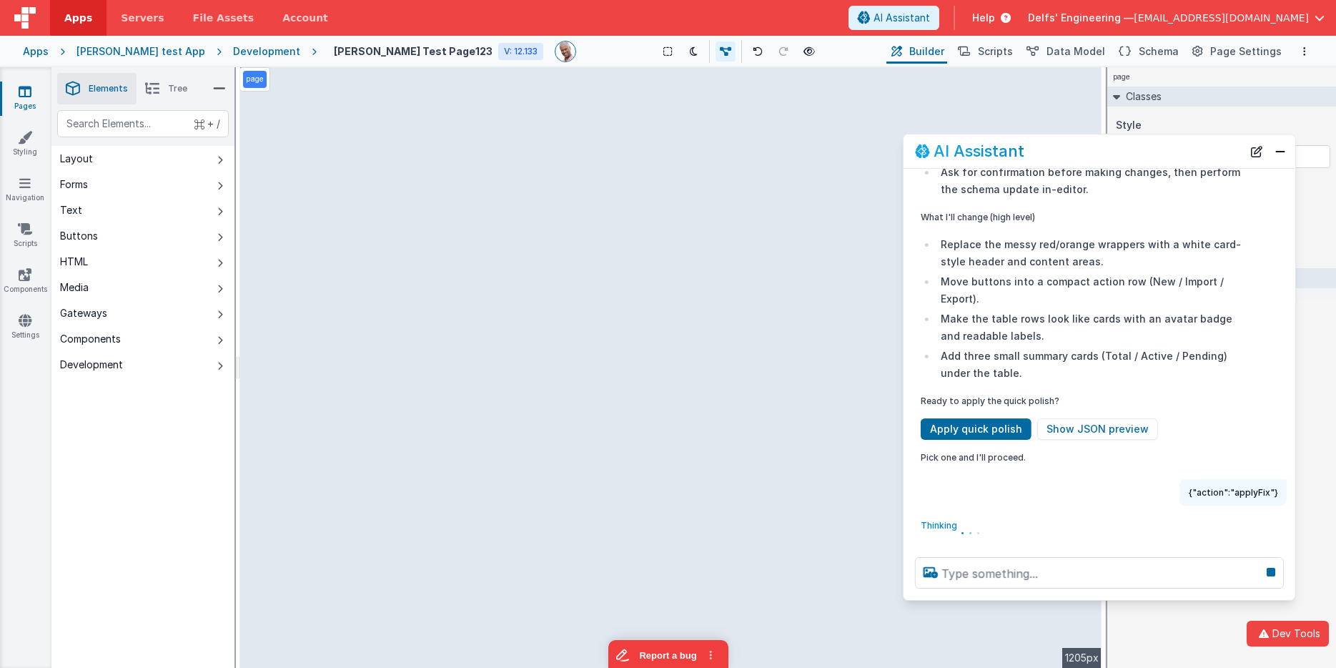
click at [1065, 456] on p "Pick one and I'll proceed." at bounding box center [1081, 457] width 320 height 15
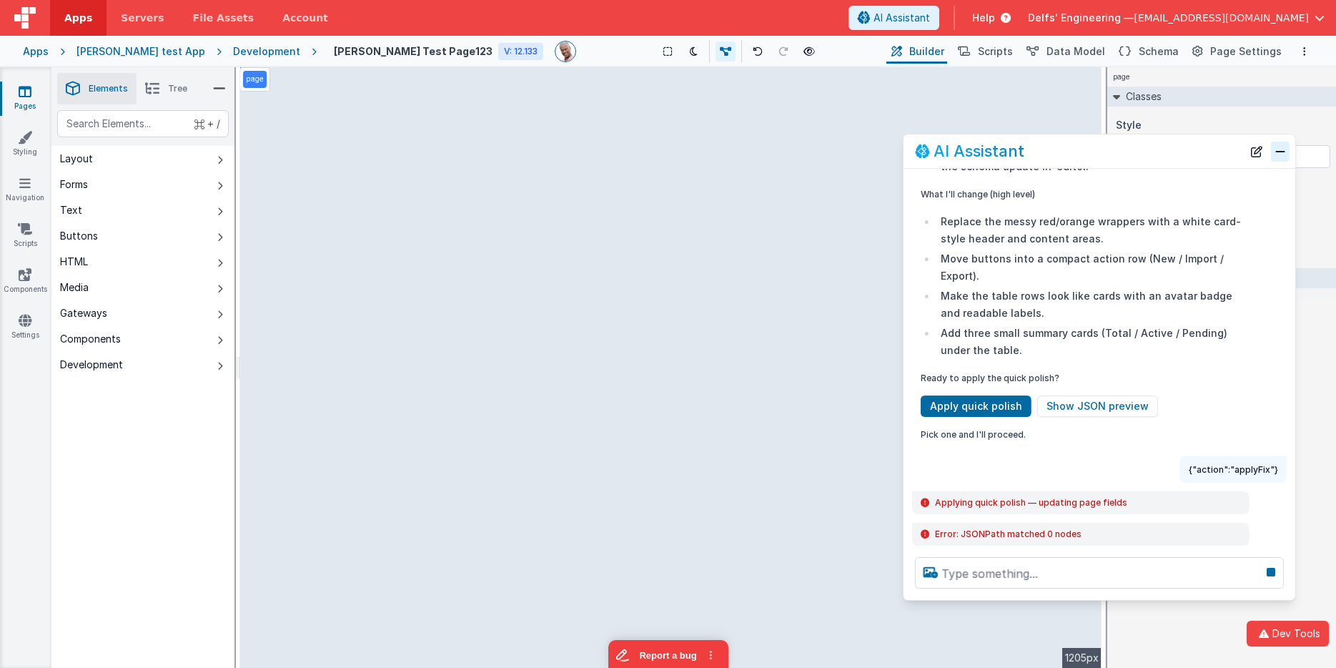
click at [1194, 150] on button "Close" at bounding box center [1280, 152] width 19 height 20
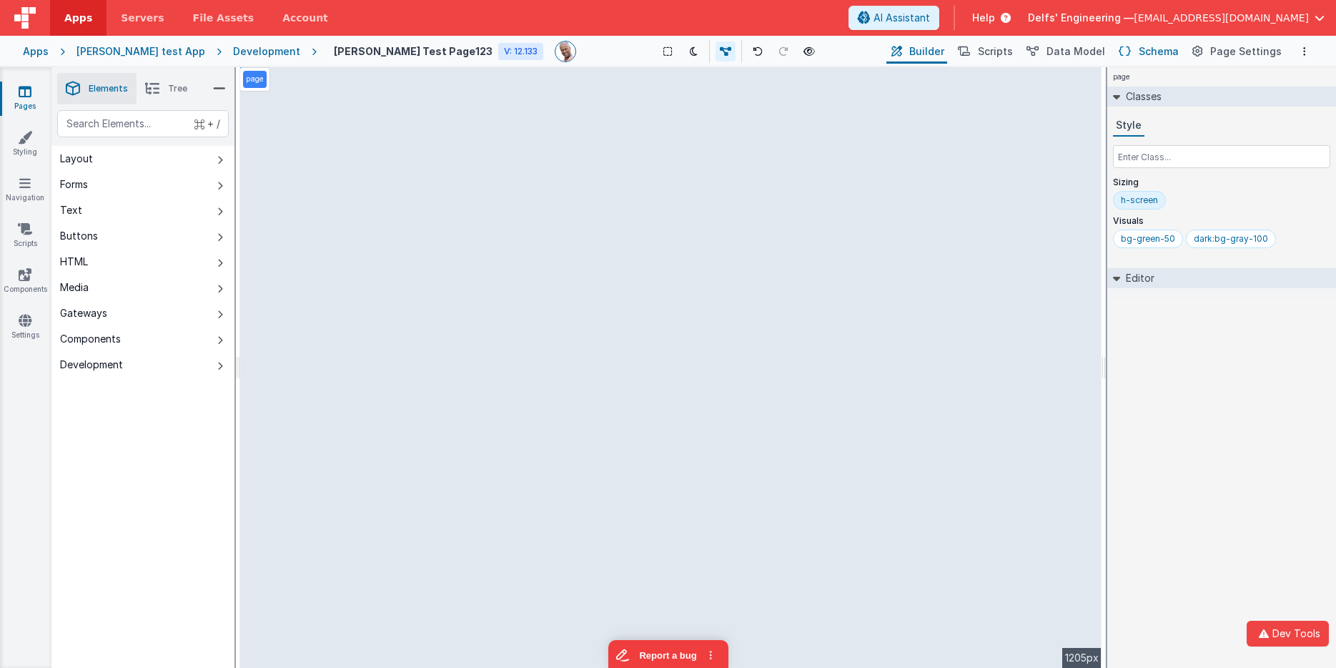
click at [1139, 50] on button "Schema" at bounding box center [1148, 51] width 68 height 24
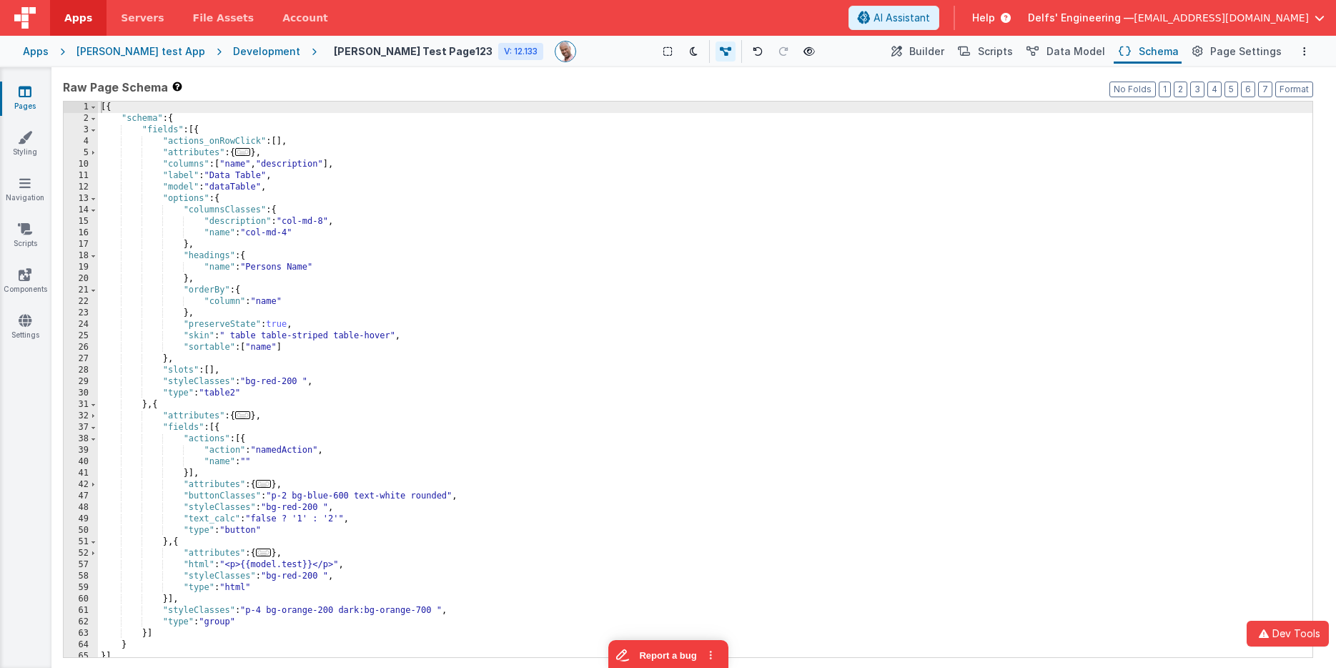
click at [243, 49] on div "Development" at bounding box center [266, 51] width 67 height 14
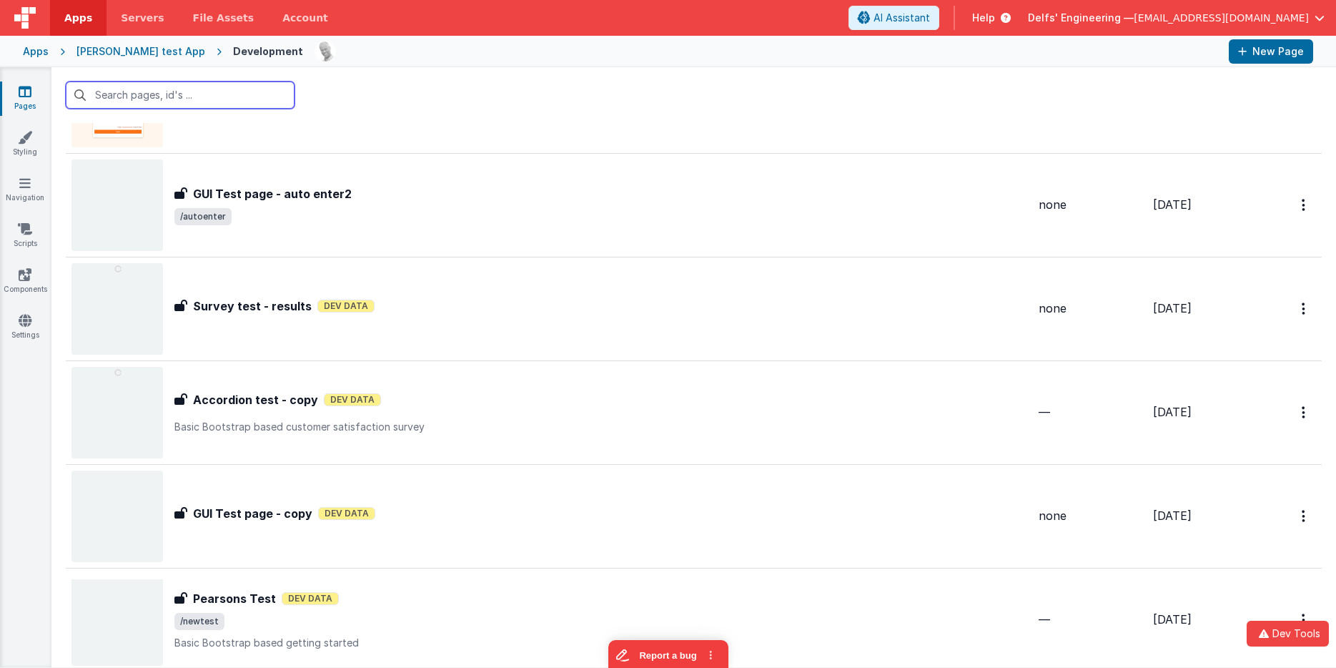
scroll to position [1245, 0]
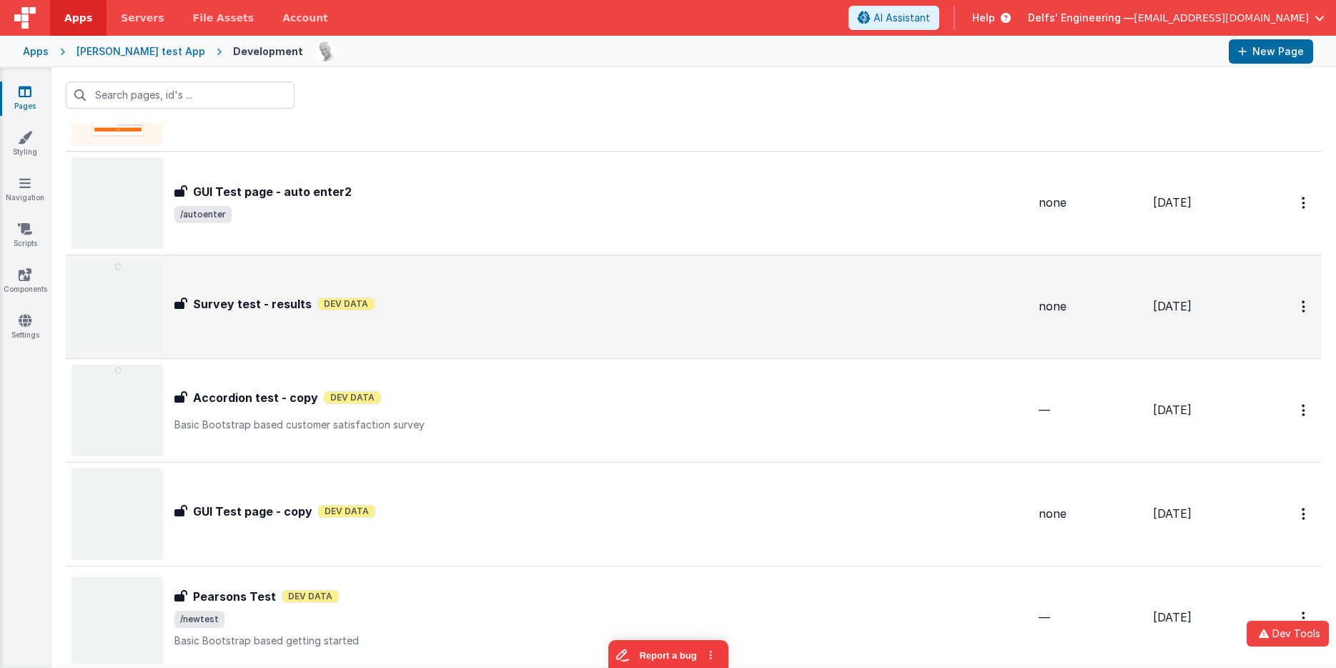
click at [628, 304] on div "Survey test - results Dev Data" at bounding box center [600, 303] width 853 height 17
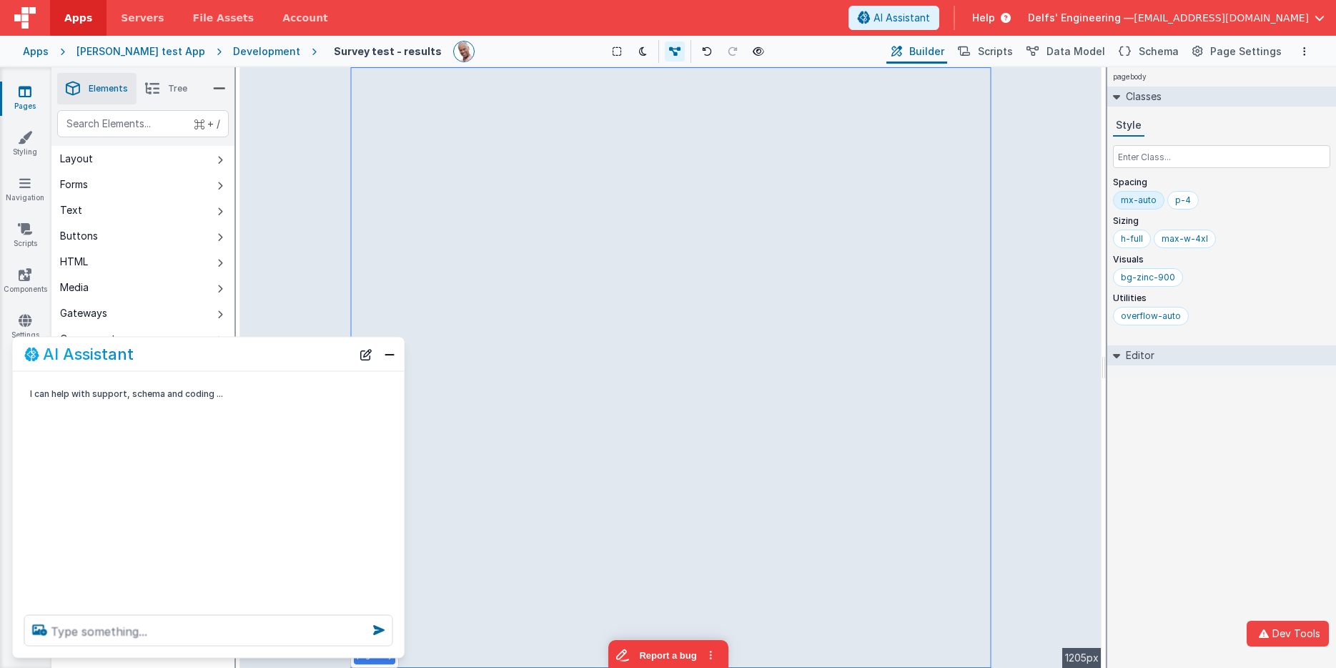
drag, startPoint x: 199, startPoint y: 648, endPoint x: 212, endPoint y: 638, distance: 17.3
click at [208, 640] on div at bounding box center [209, 630] width 392 height 54
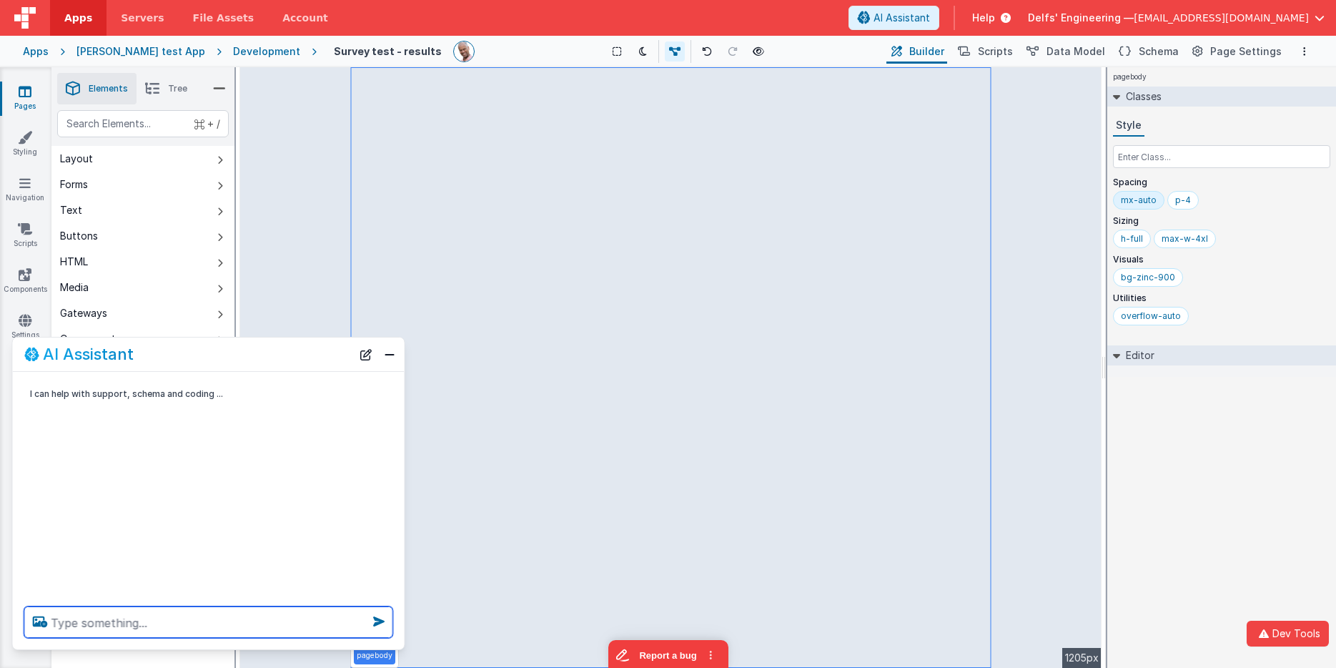
click at [217, 634] on textarea at bounding box center [208, 621] width 369 height 31
type textarea "can you create more pie charts,"
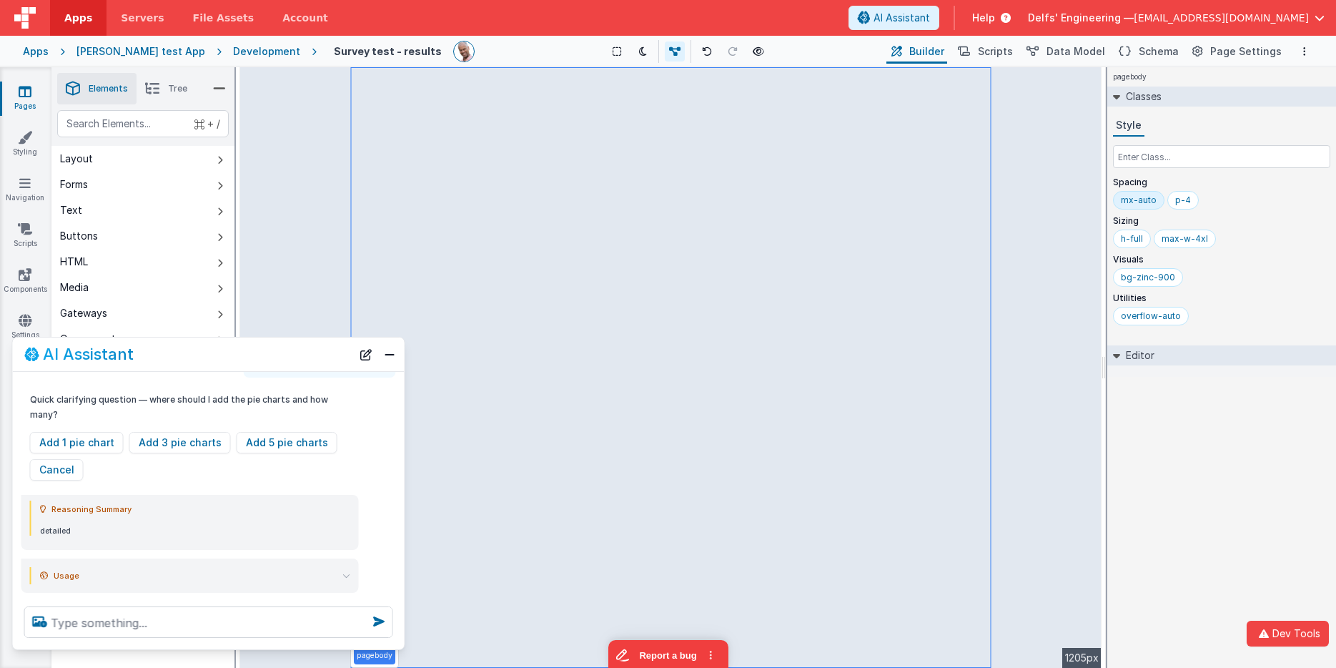
scroll to position [89, 0]
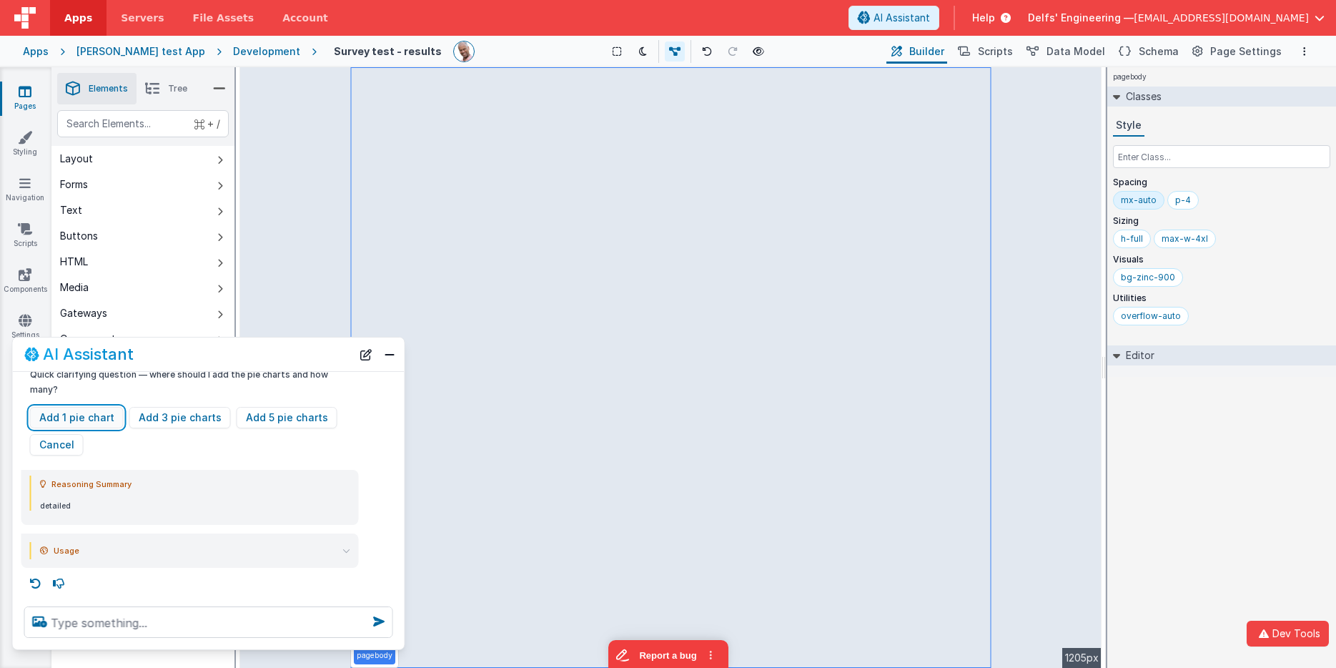
click at [86, 420] on button "Add 1 pie chart" at bounding box center [77, 417] width 94 height 21
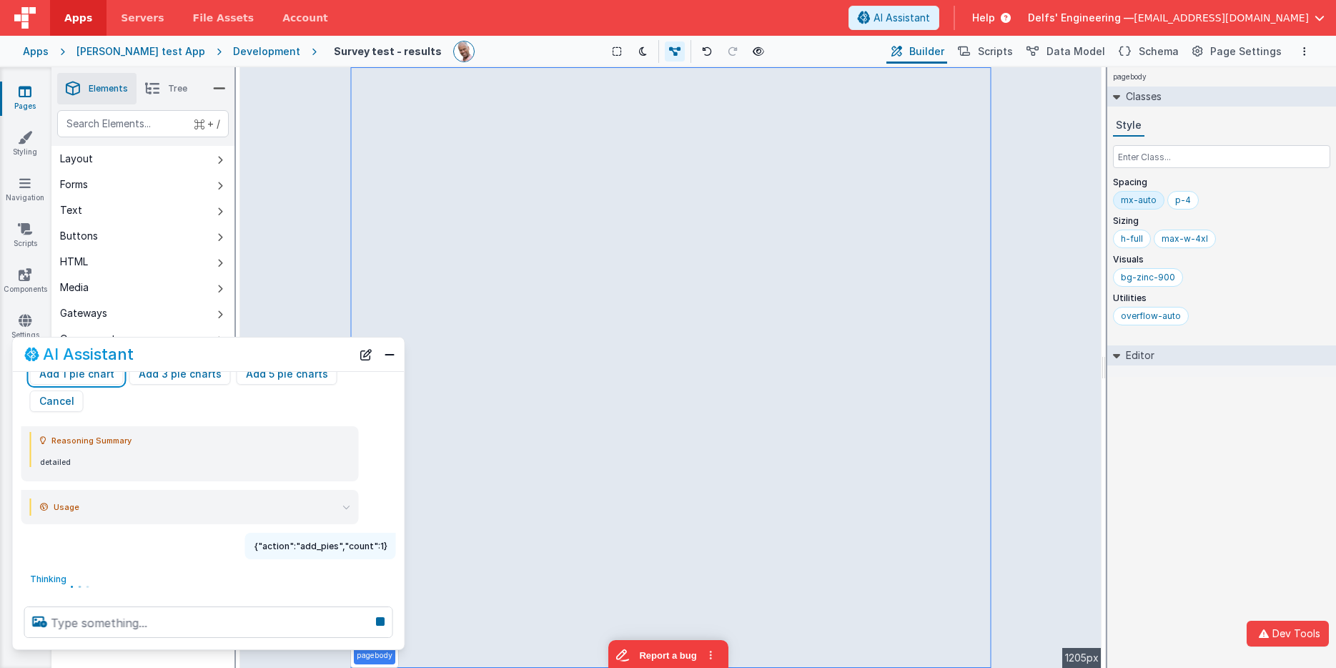
scroll to position [137, 0]
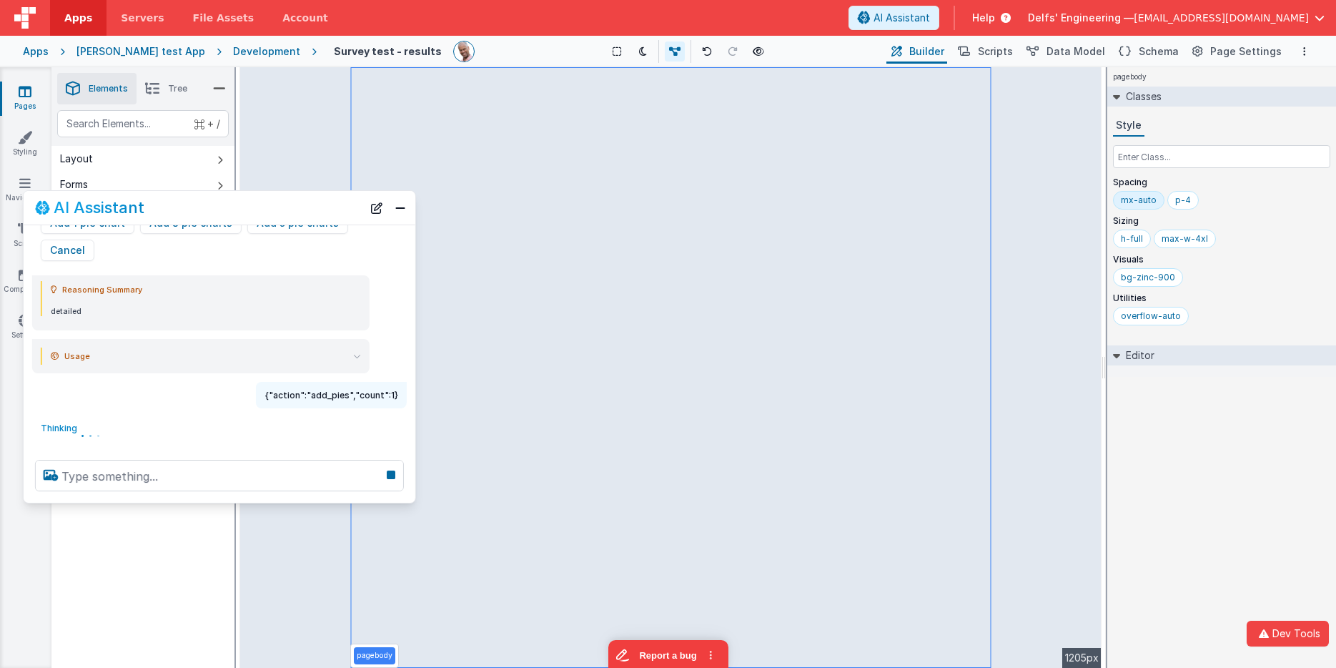
drag, startPoint x: 219, startPoint y: 347, endPoint x: 230, endPoint y: 201, distance: 146.9
click at [230, 201] on div "AI Assistant" at bounding box center [198, 207] width 327 height 17
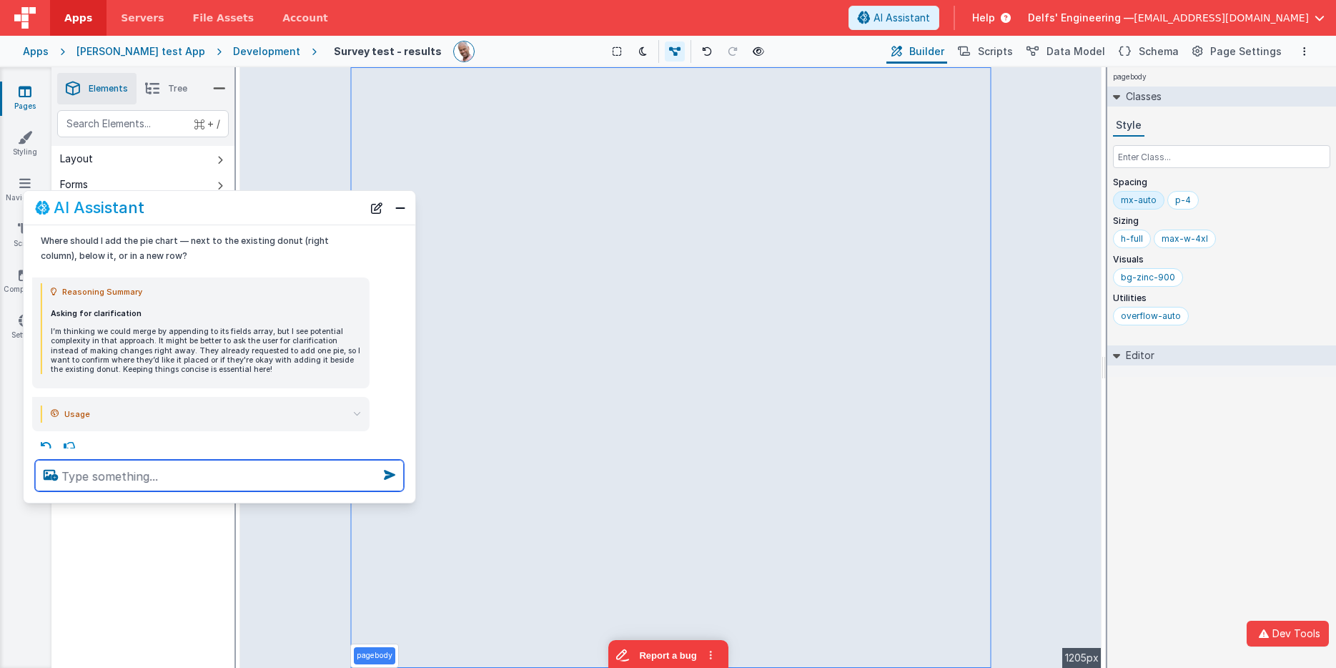
scroll to position [325, 0]
click at [247, 467] on textarea at bounding box center [219, 475] width 369 height 31
type textarea "near the top is fine"
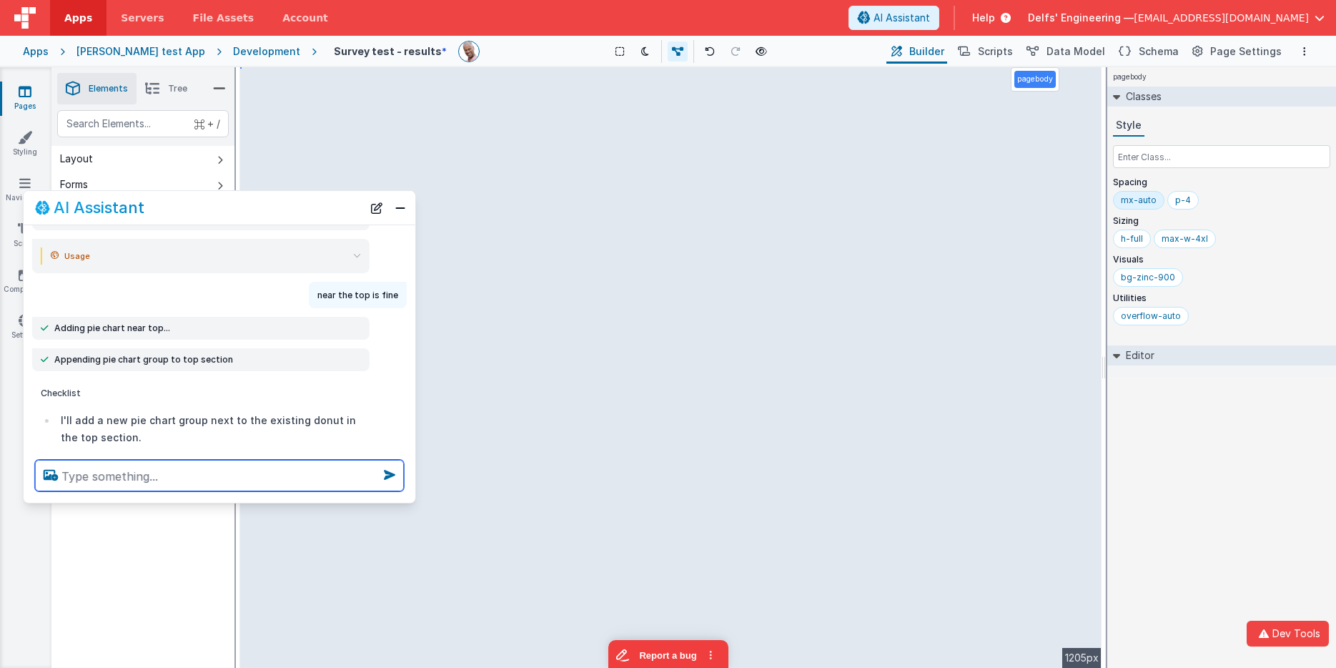
scroll to position [446, 0]
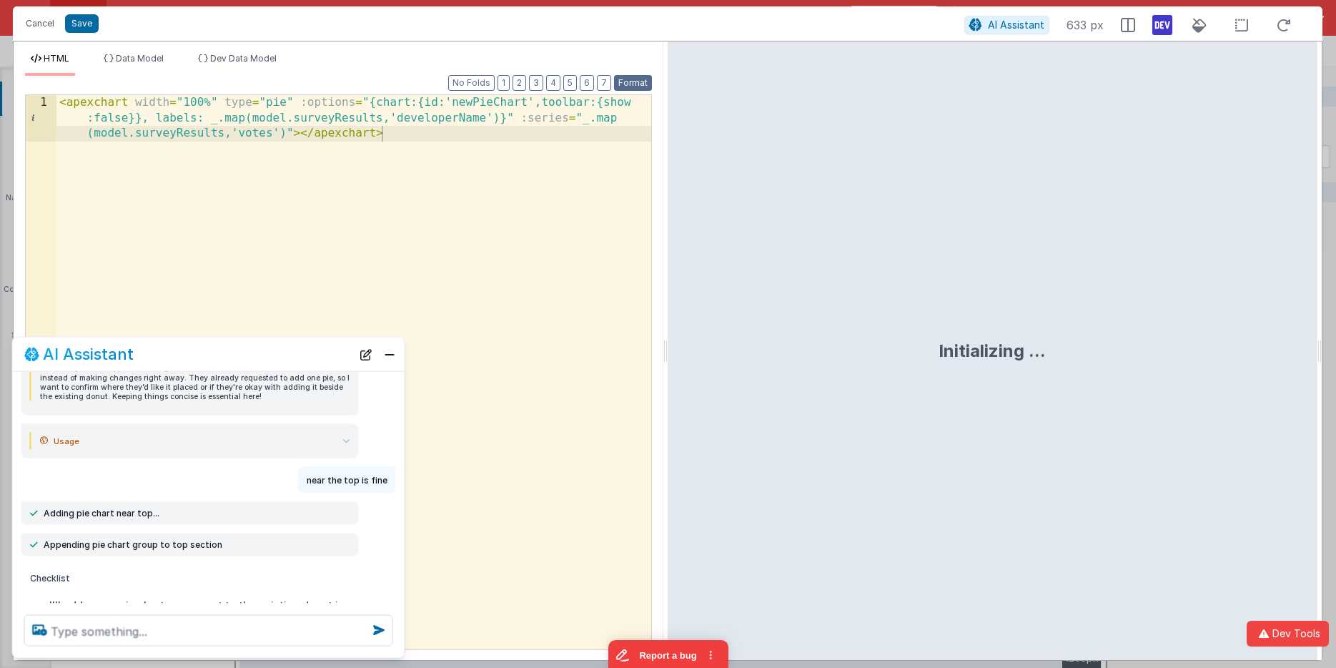
click at [639, 84] on button "Format" at bounding box center [633, 83] width 38 height 16
click at [43, 27] on button "Cancel" at bounding box center [40, 24] width 43 height 20
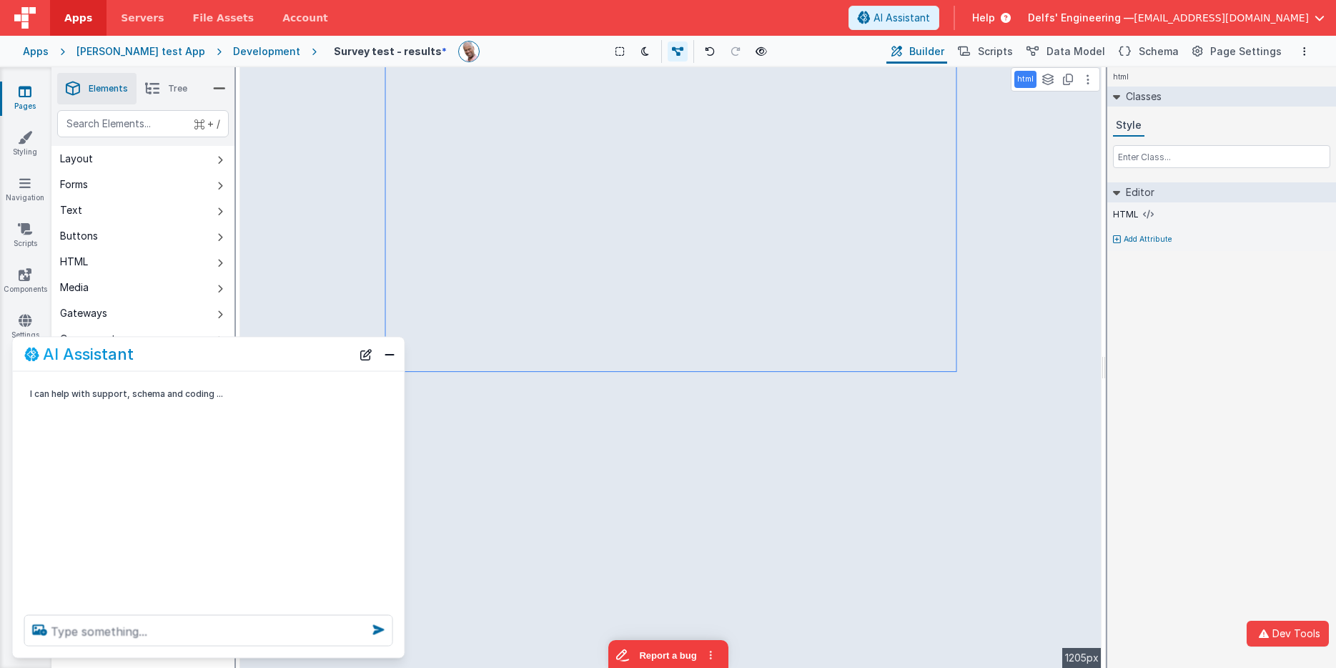
scroll to position [0, 0]
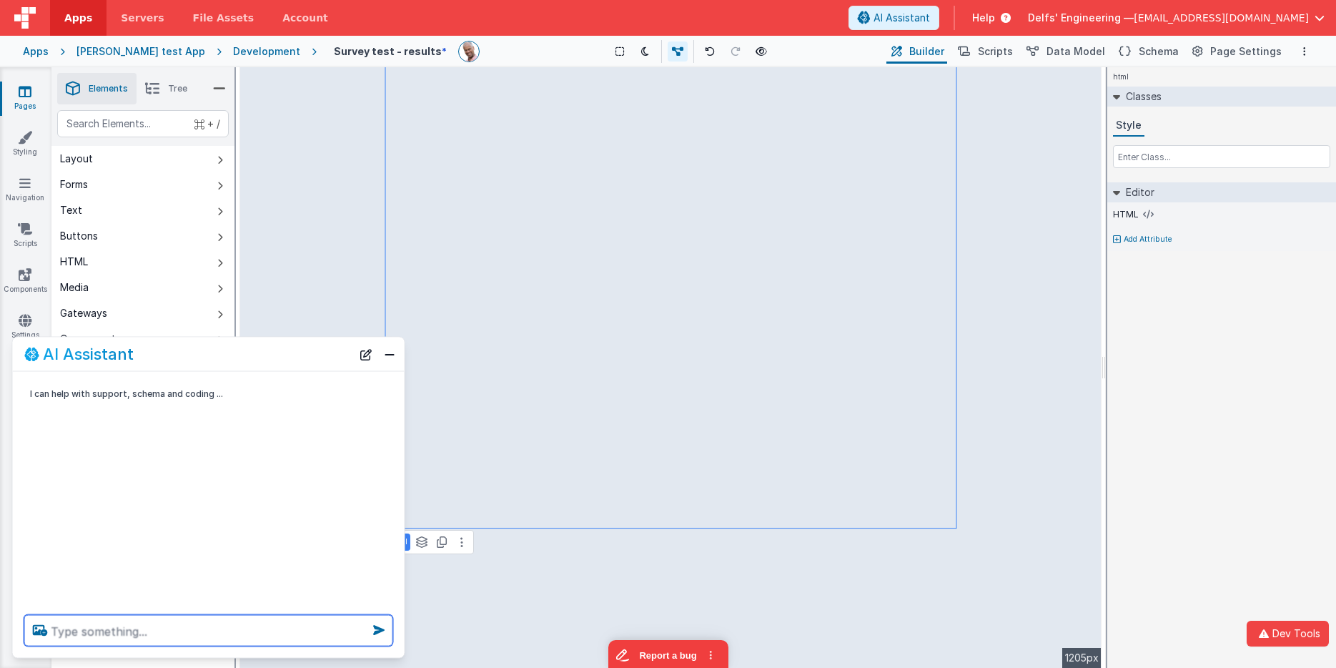
click at [302, 638] on textarea at bounding box center [208, 630] width 369 height 31
type textarea "the ledgend text is ahrd to read, can it be white"
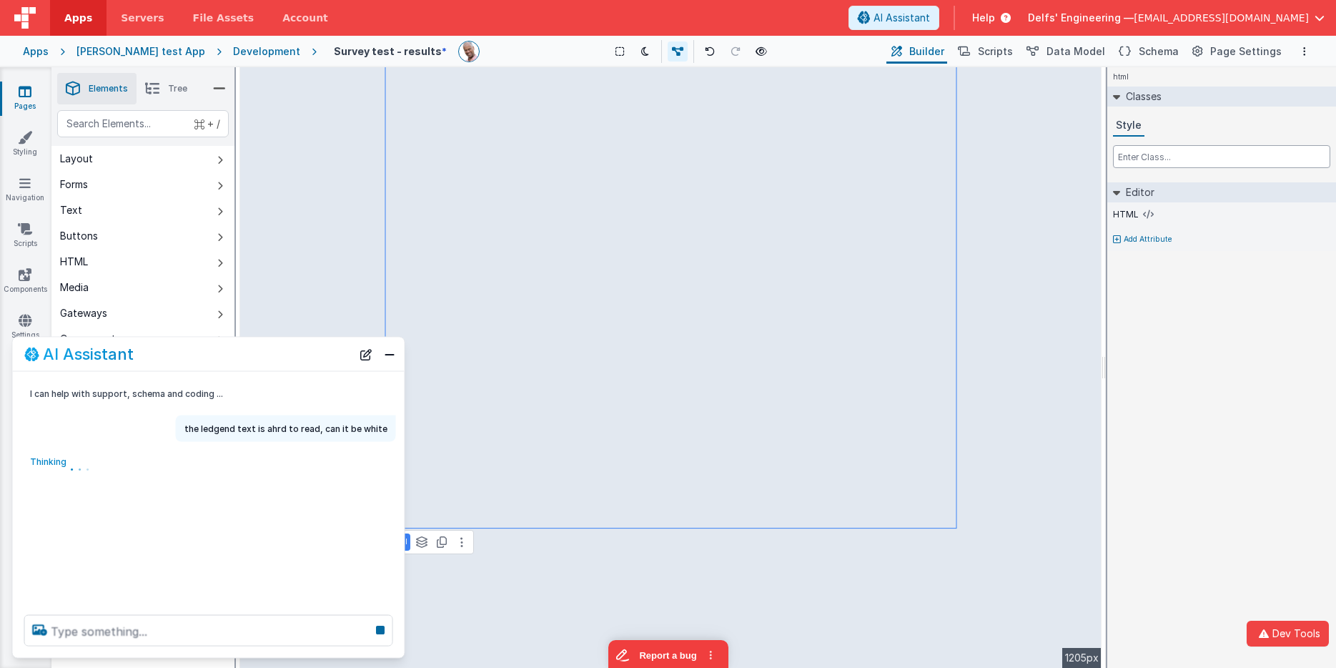
click at [1136, 152] on input "text" at bounding box center [1221, 156] width 217 height 23
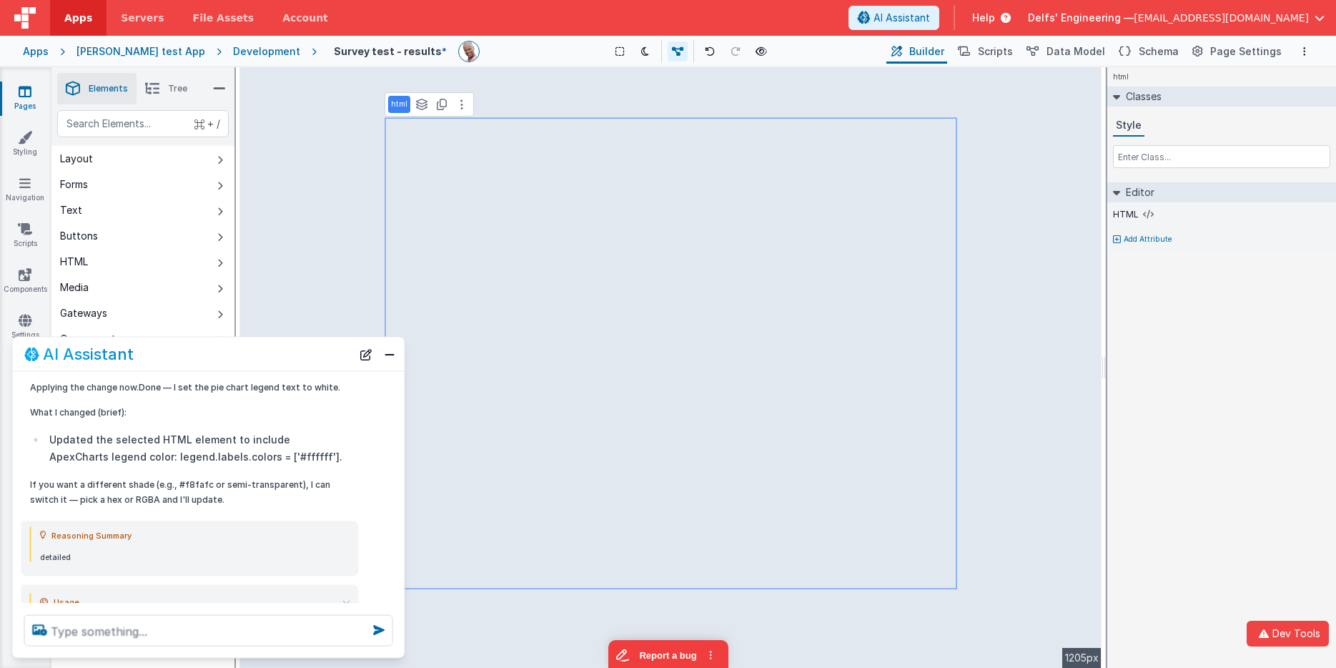
scroll to position [372, 0]
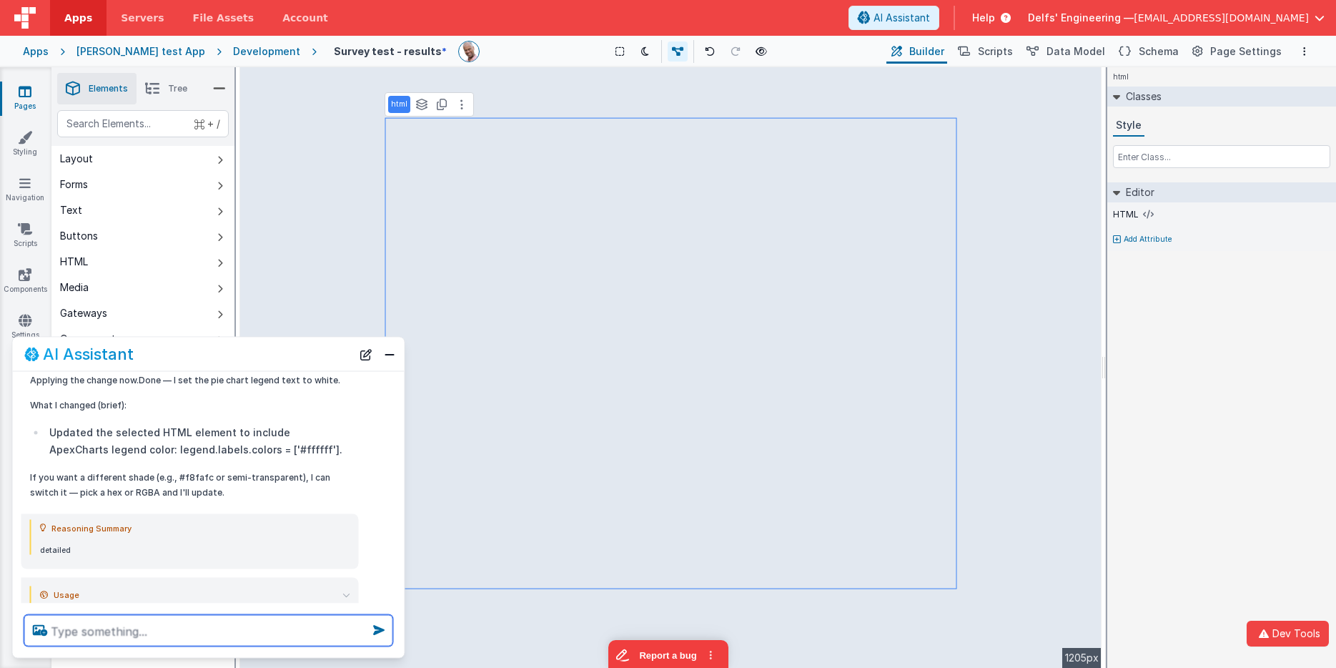
click at [144, 626] on textarea at bounding box center [208, 630] width 369 height 31
type textarea "only one label changed"
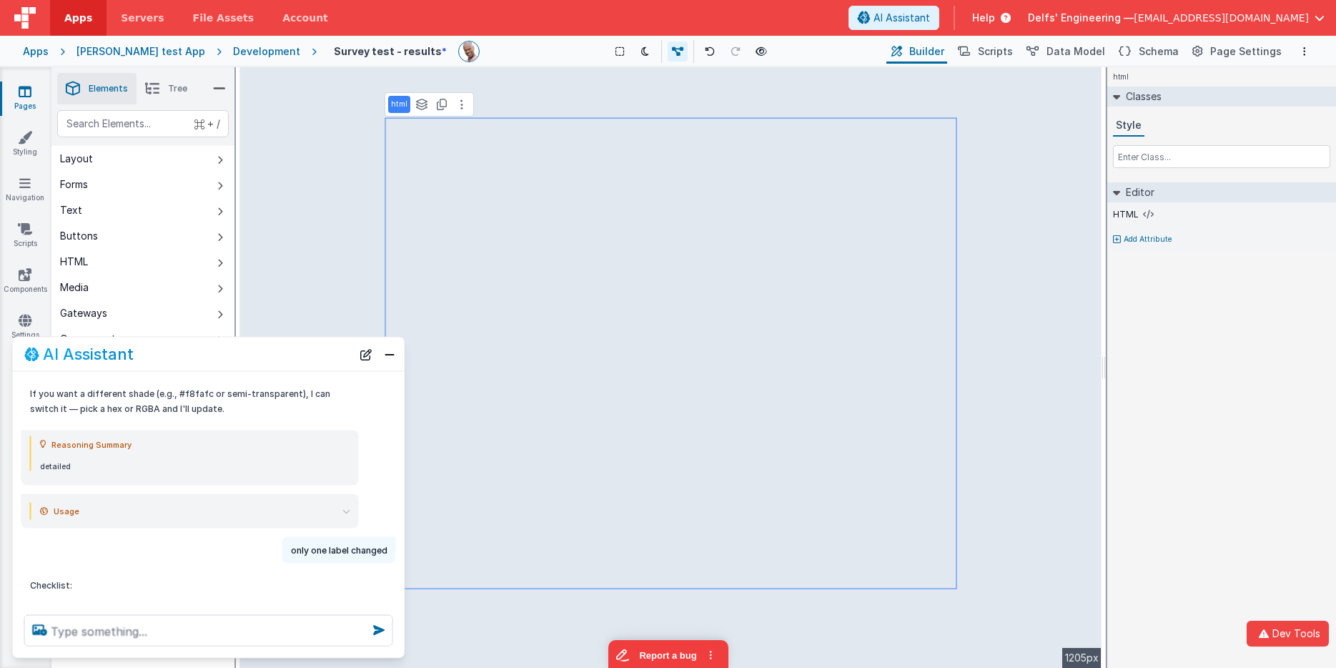
click at [240, 50] on div "Development" at bounding box center [266, 51] width 67 height 14
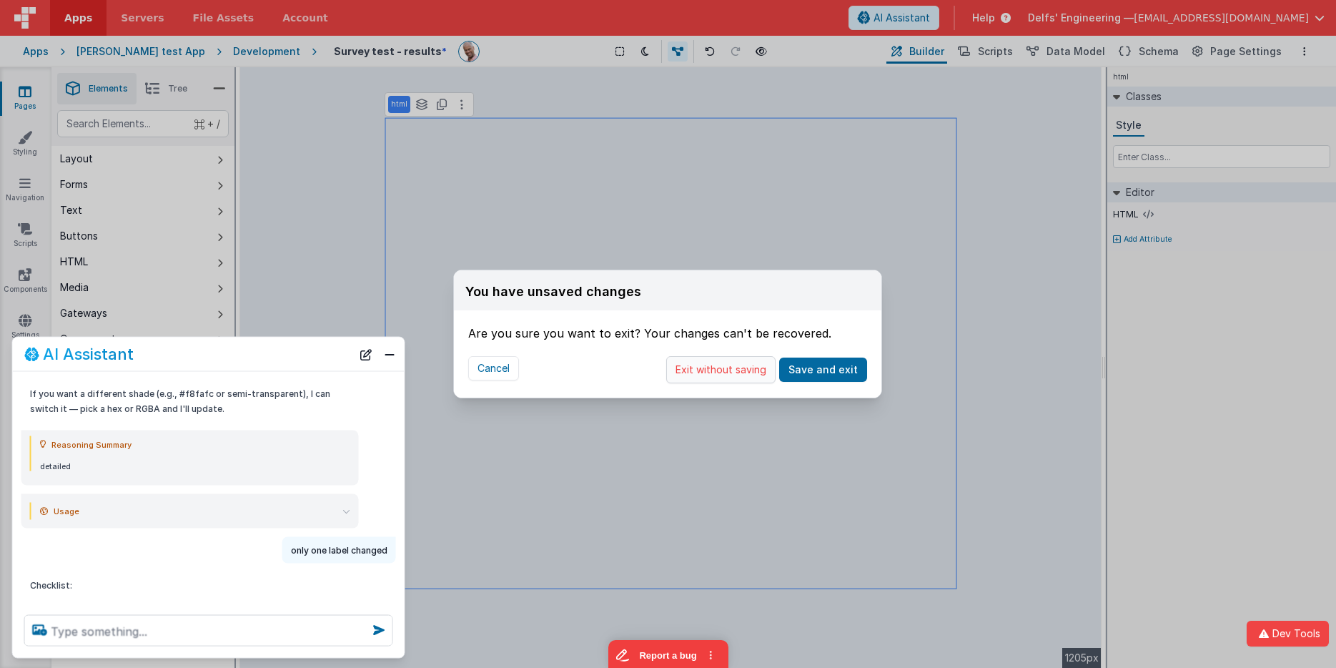
click at [723, 376] on button "Exit without saving" at bounding box center [720, 369] width 109 height 27
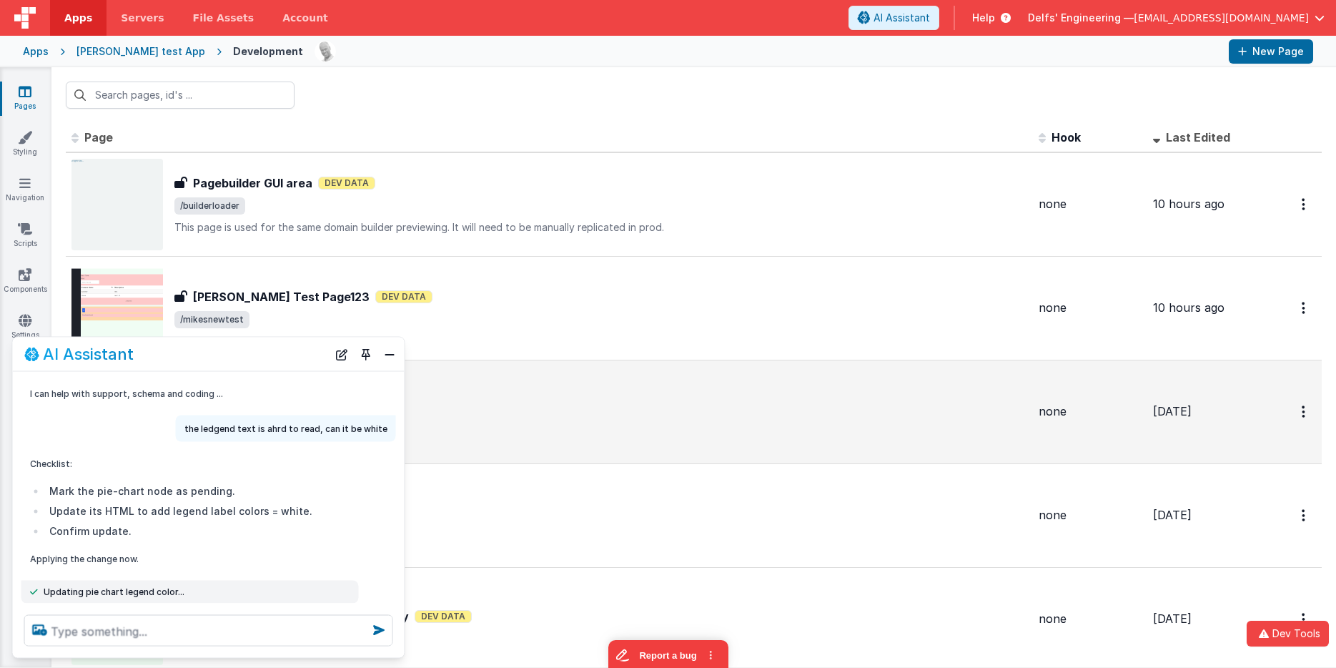
click at [403, 360] on td "GUI Test page - copy GUI Test page - copy Dev Data" at bounding box center [549, 412] width 967 height 104
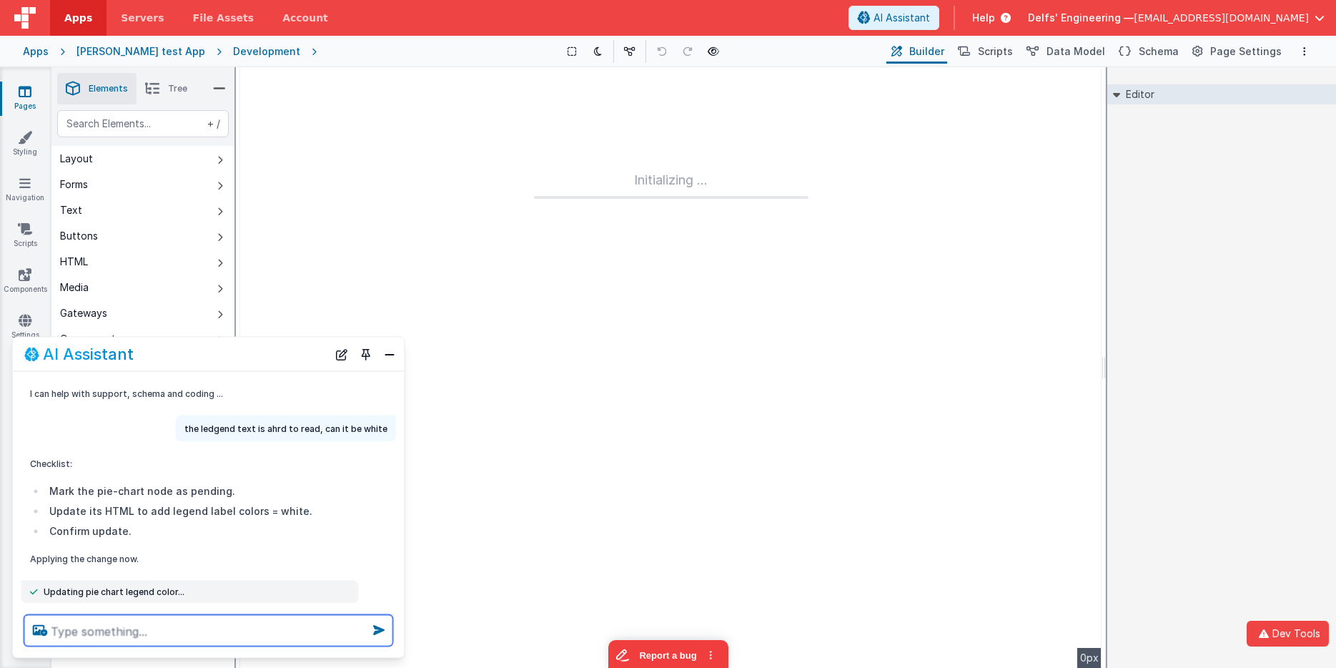
click at [315, 628] on textarea at bounding box center [208, 630] width 369 height 31
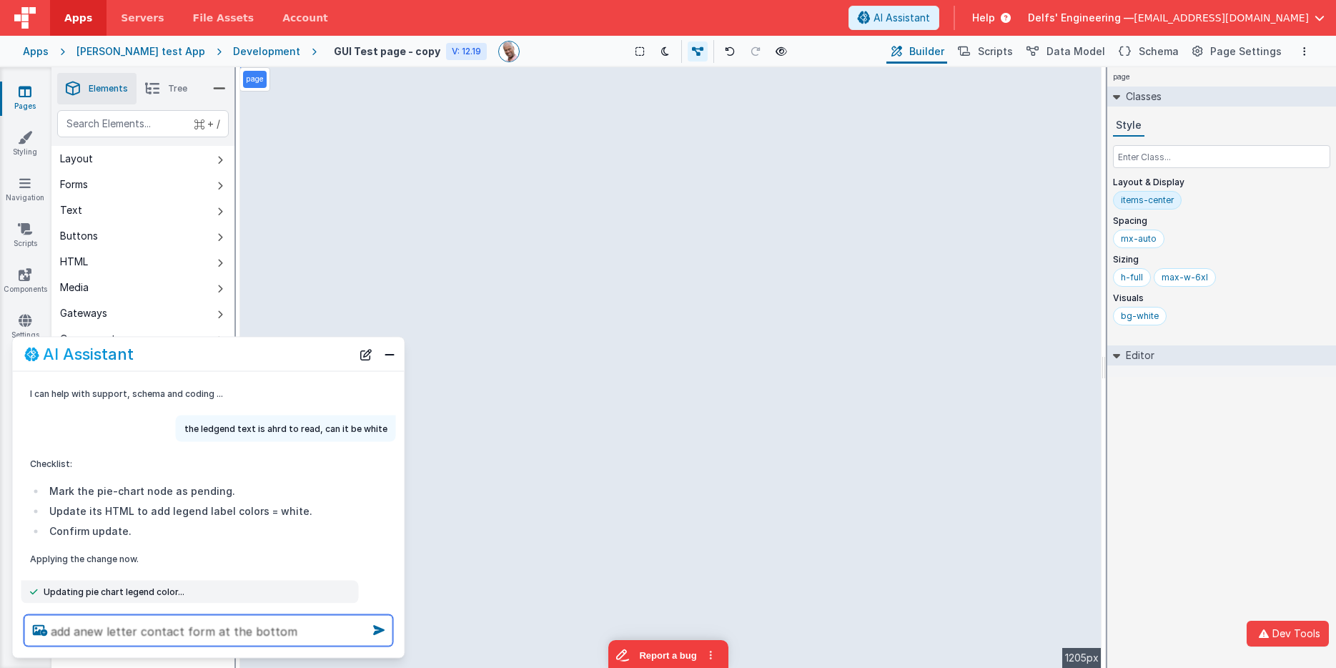
type textarea "add anew letter contact form at the bottom"
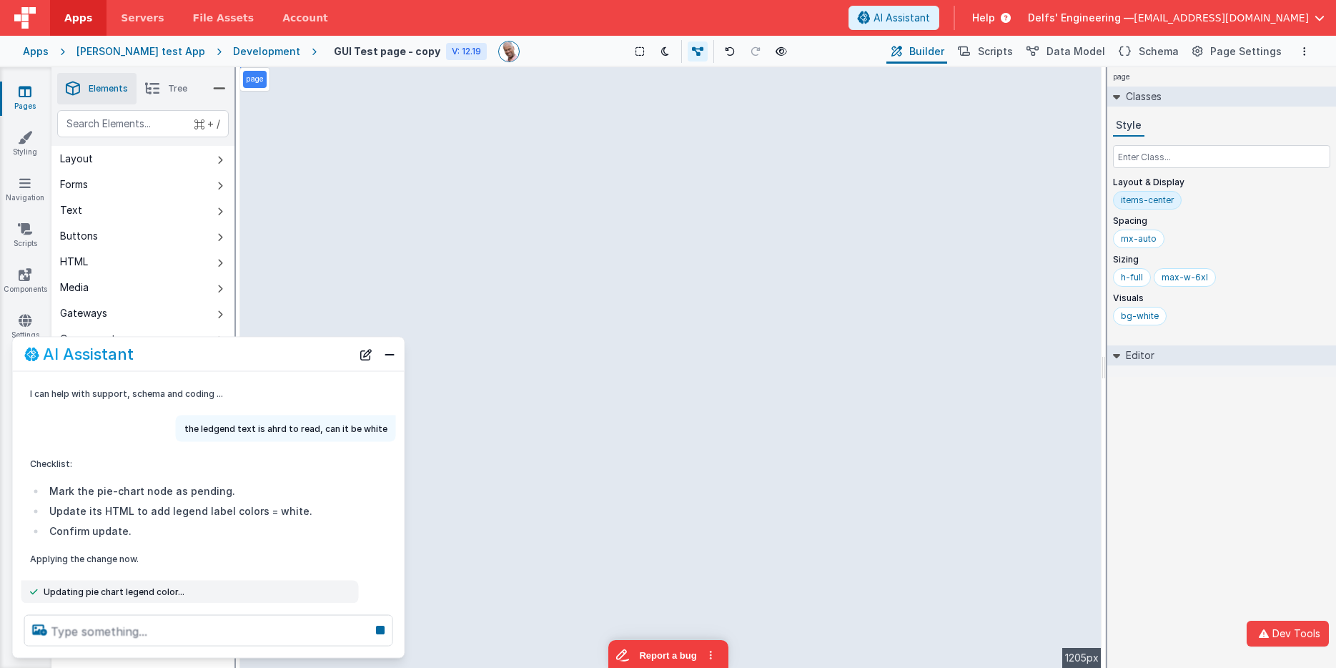
click at [179, 576] on div "I can help with support, schema and coding ... the ledgend text is ahrd to read…" at bounding box center [209, 488] width 392 height 232
type textarea "those are fine"
type textarea "yes"
click at [378, 627] on icon at bounding box center [380, 629] width 20 height 23
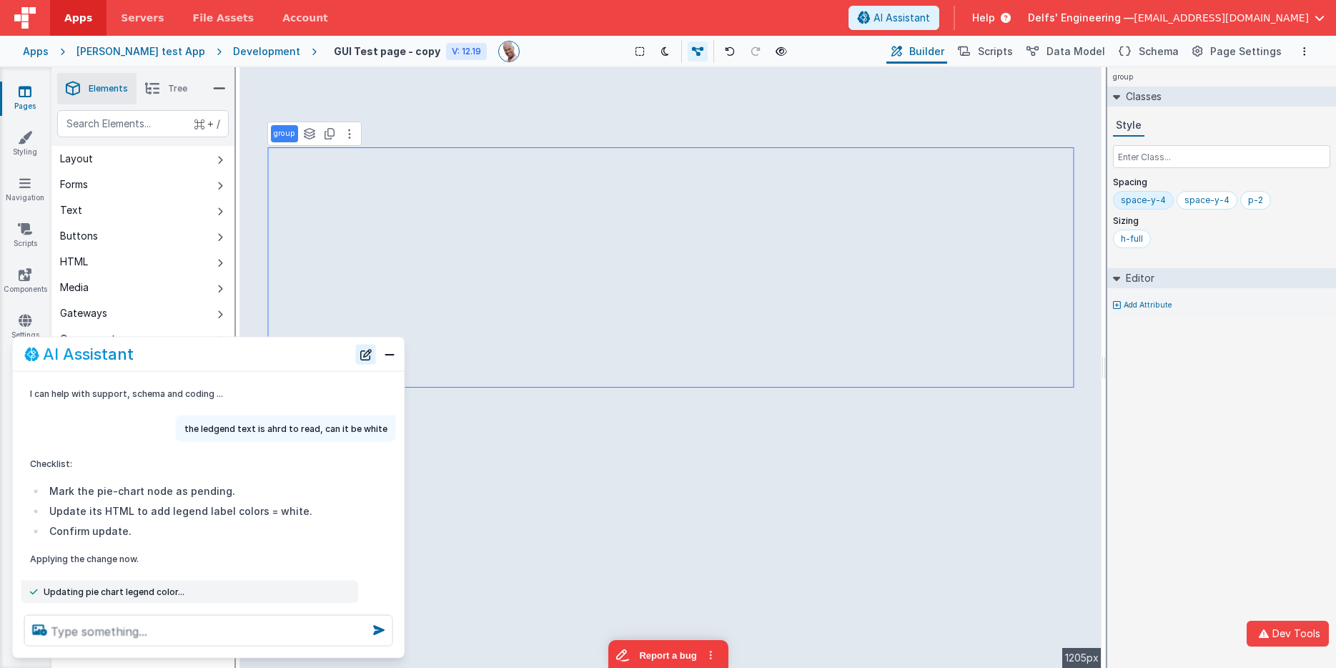
click at [364, 360] on button "New Chat" at bounding box center [366, 354] width 20 height 20
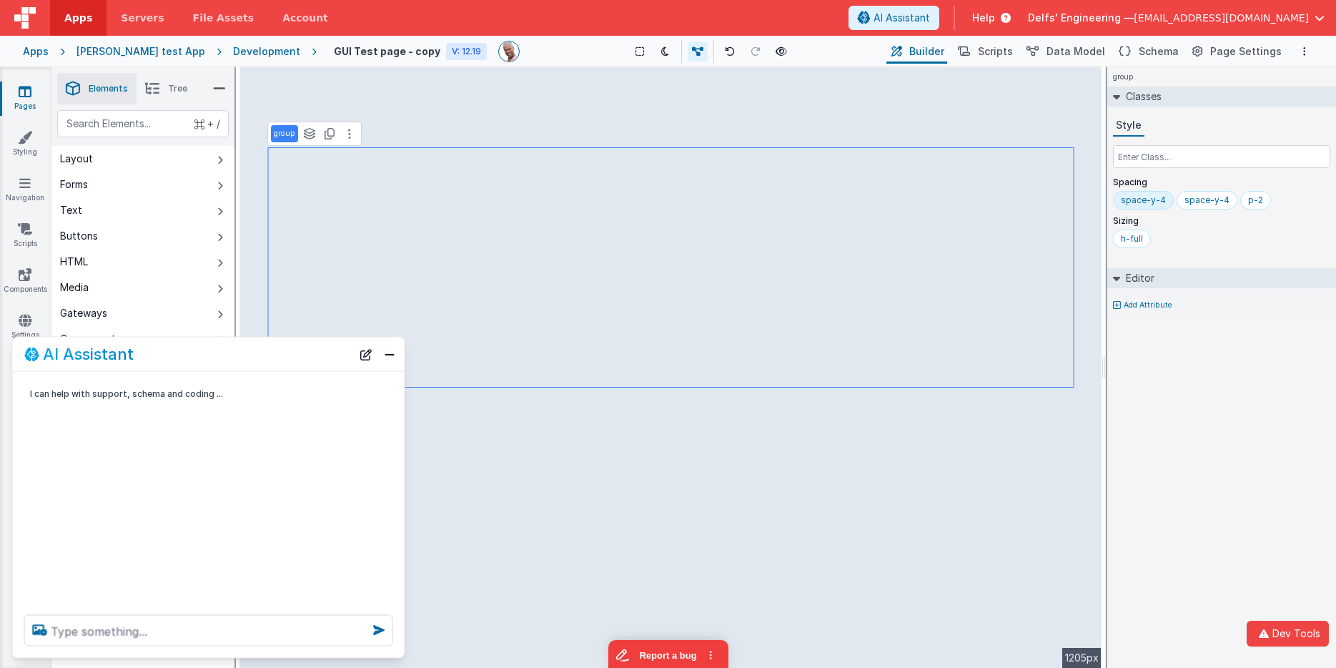
click at [272, 347] on div "AI Assistant" at bounding box center [187, 353] width 327 height 17
click at [382, 348] on button "Close" at bounding box center [389, 354] width 19 height 20
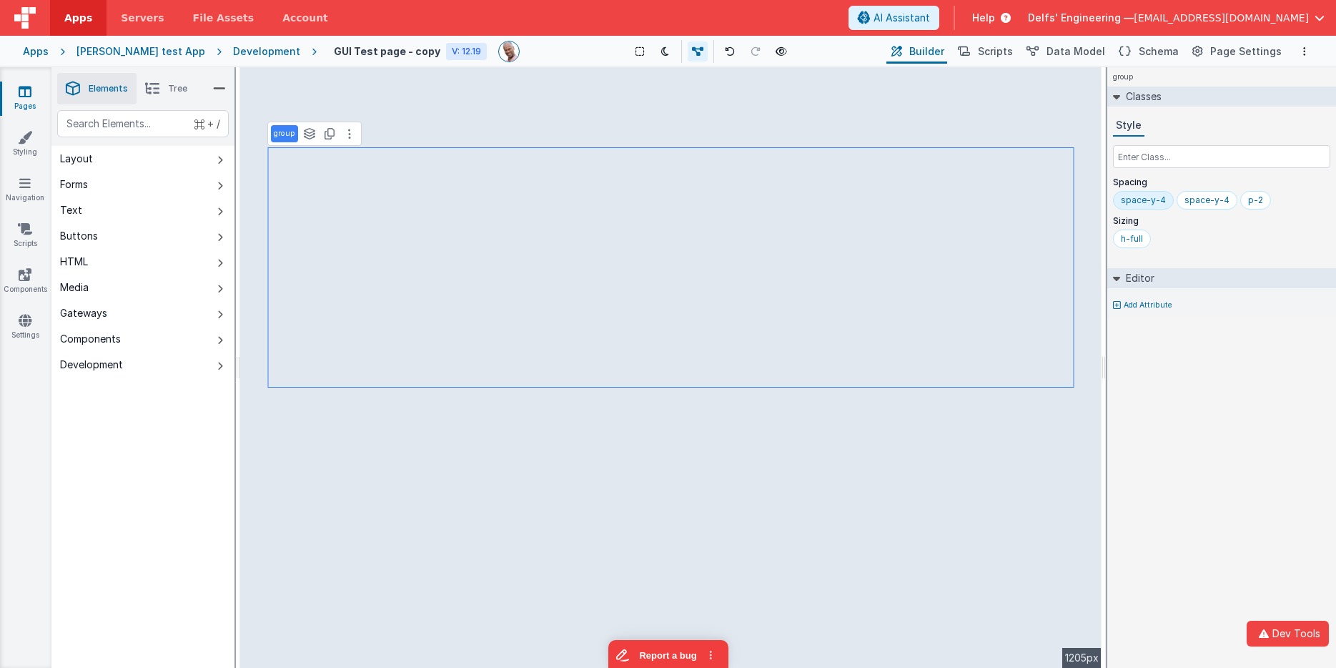
click at [1174, 400] on div "group Classes Style Spacing space-y-4 space-y-4 p-2 Sizing h-full Editor Add At…" at bounding box center [1221, 367] width 229 height 600
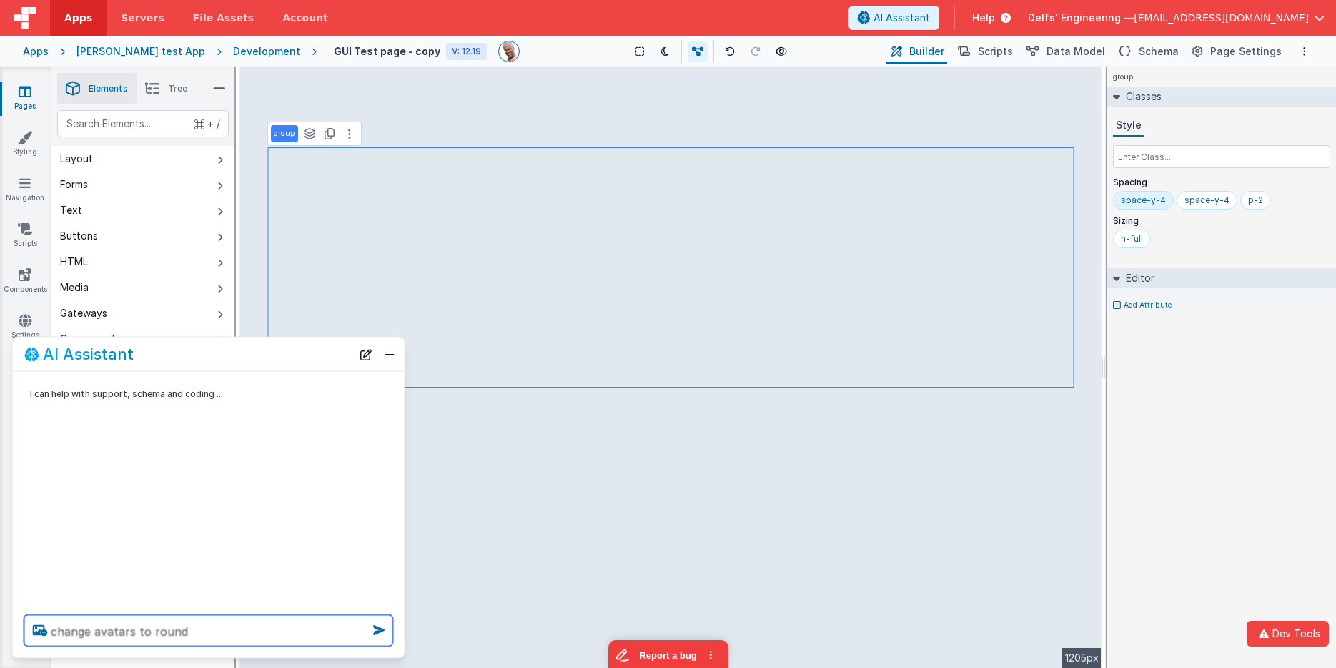
type textarea "change avatars to round"
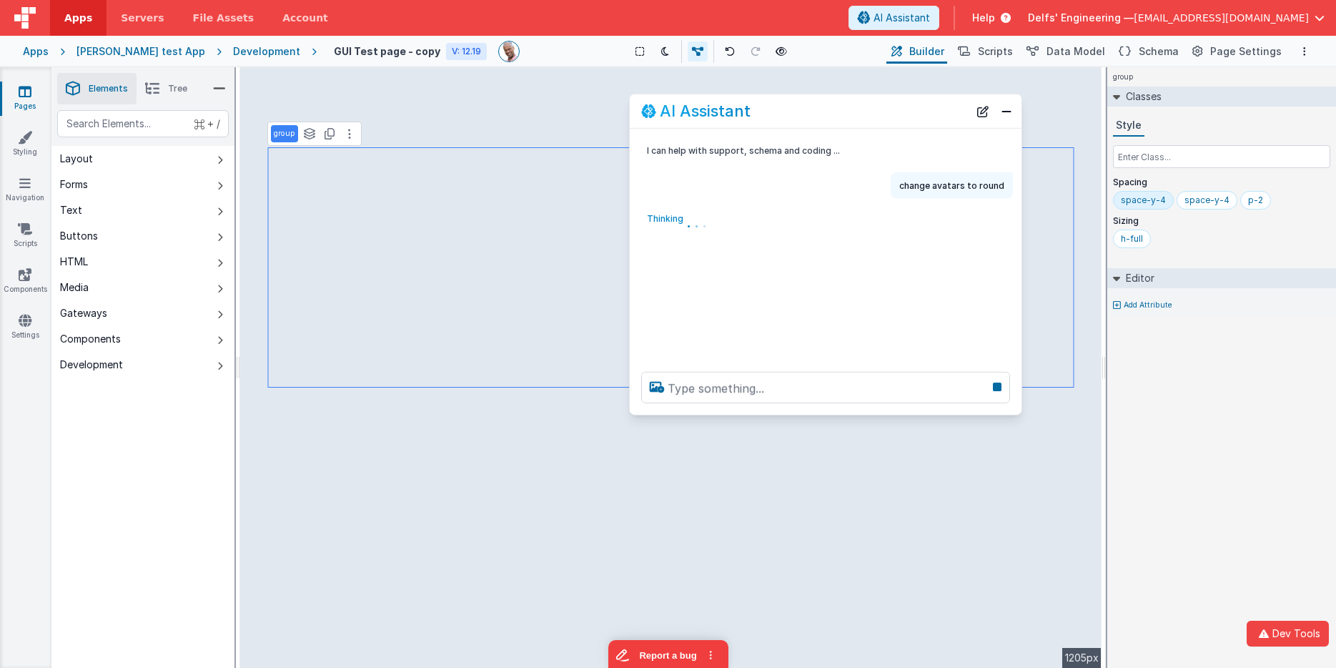
drag, startPoint x: 204, startPoint y: 360, endPoint x: 823, endPoint y: 119, distance: 663.8
click at [821, 117] on div "AI Assistant" at bounding box center [804, 110] width 327 height 17
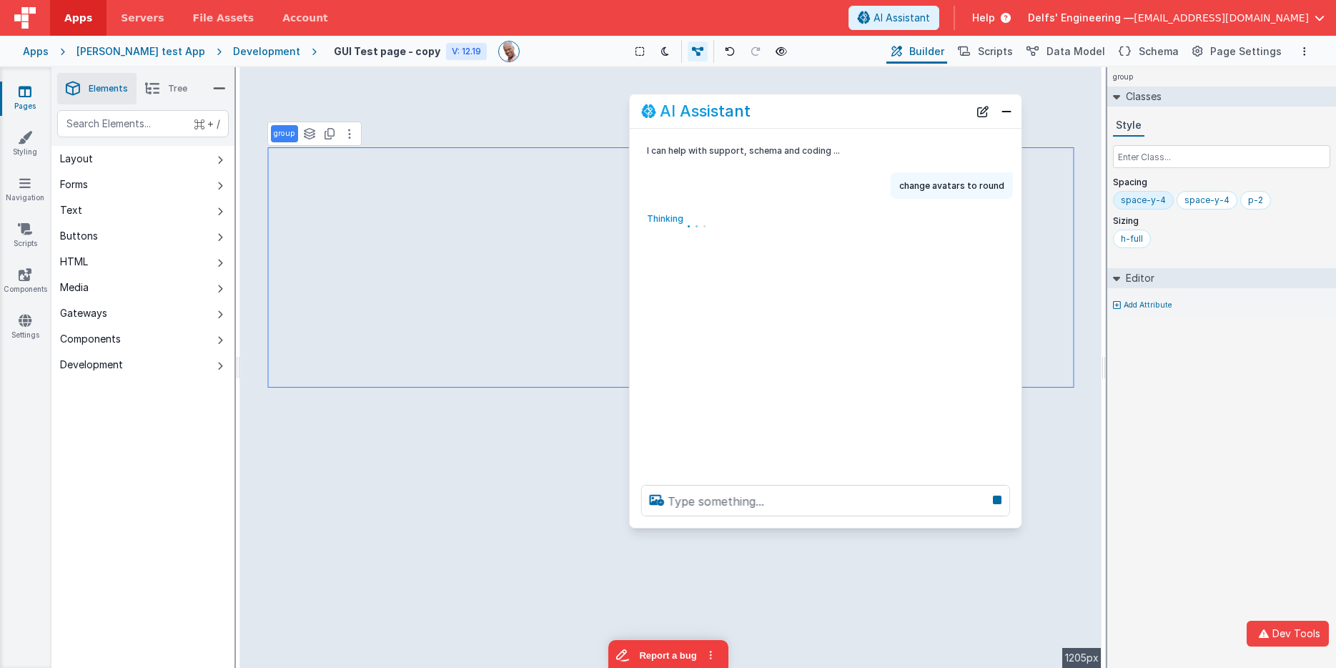
drag, startPoint x: 836, startPoint y: 411, endPoint x: 826, endPoint y: 522, distance: 111.2
click at [827, 524] on div at bounding box center [826, 500] width 392 height 54
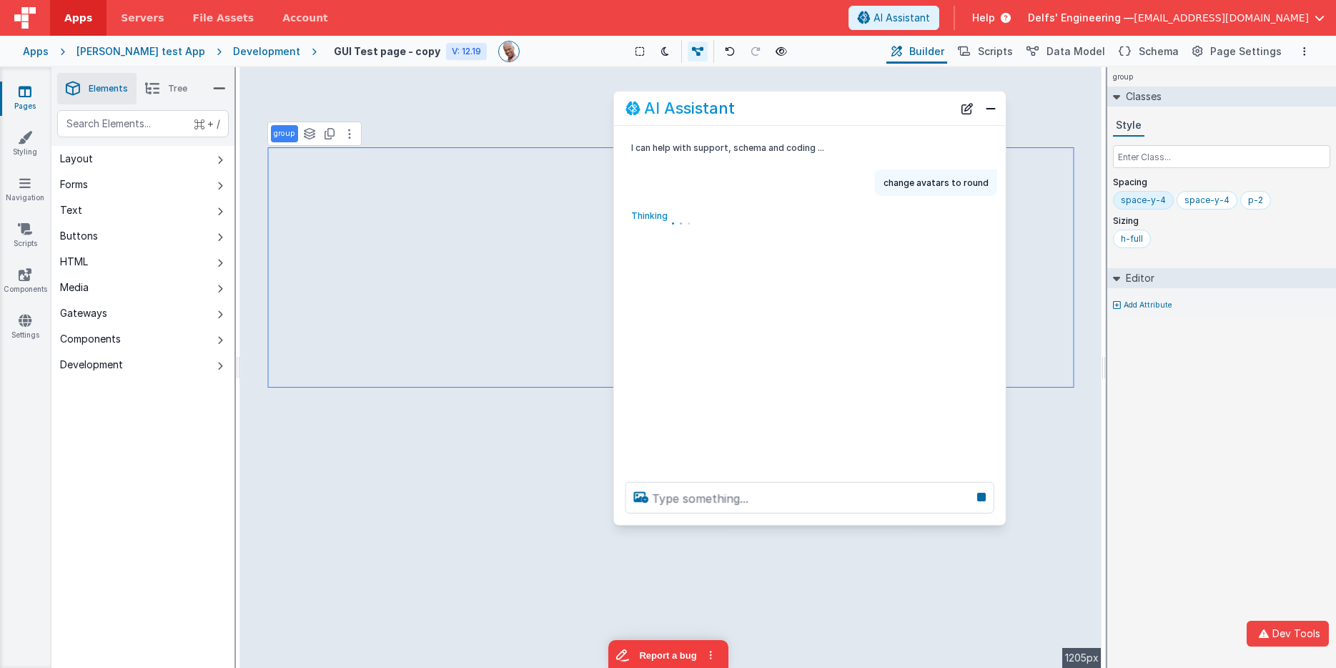
drag, startPoint x: 863, startPoint y: 117, endPoint x: 848, endPoint y: 111, distance: 16.7
click at [848, 111] on div "AI Assistant" at bounding box center [788, 107] width 327 height 17
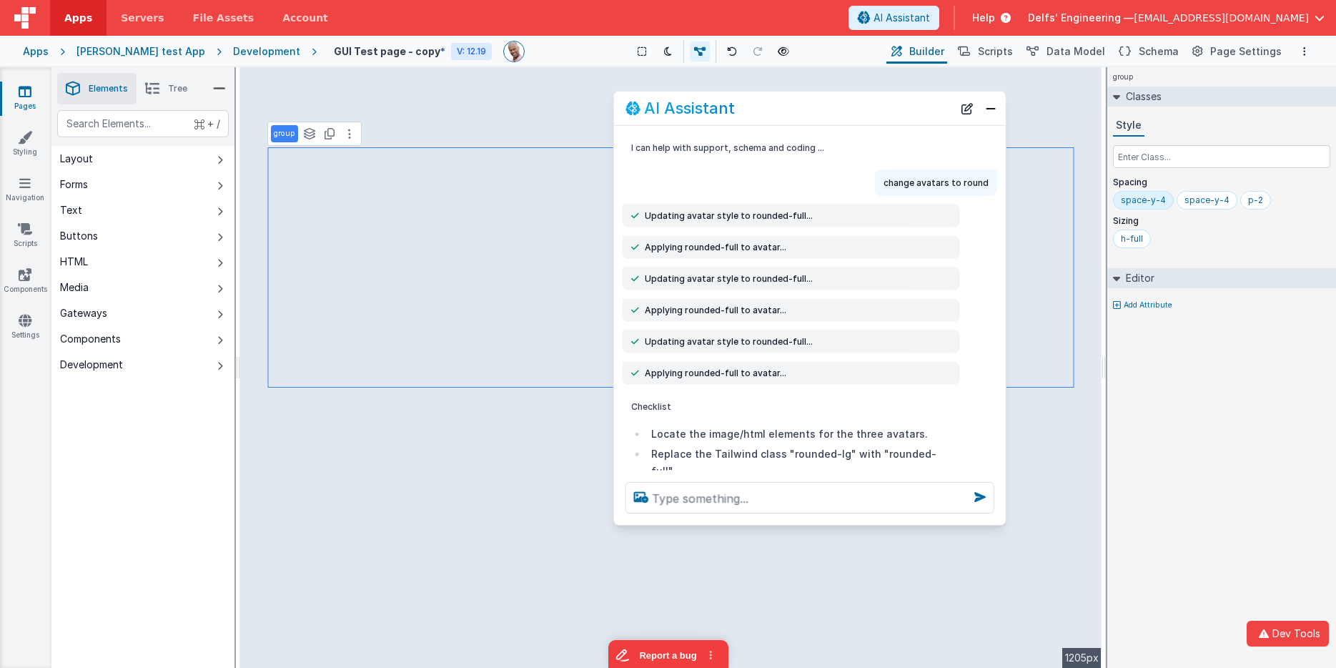
drag, startPoint x: 692, startPoint y: 404, endPoint x: 788, endPoint y: 418, distance: 96.8
click at [788, 548] on p "Done — I updated the three avatar image nodes to use rounded-full. They now use…" at bounding box center [791, 570] width 320 height 45
click at [734, 482] on li "Mark each schema node pending, then apply a merge update to its html." at bounding box center [799, 499] width 304 height 34
click at [713, 491] on textarea at bounding box center [809, 497] width 369 height 31
type textarea "change the bacground colors to shades of blue"
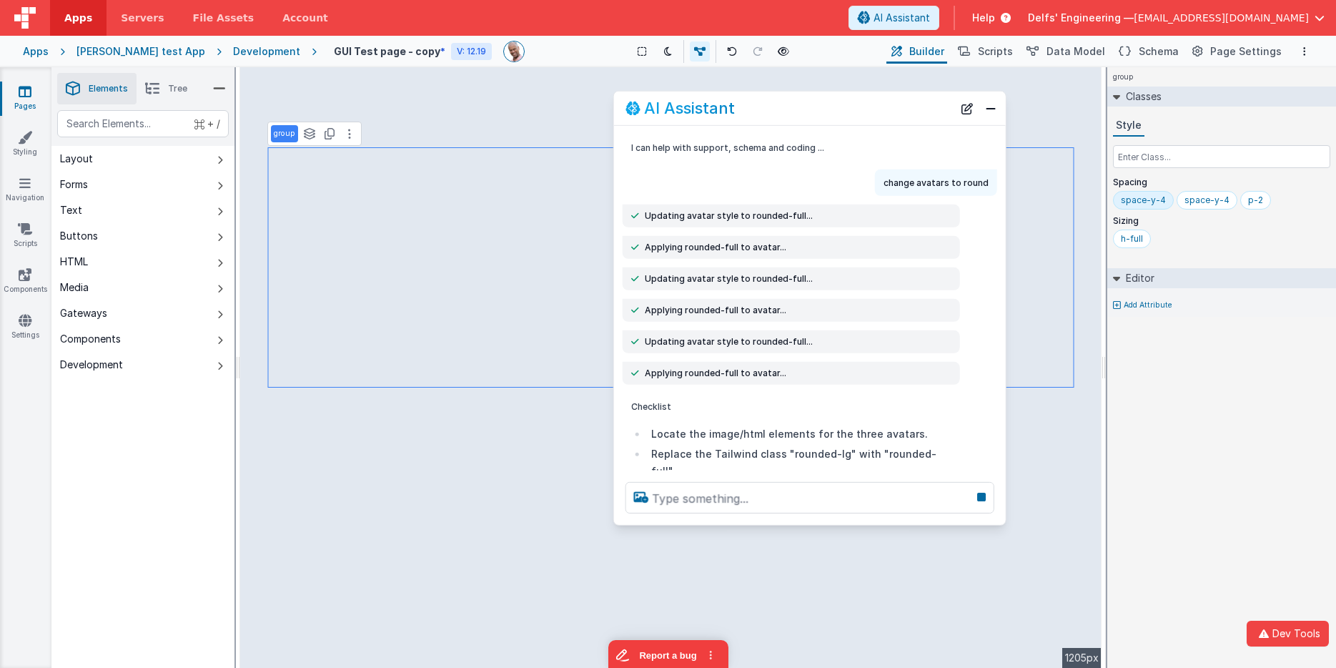
drag, startPoint x: 861, startPoint y: 311, endPoint x: 878, endPoint y: 335, distance: 29.2
click at [722, 41] on button at bounding box center [732, 51] width 20 height 20
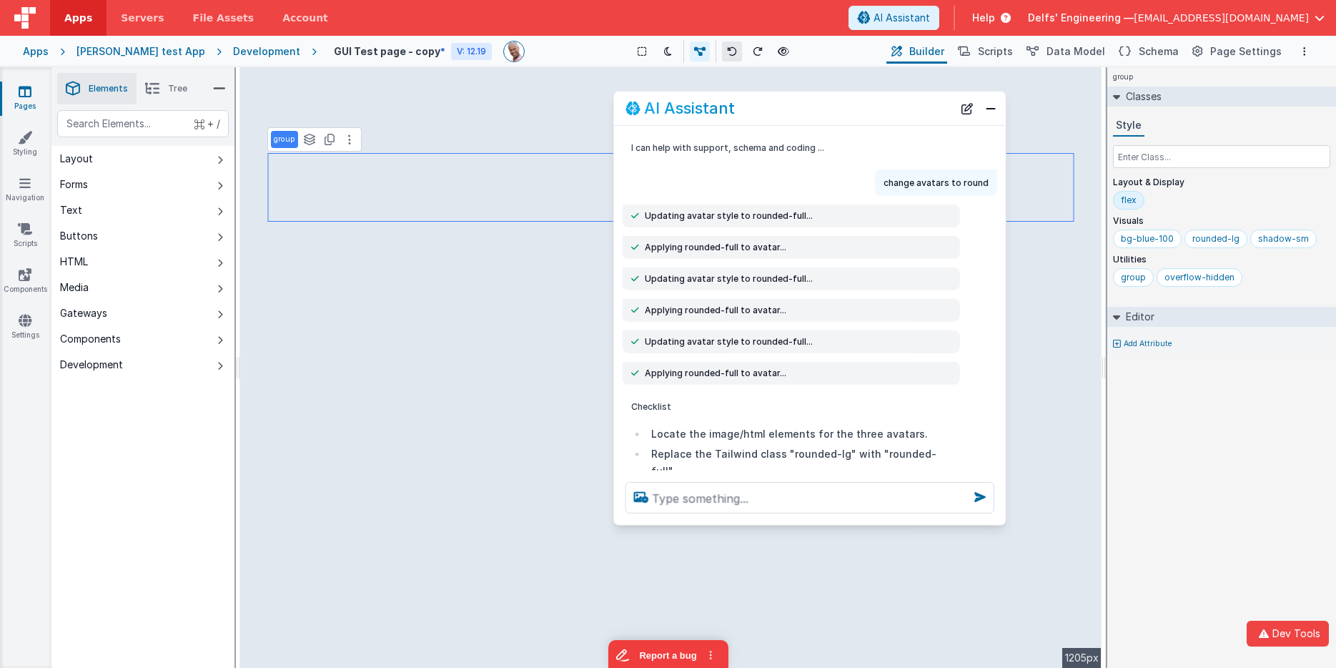
click at [722, 44] on button at bounding box center [732, 51] width 20 height 20
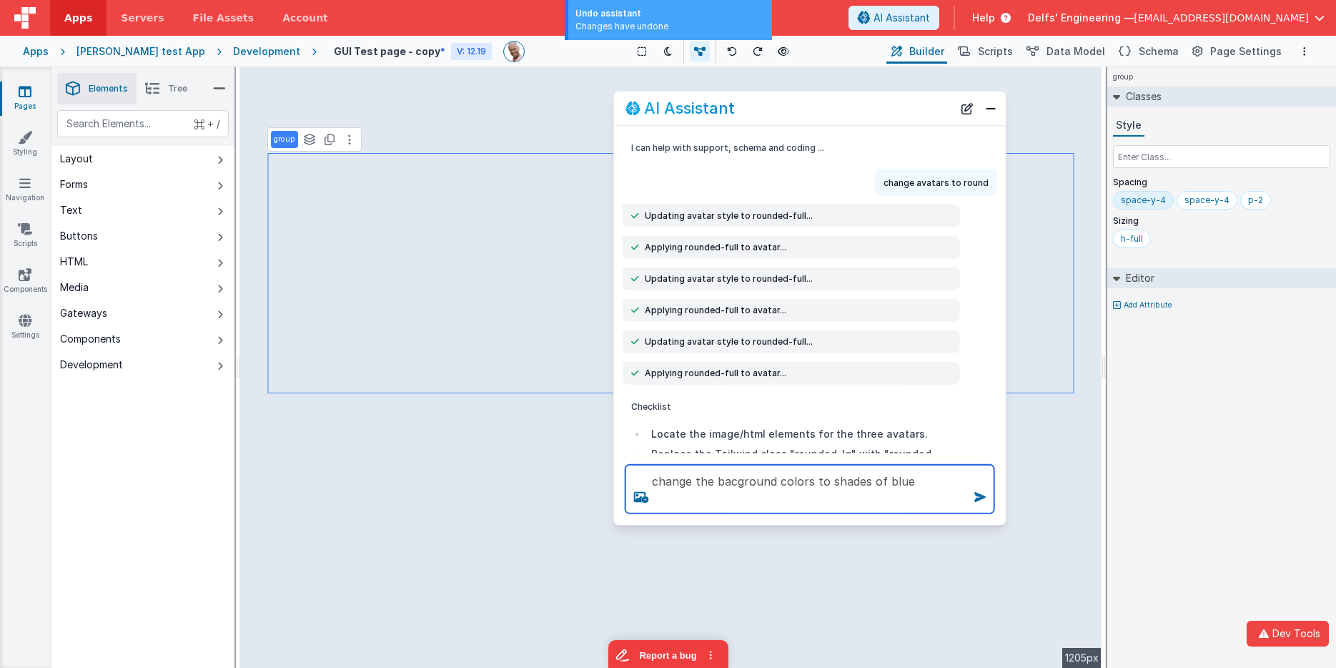
click at [715, 478] on textarea "change the bacground colors to shades of blue" at bounding box center [809, 489] width 369 height 49
type textarea "change the card bacground colors to shades of blue"
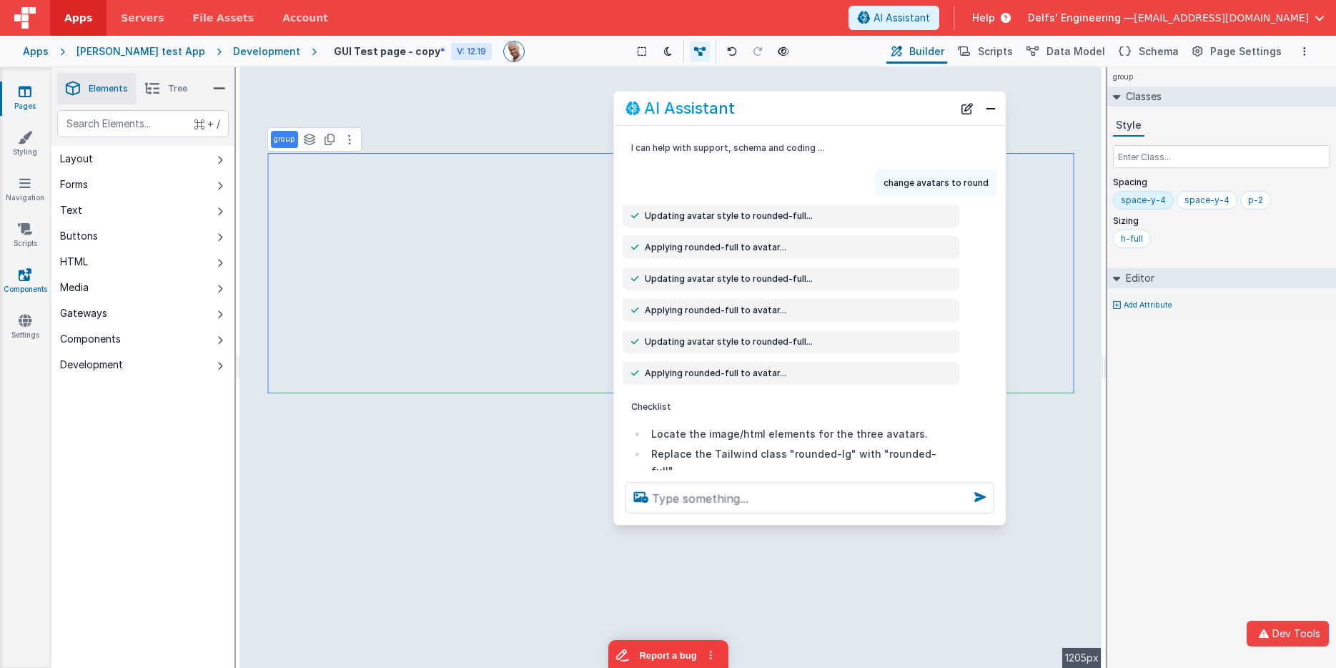
click at [19, 286] on link "Components" at bounding box center [24, 281] width 51 height 29
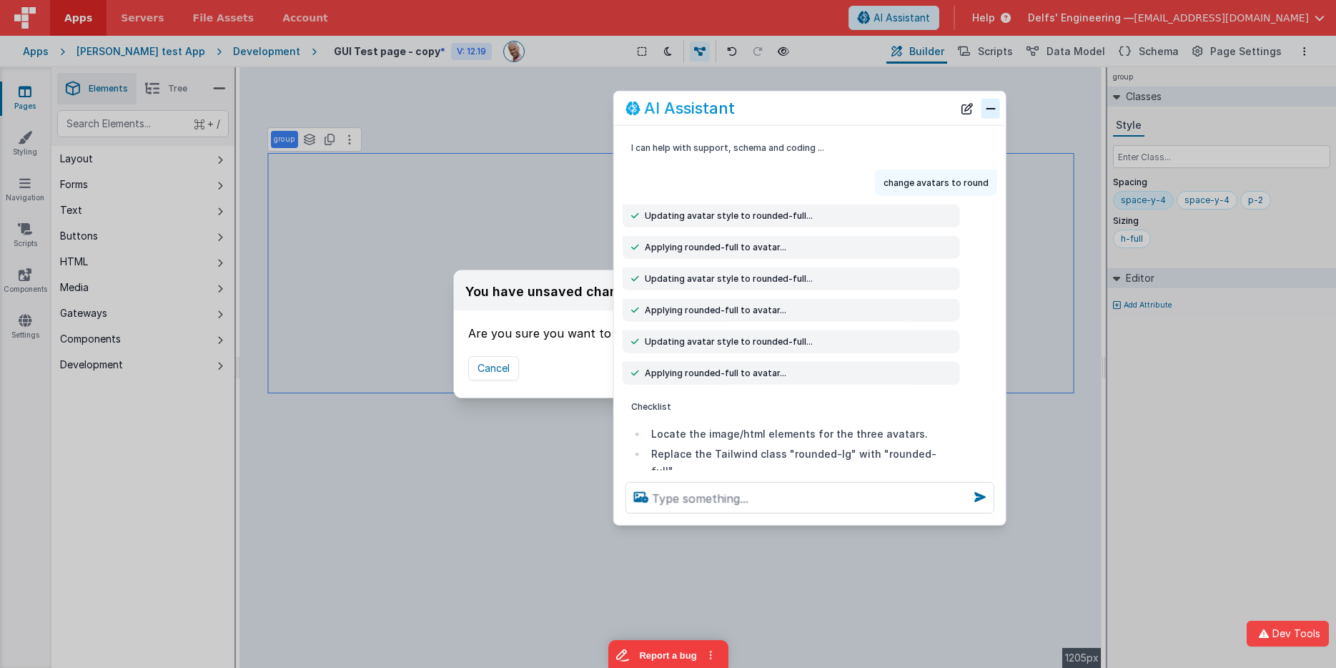
click at [988, 107] on button "Close" at bounding box center [990, 108] width 19 height 20
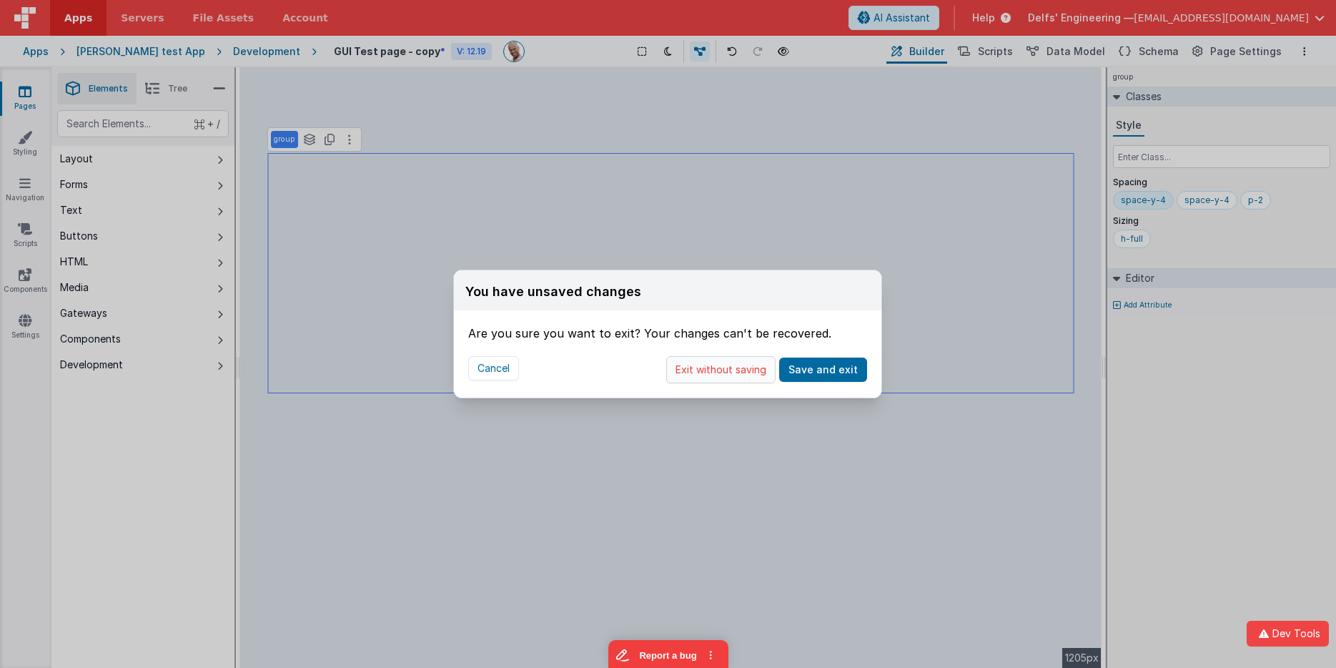
click at [753, 367] on button "Exit without saving" at bounding box center [720, 369] width 109 height 27
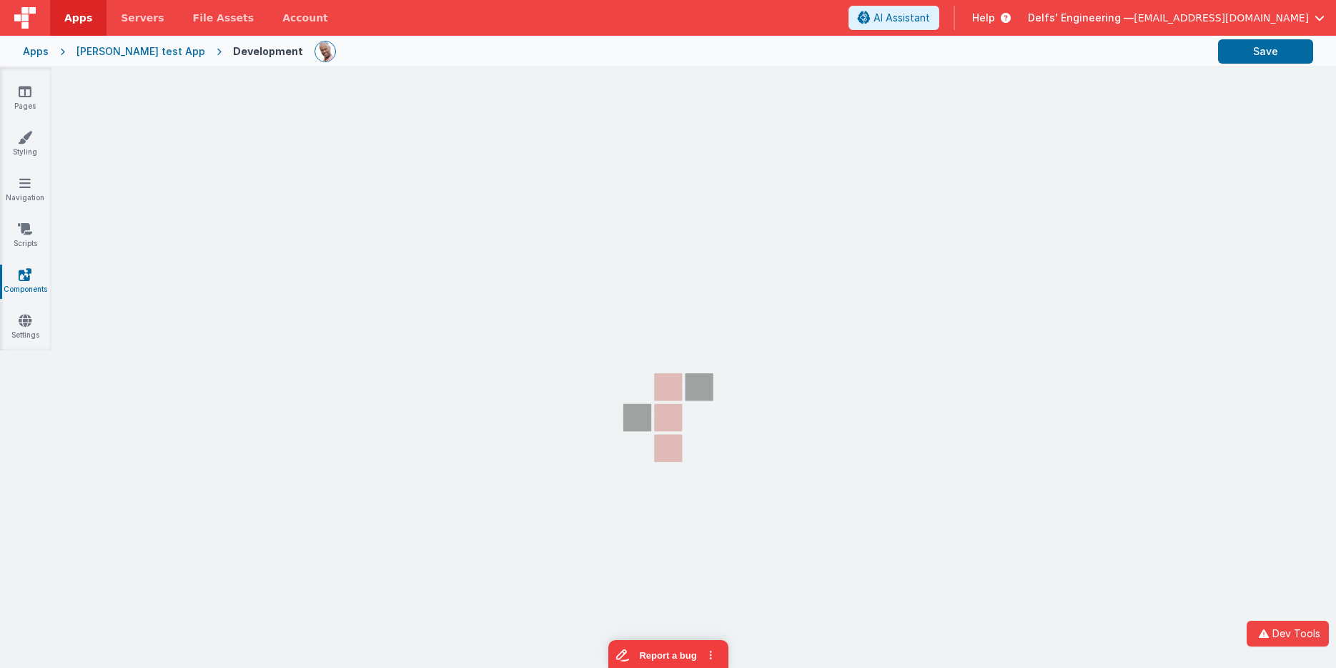
click at [154, 44] on div "[PERSON_NAME] test App" at bounding box center [140, 51] width 129 height 14
click at [149, 48] on div "[PERSON_NAME] test App" at bounding box center [140, 51] width 129 height 14
